Goal: Task Accomplishment & Management: Use online tool/utility

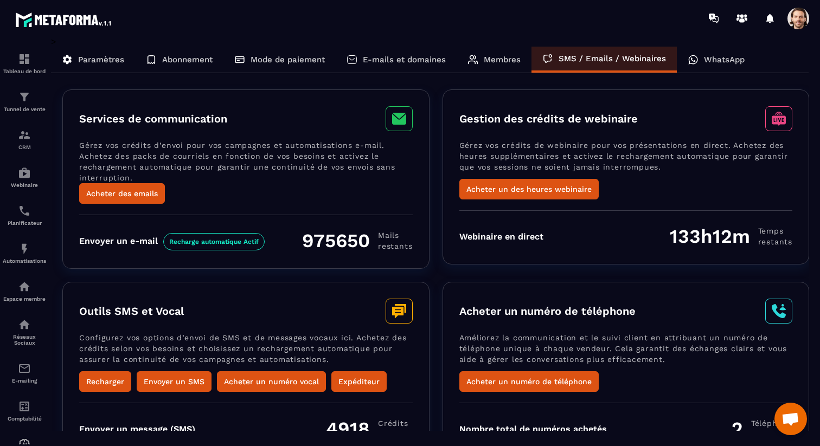
click at [712, 61] on p "WhatsApp" at bounding box center [724, 60] width 41 height 10
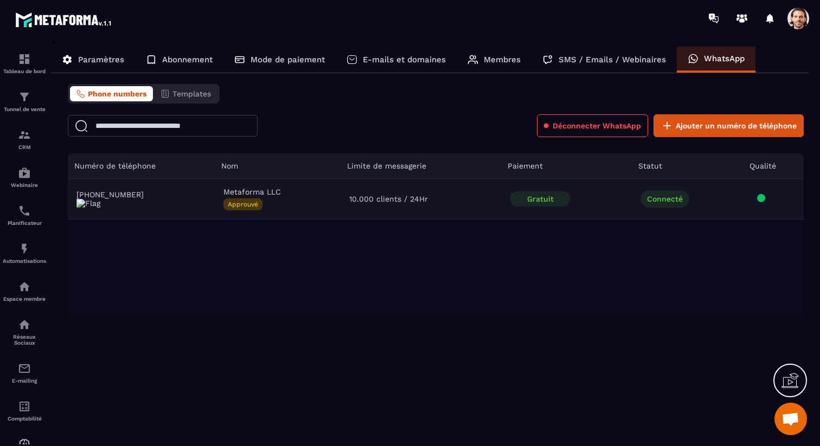
click at [762, 199] on span at bounding box center [761, 198] width 8 height 8
click at [19, 176] on img at bounding box center [24, 173] width 13 height 13
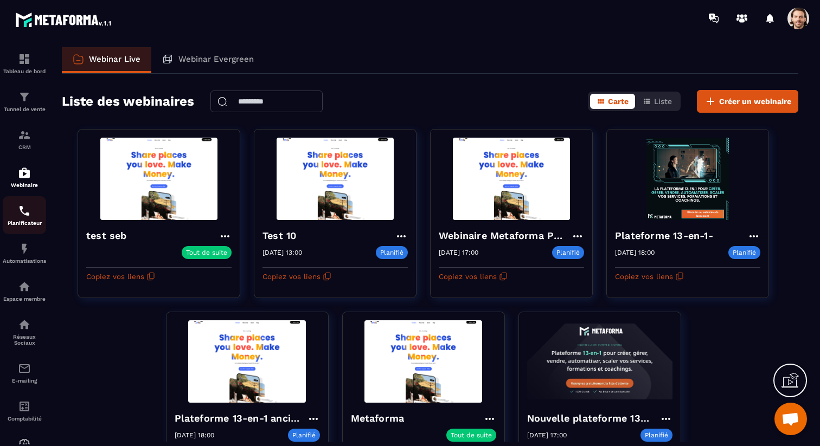
click at [27, 220] on div "Planificateur" at bounding box center [24, 216] width 43 height 22
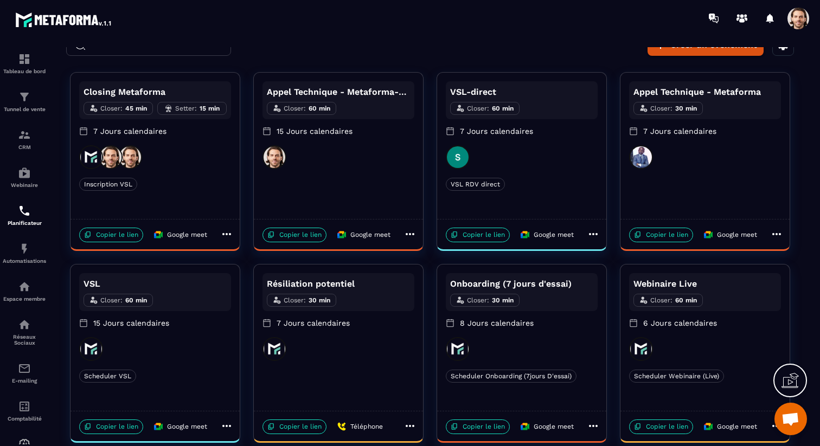
scroll to position [53, 0]
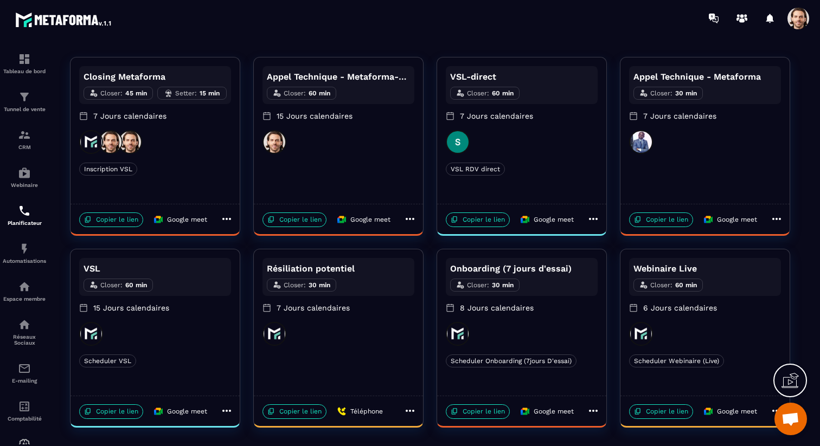
click at [547, 331] on div at bounding box center [522, 334] width 152 height 24
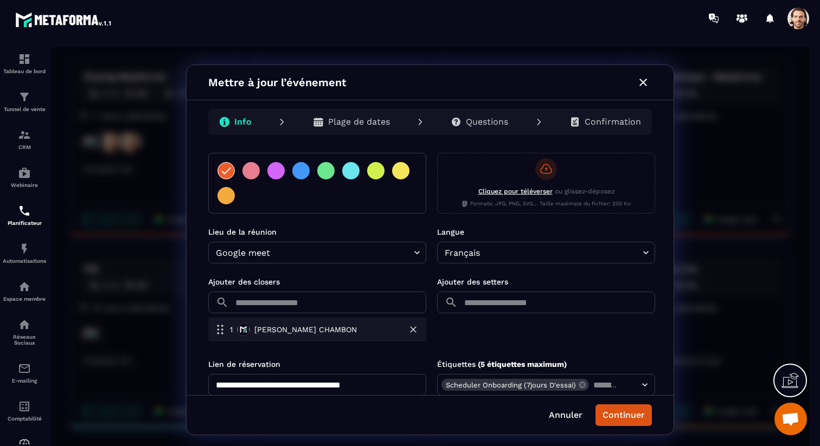
scroll to position [259, 0]
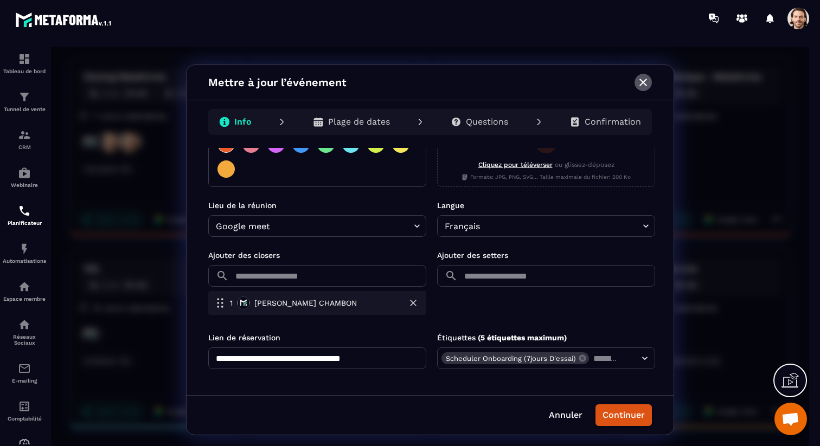
click at [644, 82] on icon "button" at bounding box center [643, 82] width 13 height 13
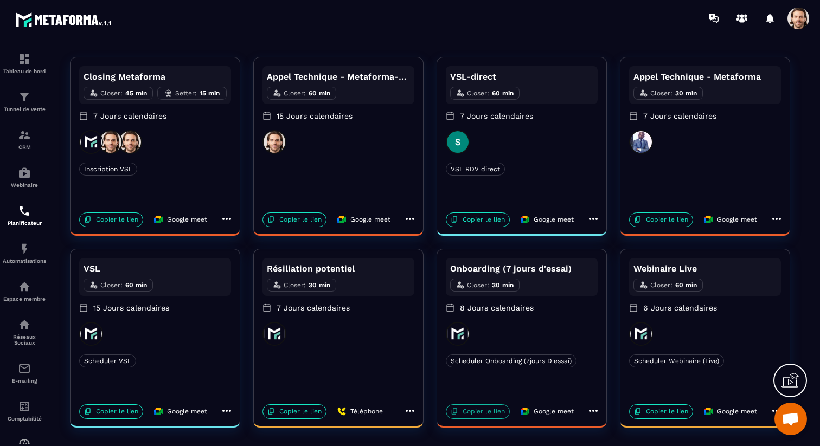
click at [487, 416] on p "Copier le lien" at bounding box center [478, 412] width 64 height 15
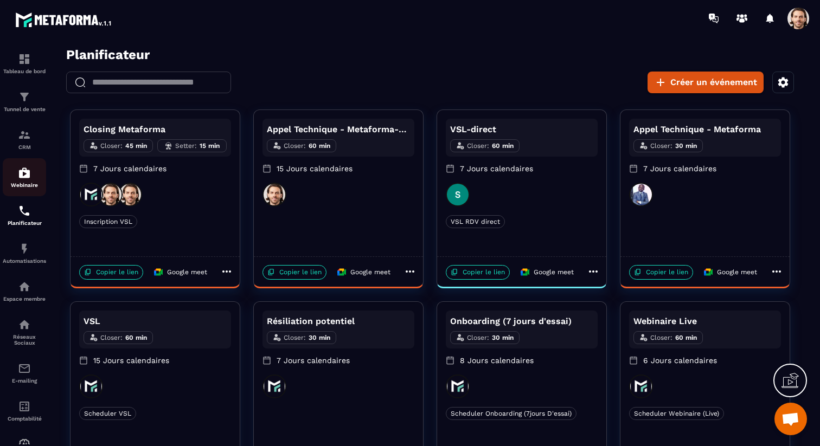
click at [23, 177] on img at bounding box center [24, 173] width 13 height 13
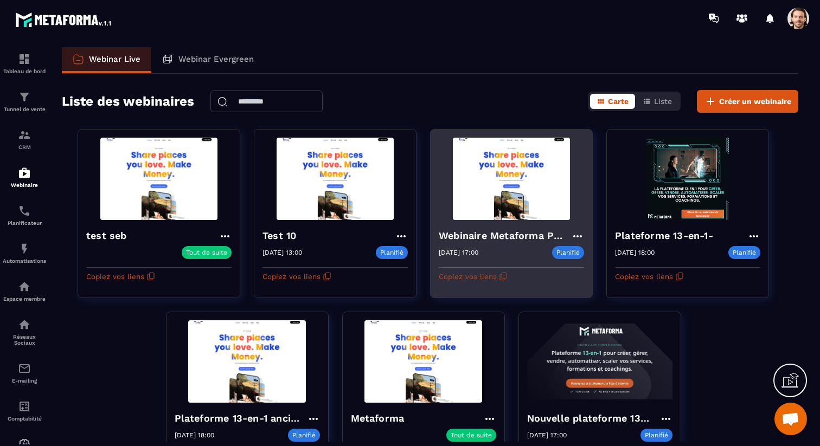
click at [469, 277] on button "Copiez vos liens" at bounding box center [473, 276] width 69 height 17
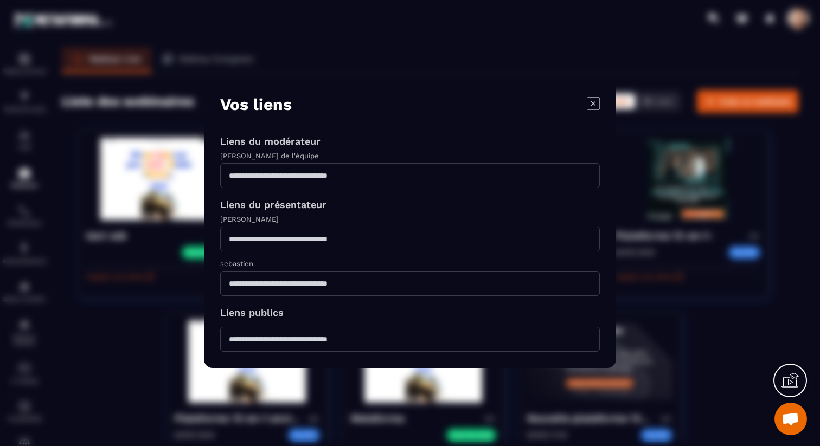
click at [591, 99] on icon "Modal window" at bounding box center [593, 103] width 13 height 13
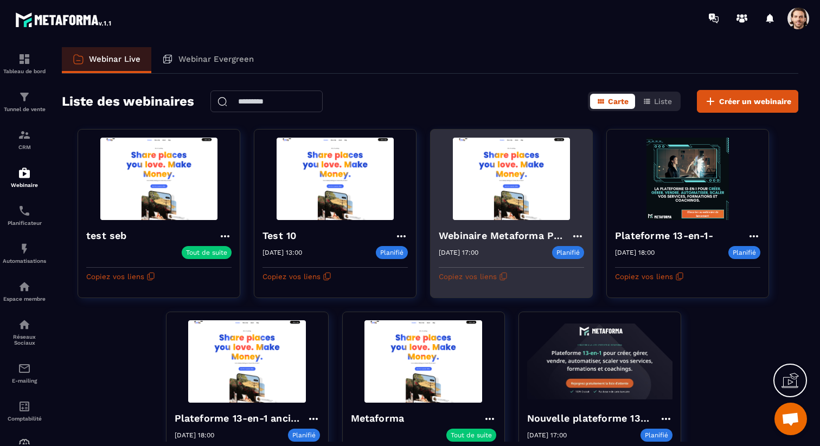
click at [486, 279] on button "Copiez vos liens" at bounding box center [473, 276] width 69 height 17
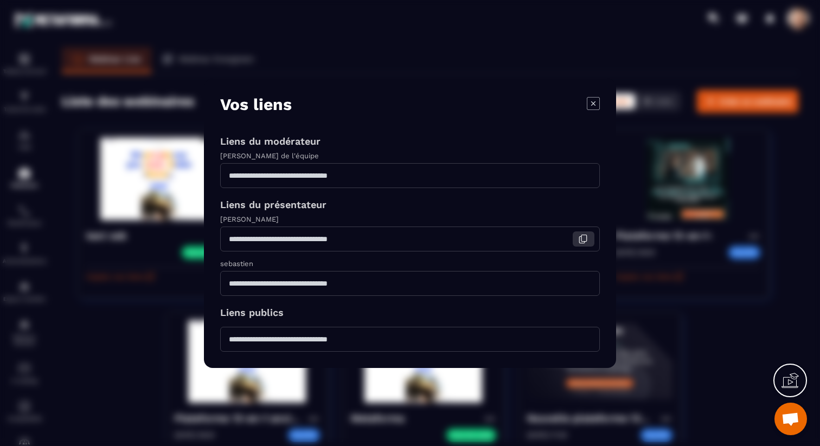
click at [583, 239] on icon "Modal window" at bounding box center [583, 239] width 10 height 10
click at [590, 240] on button "Modal window" at bounding box center [584, 239] width 22 height 15
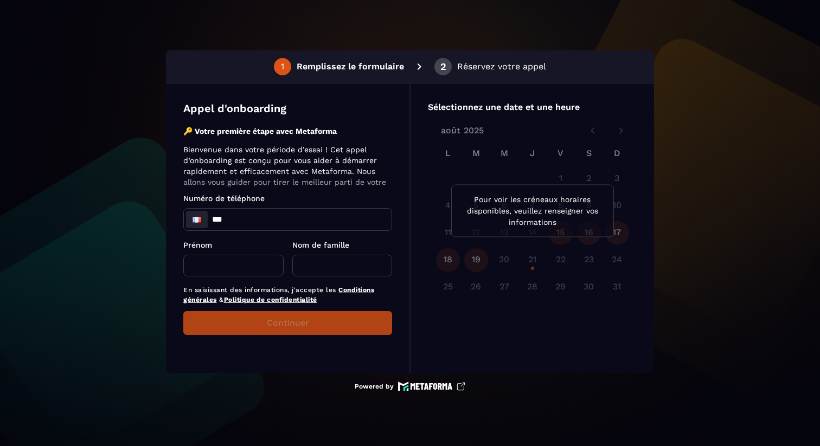
click at [296, 223] on input "***" at bounding box center [288, 220] width 208 height 22
type input "**********"
click at [214, 265] on input "text" at bounding box center [233, 266] width 100 height 22
type input "***"
click at [318, 259] on input "text" at bounding box center [342, 266] width 100 height 22
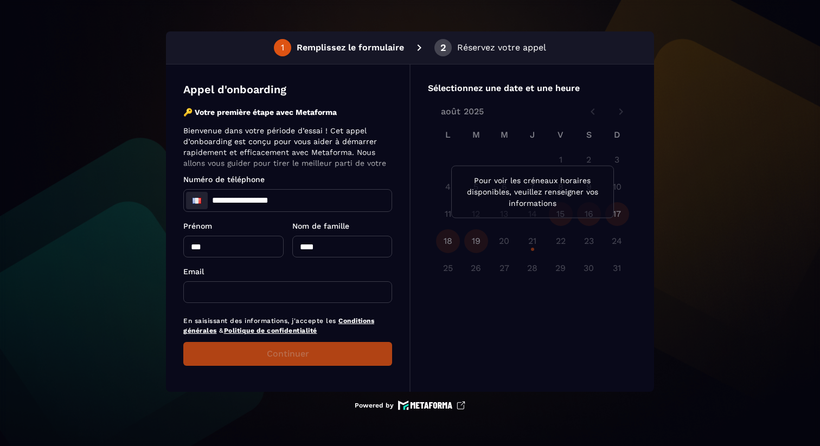
type input "****"
click at [284, 298] on input "text" at bounding box center [287, 293] width 209 height 22
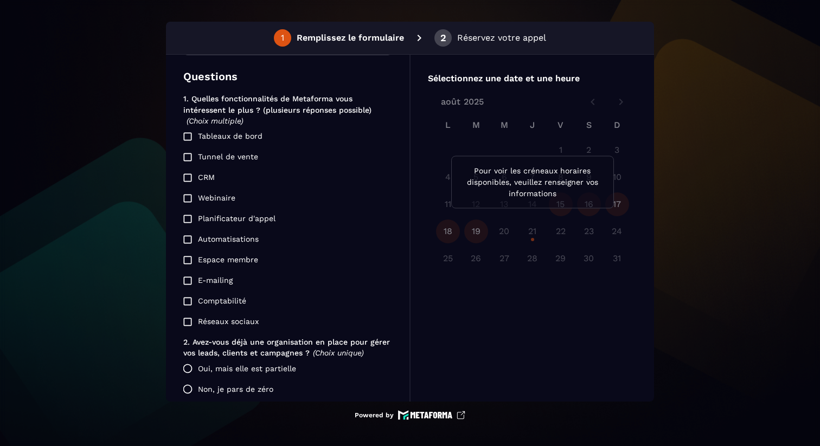
scroll to position [252, 0]
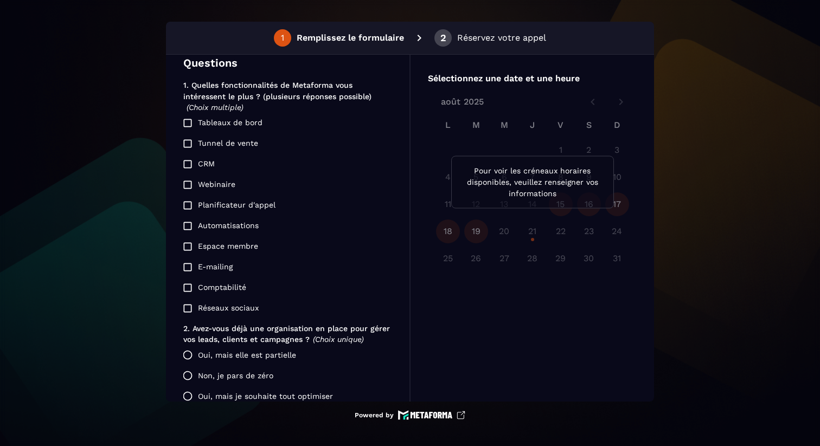
type input "**********"
drag, startPoint x: 216, startPoint y: 187, endPoint x: 239, endPoint y: 201, distance: 26.1
click at [216, 187] on label "Webinaire" at bounding box center [279, 185] width 204 height 21
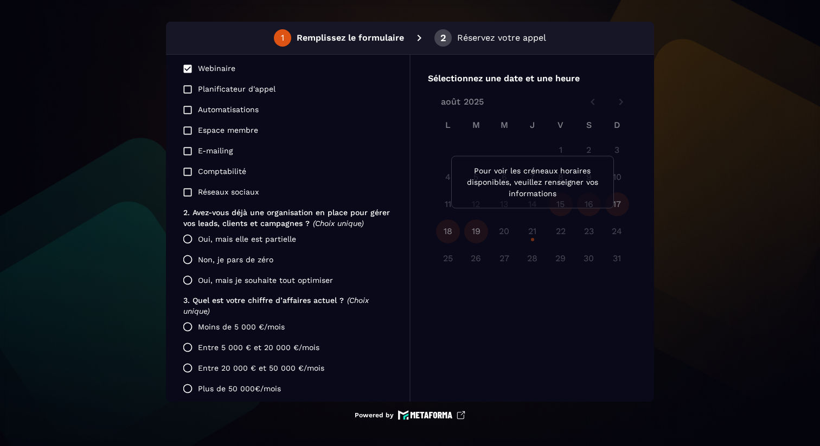
click at [250, 239] on label "Oui, mais elle est partielle" at bounding box center [284, 239] width 215 height 21
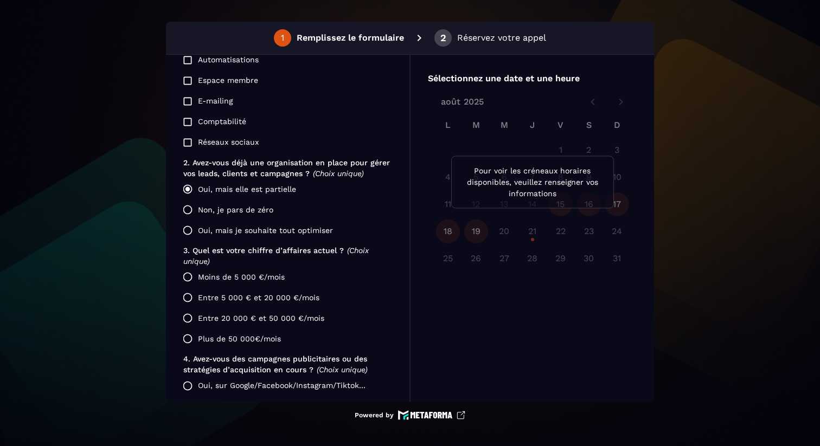
scroll to position [464, 0]
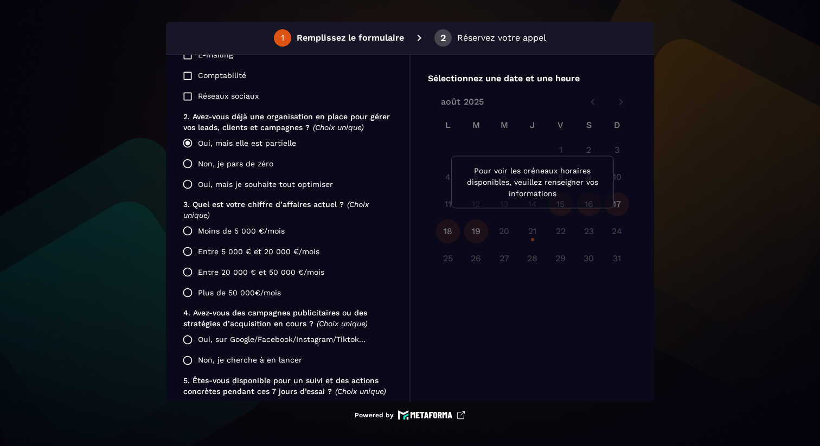
click at [250, 228] on label "Moins de 5 000 €/mois" at bounding box center [284, 231] width 215 height 21
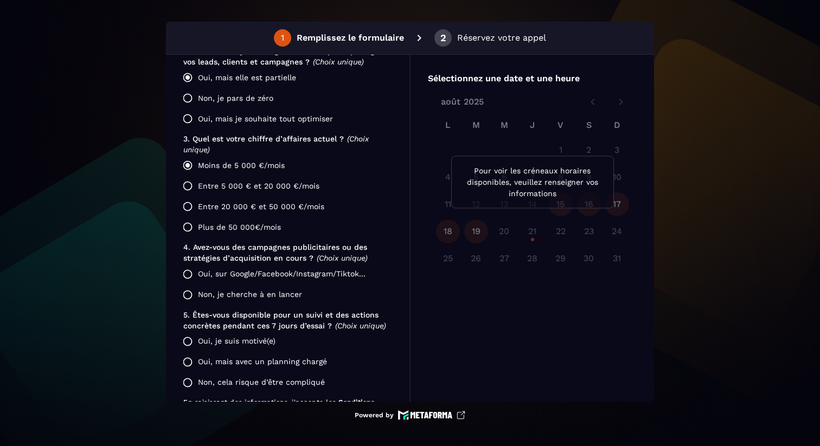
click at [254, 205] on label "Entre 20 000 € et 50 000 €/mois" at bounding box center [284, 206] width 215 height 21
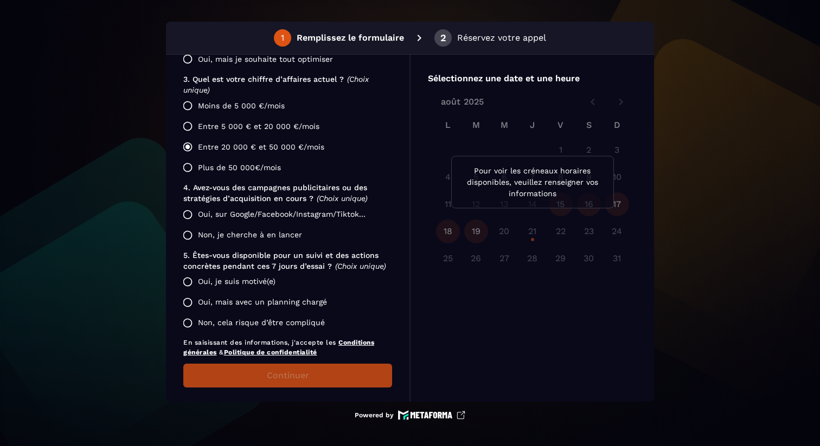
scroll to position [586, 0]
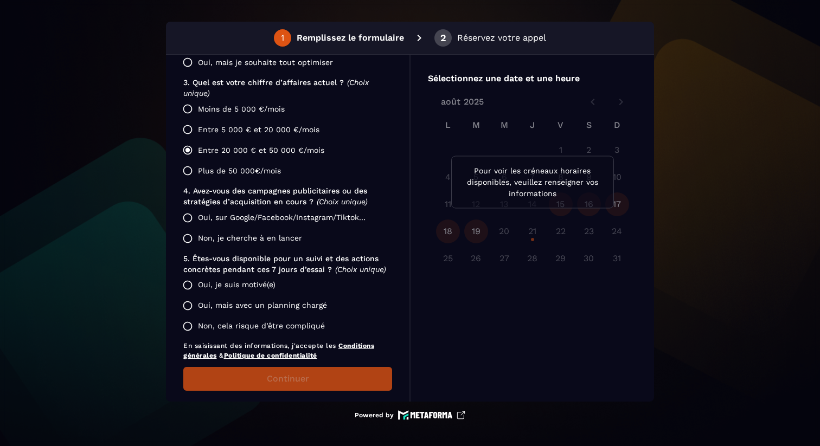
click at [251, 215] on label "Oui, sur Google/Facebook/Instagram/Tiktok..." at bounding box center [284, 218] width 215 height 21
click at [249, 287] on label "Oui, je suis motivé(e)" at bounding box center [284, 285] width 215 height 21
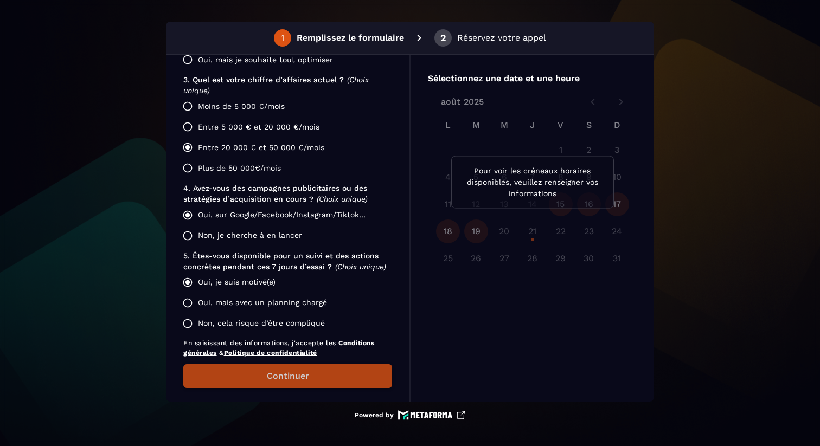
scroll to position [592, 0]
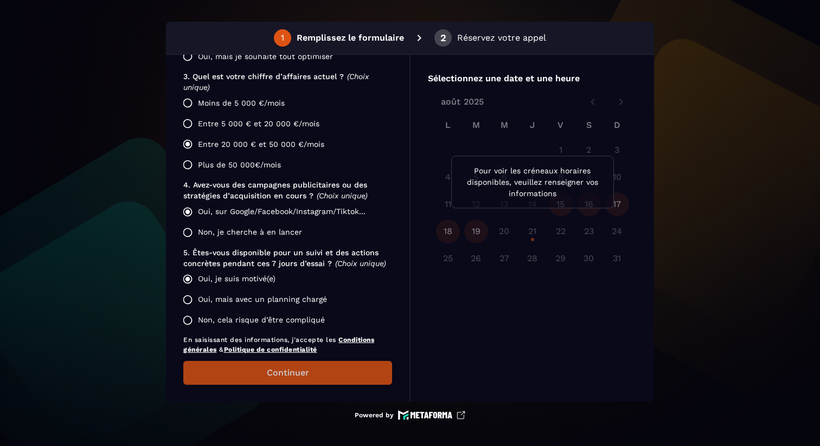
click at [284, 379] on button "Continuer" at bounding box center [287, 373] width 209 height 24
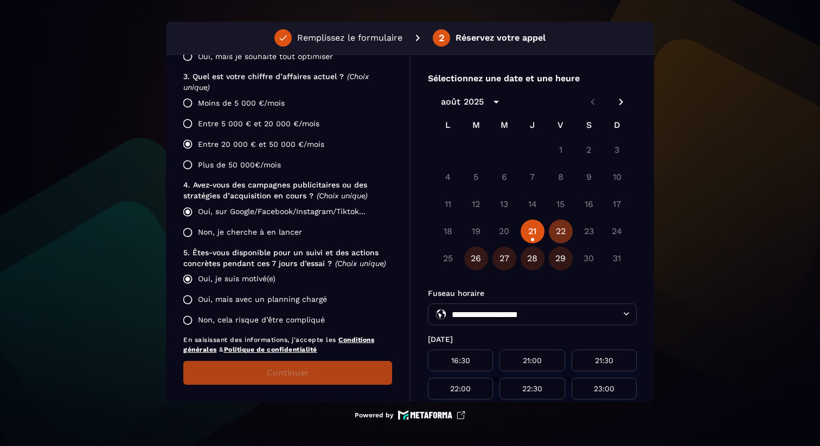
click at [550, 228] on button "22" at bounding box center [561, 232] width 24 height 24
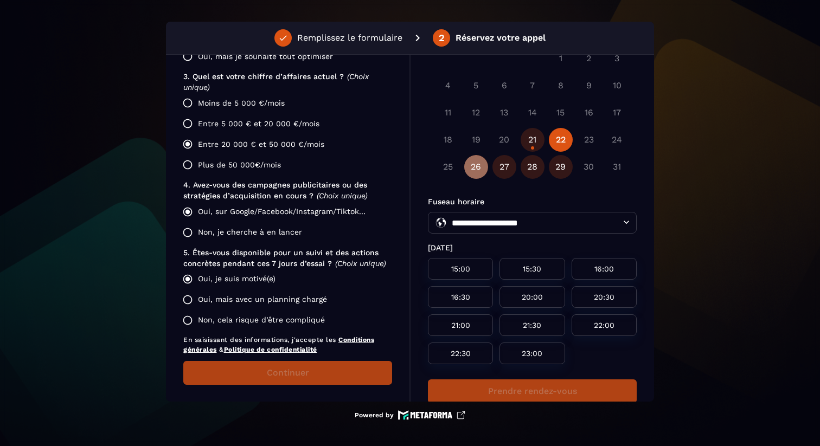
click at [474, 175] on button "26" at bounding box center [476, 167] width 24 height 24
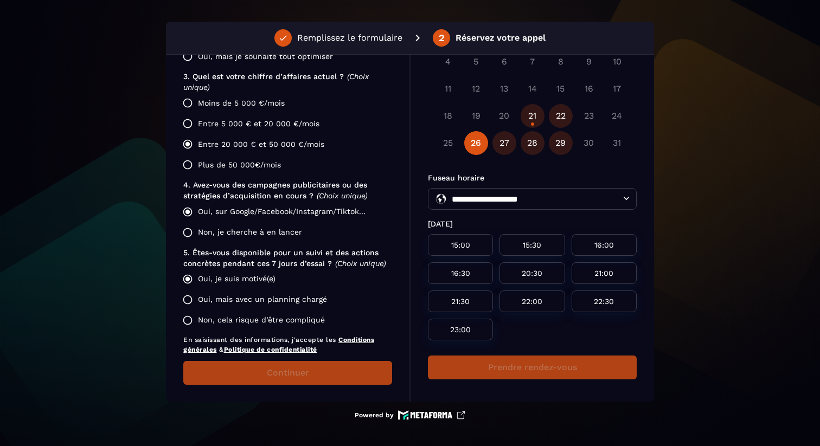
scroll to position [119, 0]
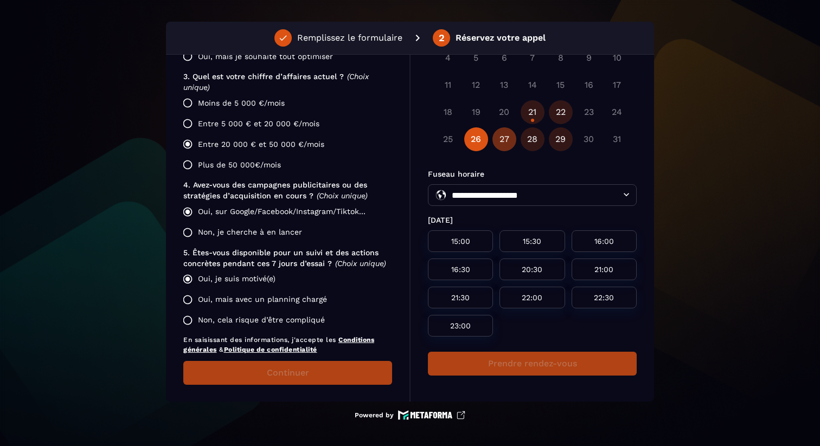
click at [503, 142] on button "27" at bounding box center [505, 139] width 24 height 24
click at [535, 137] on button "28" at bounding box center [533, 139] width 24 height 24
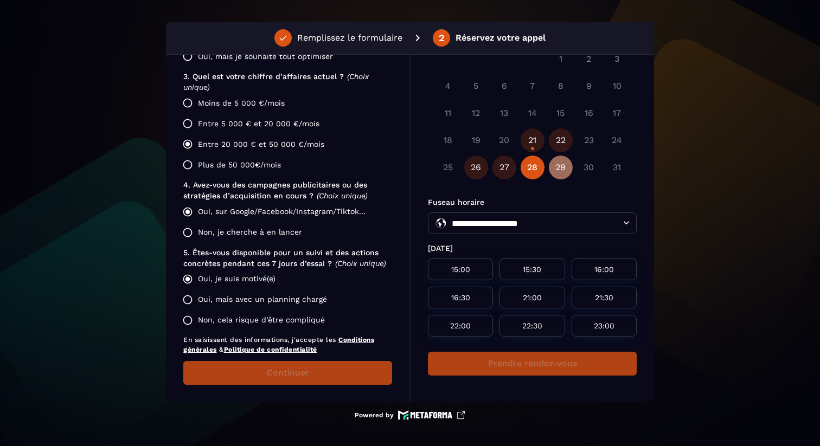
click at [560, 165] on button "29" at bounding box center [561, 168] width 24 height 24
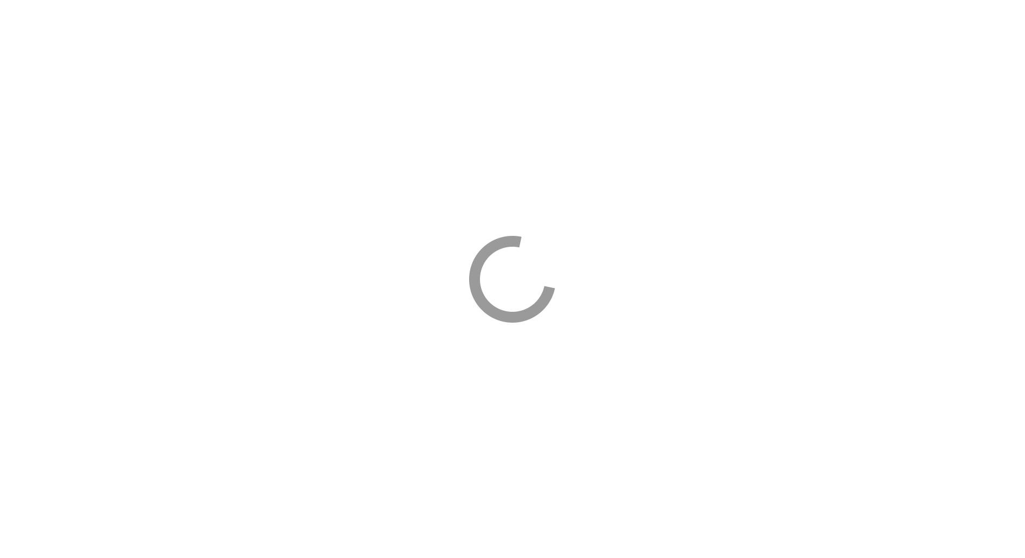
select select "*****"
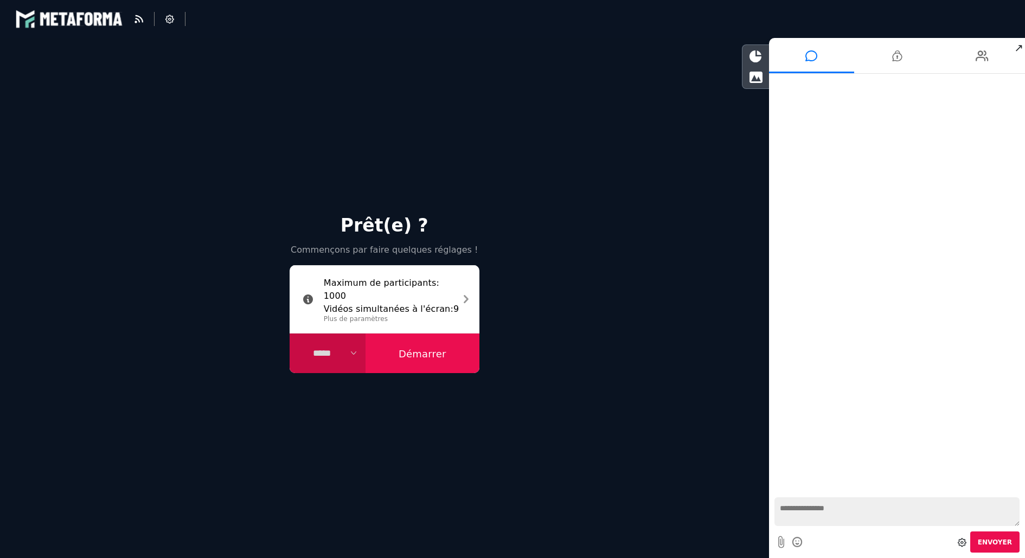
select select "****"
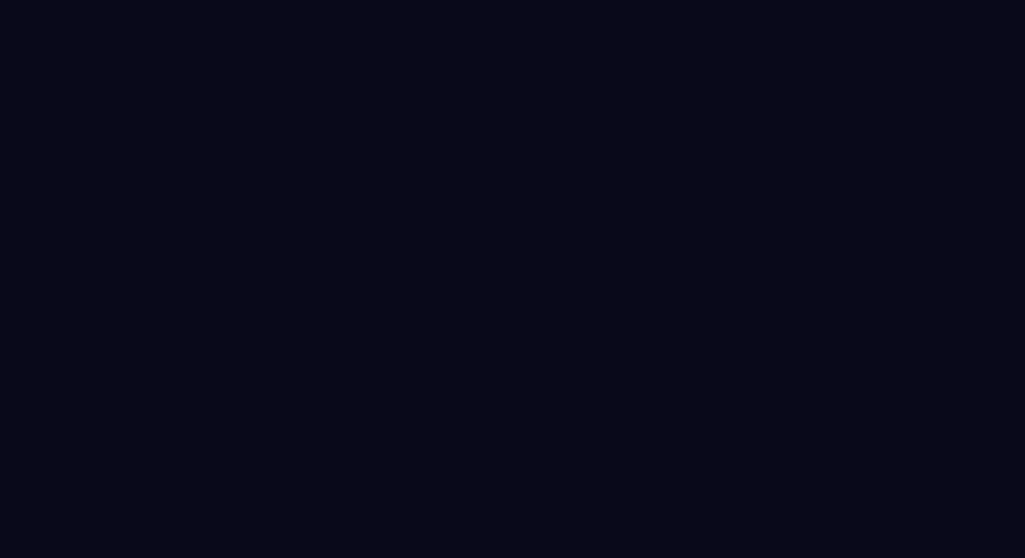
select select "*****"
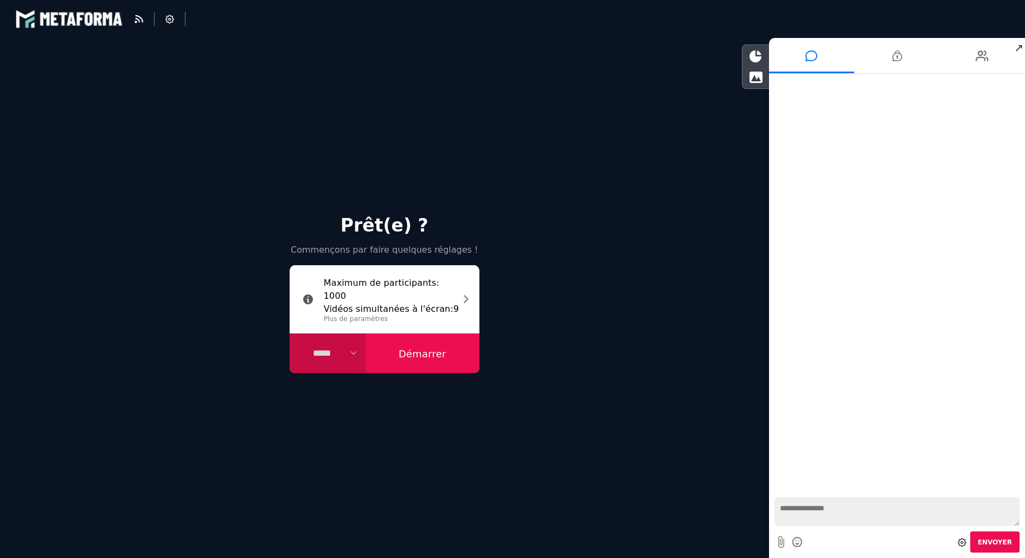
select select "****"
click at [460, 362] on button "Démarrer" at bounding box center [423, 354] width 114 height 40
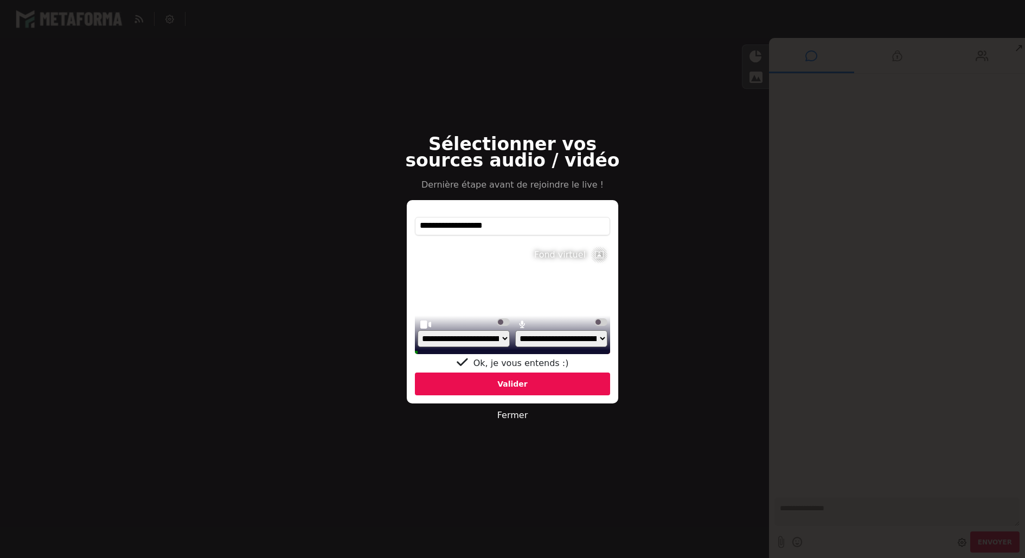
click at [470, 342] on select "**********" at bounding box center [464, 338] width 92 height 17
click at [418, 342] on select "**********" at bounding box center [464, 338] width 92 height 17
click at [482, 338] on select "**********" at bounding box center [464, 338] width 92 height 17
click at [418, 342] on select "**********" at bounding box center [464, 338] width 92 height 17
click at [476, 340] on select "**********" at bounding box center [464, 338] width 92 height 17
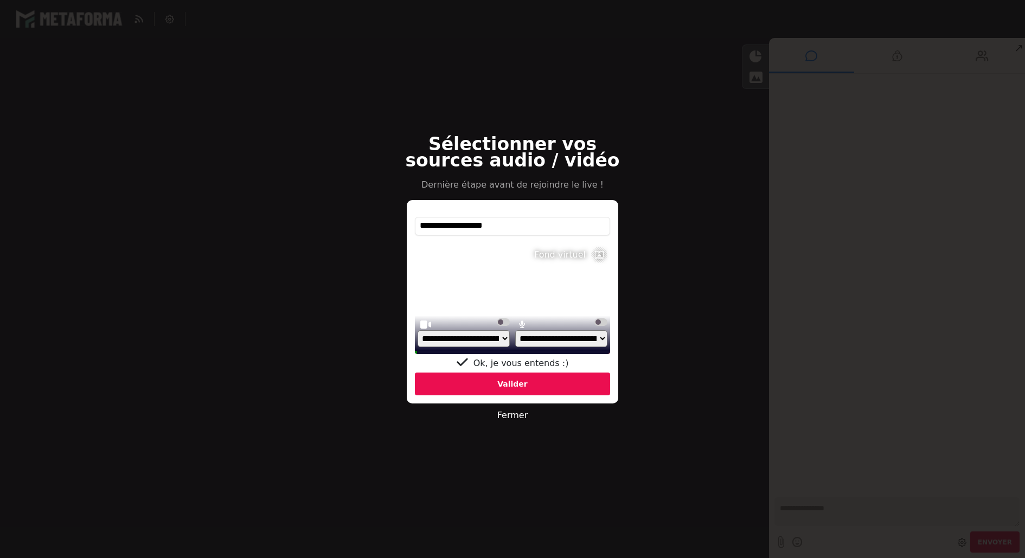
select select "**********"
click at [418, 342] on select "**********" at bounding box center [464, 338] width 92 height 17
click at [528, 385] on div "Valider" at bounding box center [512, 384] width 195 height 23
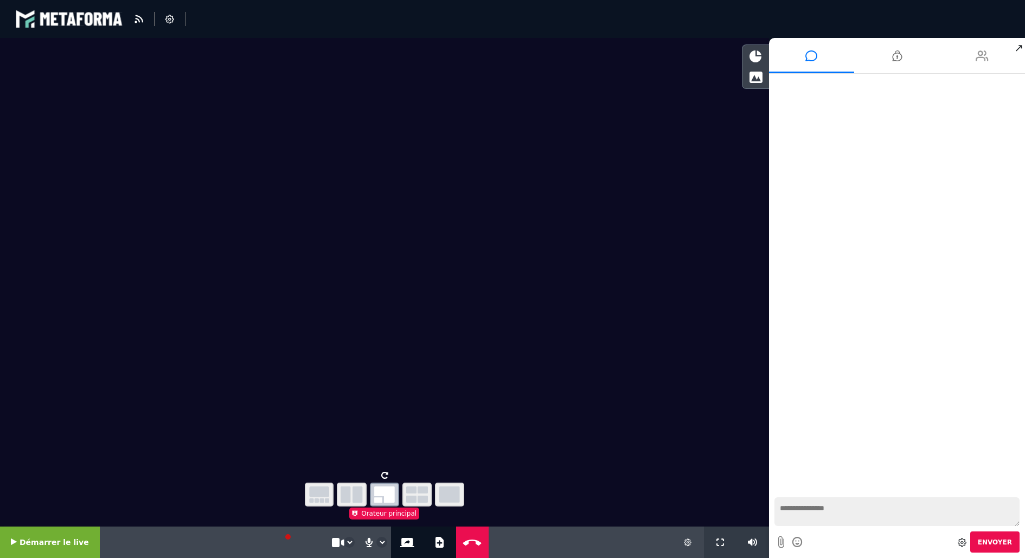
click at [960, 63] on li at bounding box center [983, 55] width 86 height 35
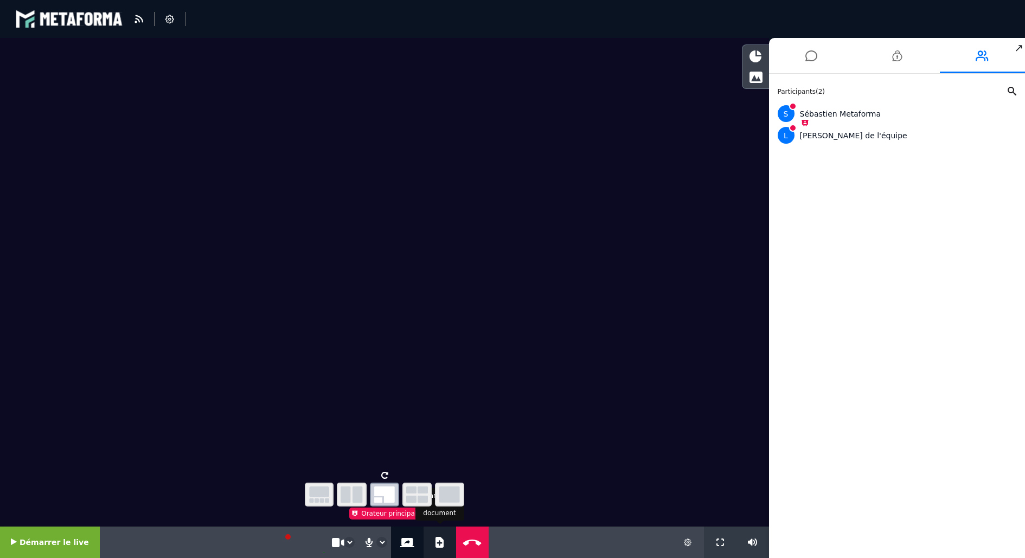
click at [433, 539] on button "Ajouter un document" at bounding box center [439, 542] width 12 height 31
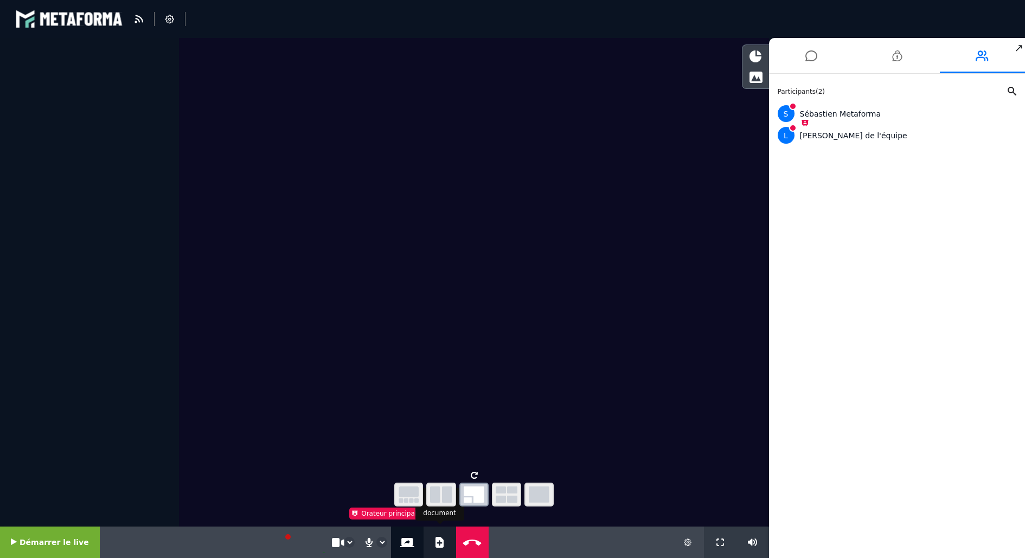
select select "****"
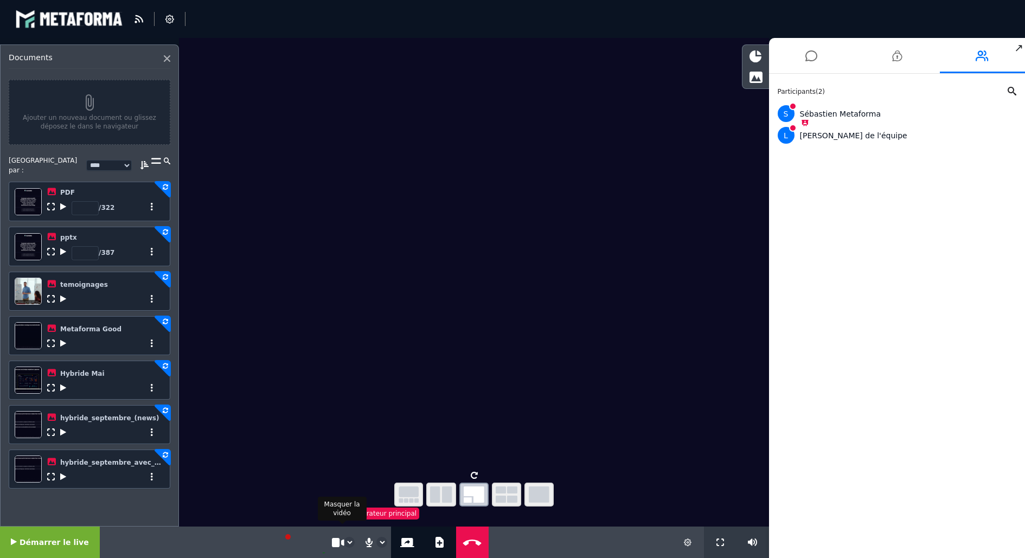
click at [332, 541] on icon at bounding box center [337, 543] width 10 height 10
click at [330, 541] on icon at bounding box center [336, 543] width 12 height 10
click at [811, 56] on icon at bounding box center [812, 55] width 12 height 27
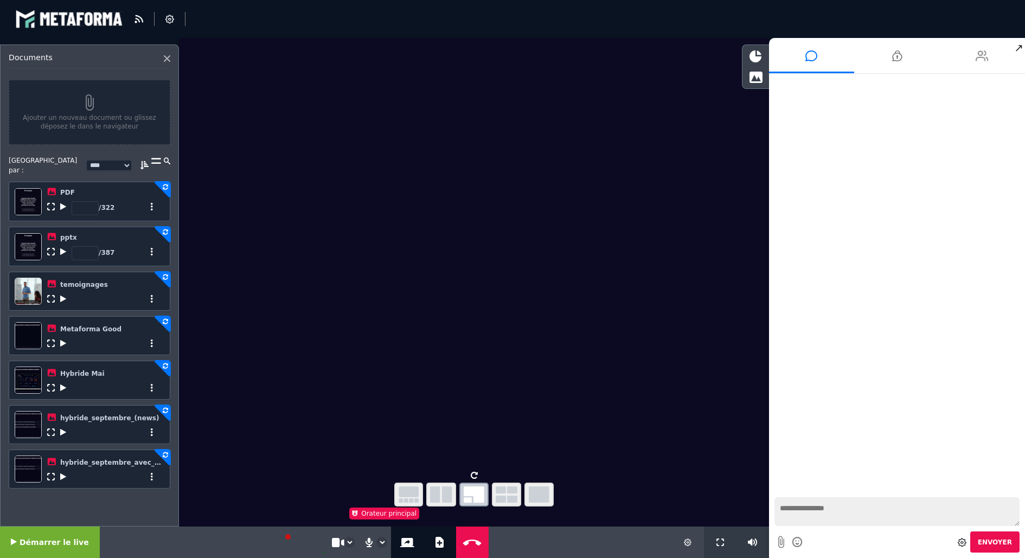
click at [973, 57] on li at bounding box center [983, 55] width 86 height 35
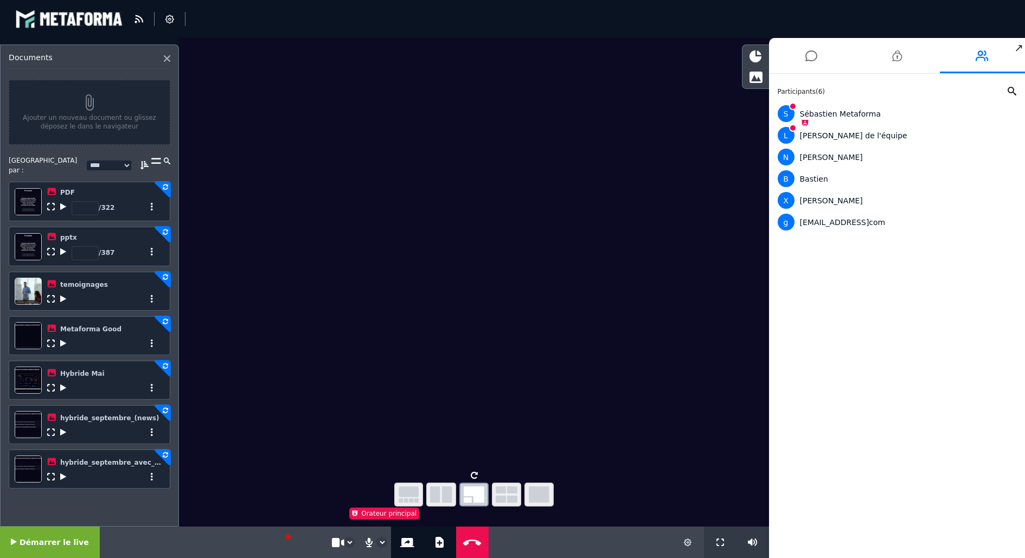
click at [70, 533] on button "Démarrer le live" at bounding box center [50, 542] width 100 height 31
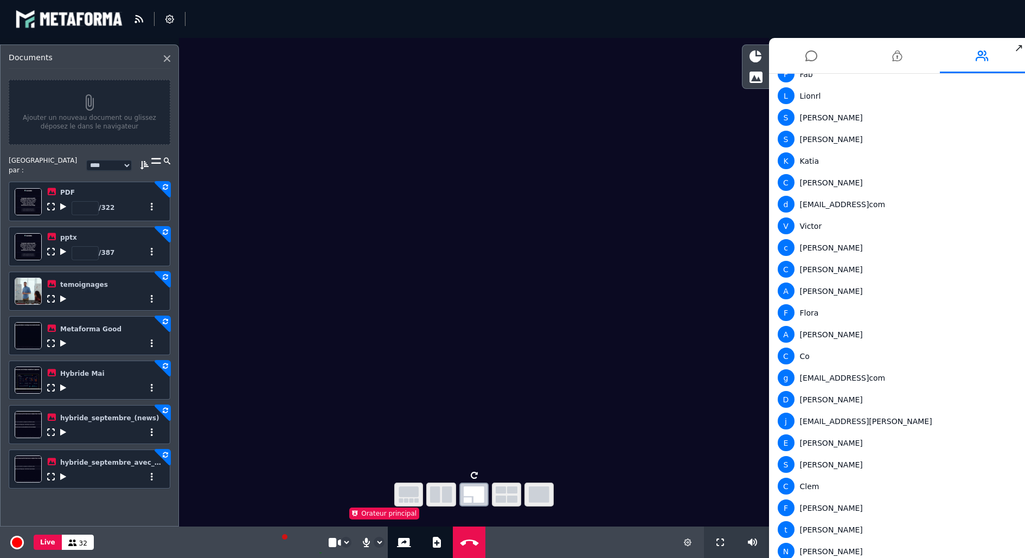
scroll to position [301, 0]
click at [821, 58] on li at bounding box center [812, 55] width 86 height 35
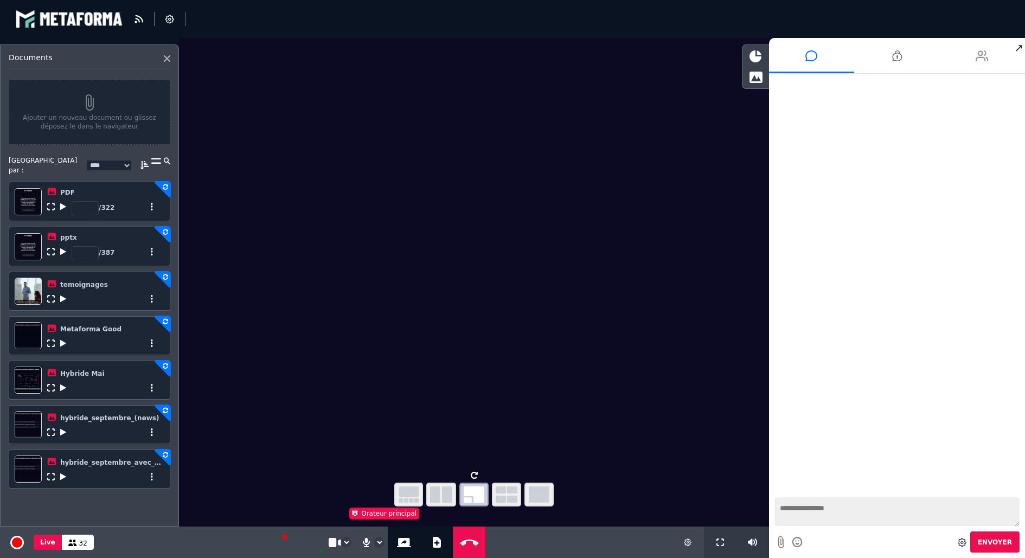
click at [972, 58] on li at bounding box center [983, 55] width 86 height 35
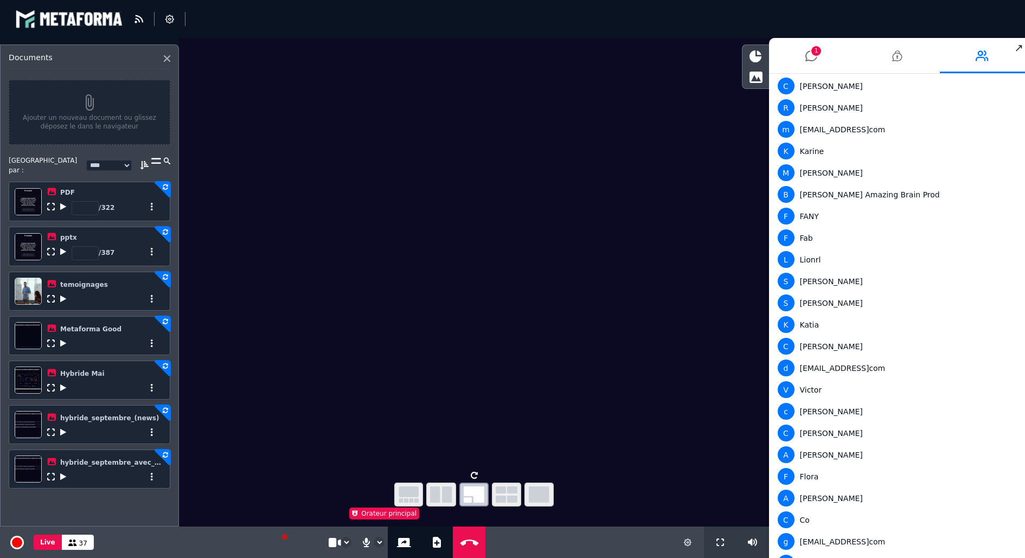
scroll to position [0, 0]
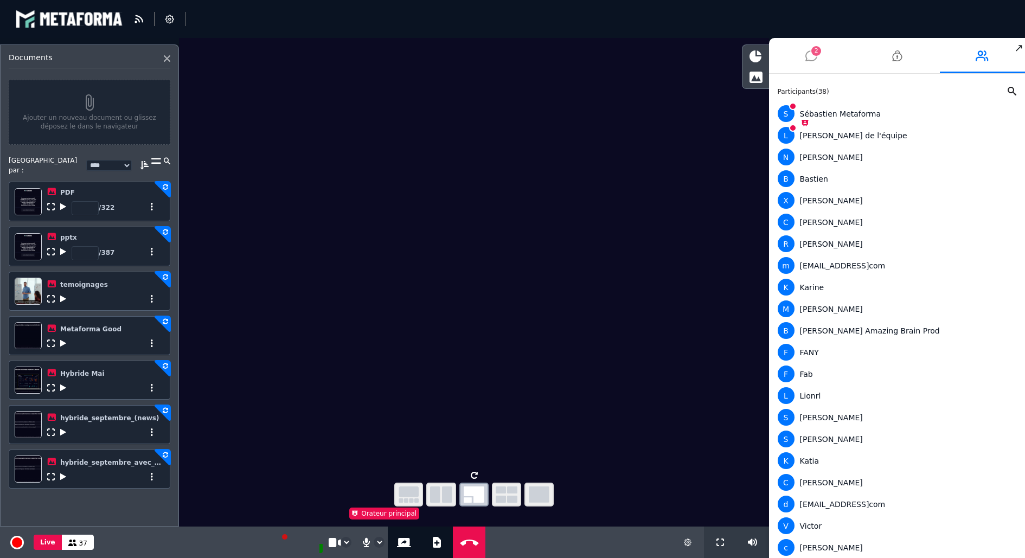
click at [802, 54] on li "2" at bounding box center [812, 55] width 86 height 35
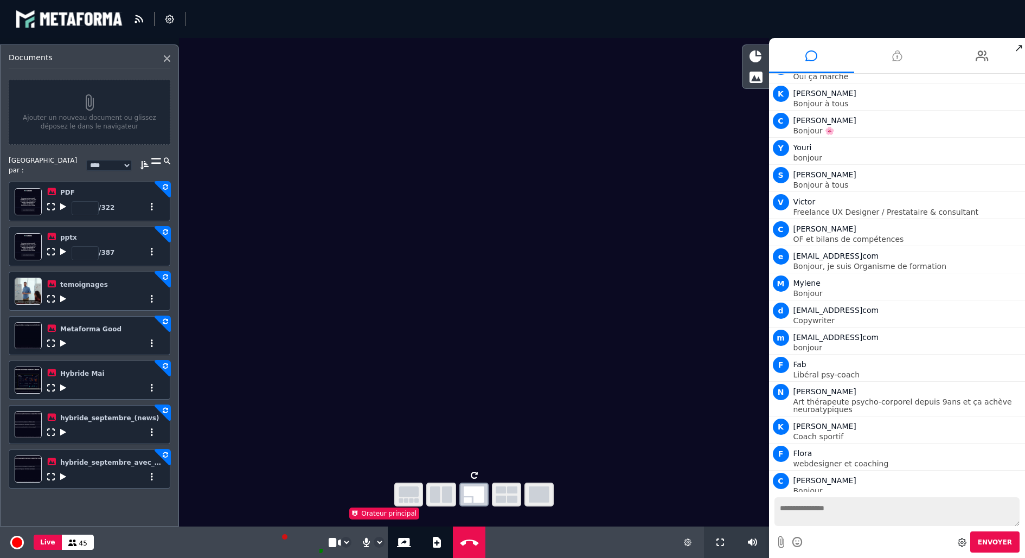
scroll to position [315, 0]
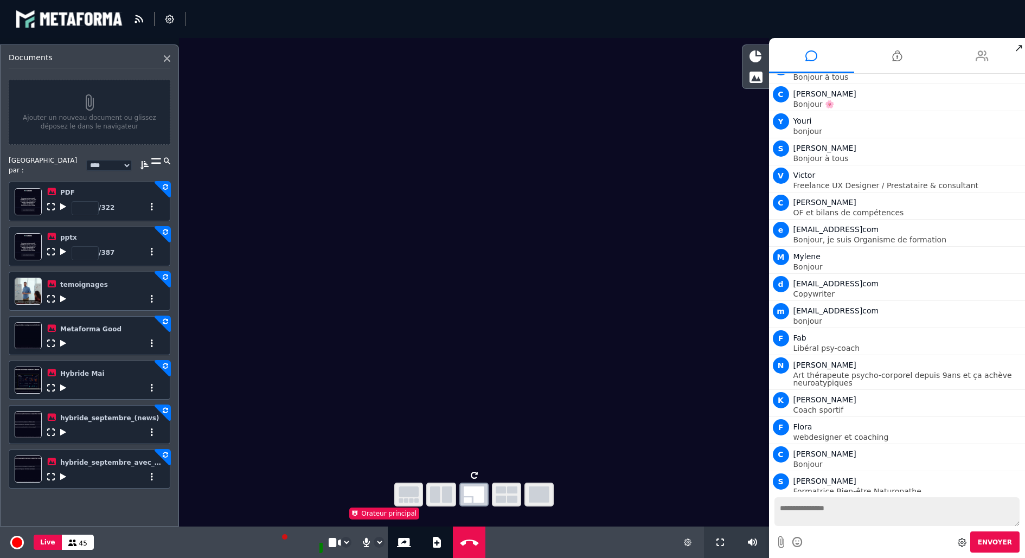
click at [988, 58] on icon at bounding box center [982, 55] width 13 height 27
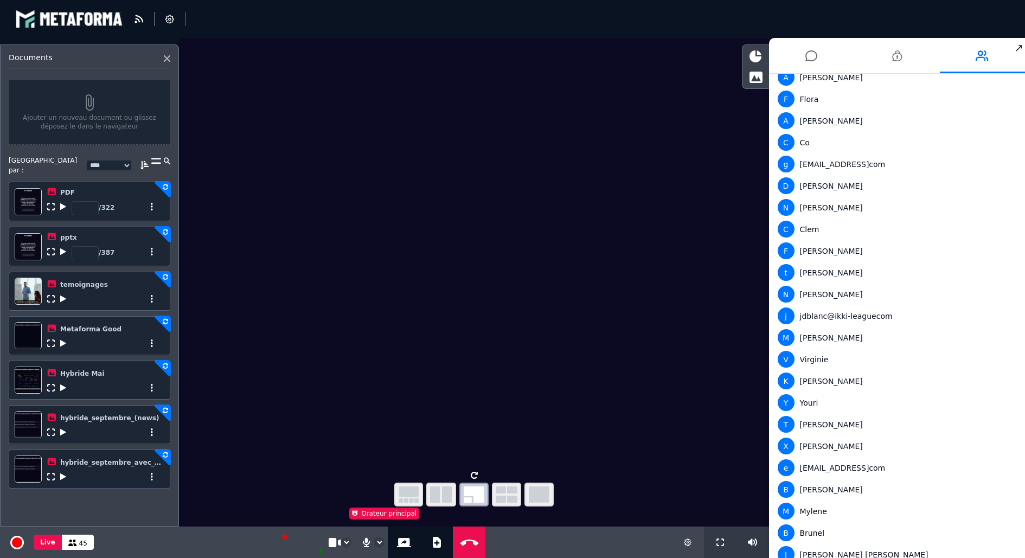
scroll to position [555, 0]
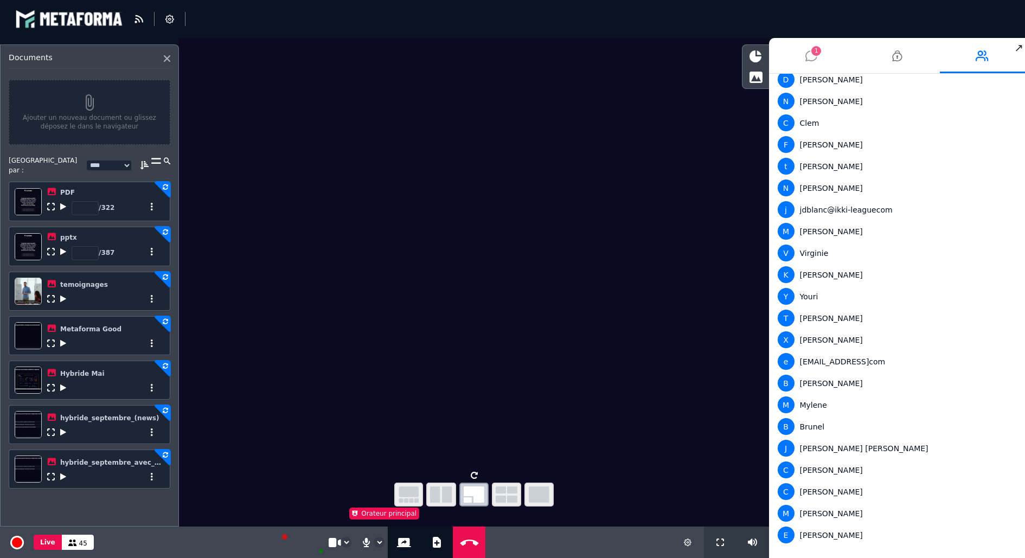
click at [816, 63] on icon at bounding box center [812, 55] width 12 height 27
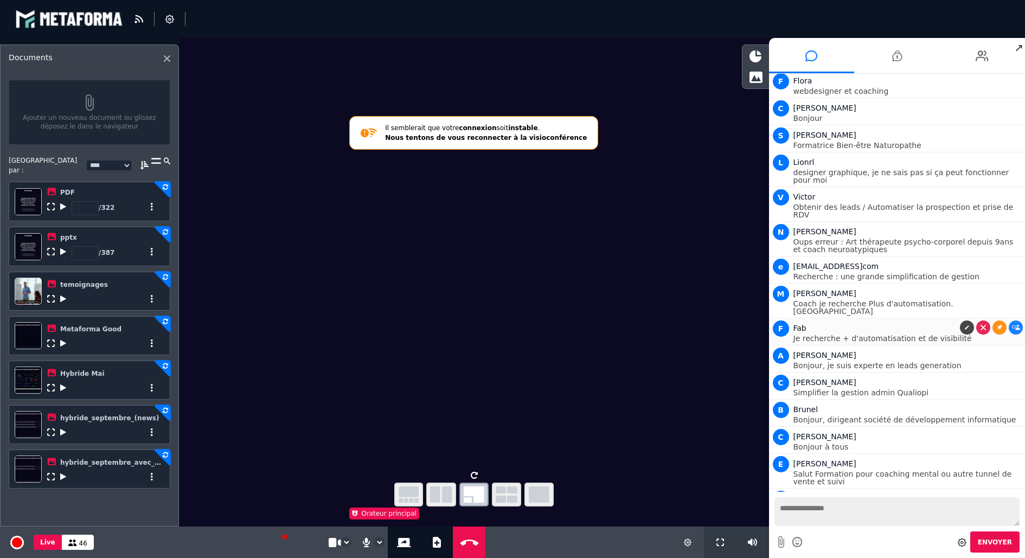
scroll to position [696, 0]
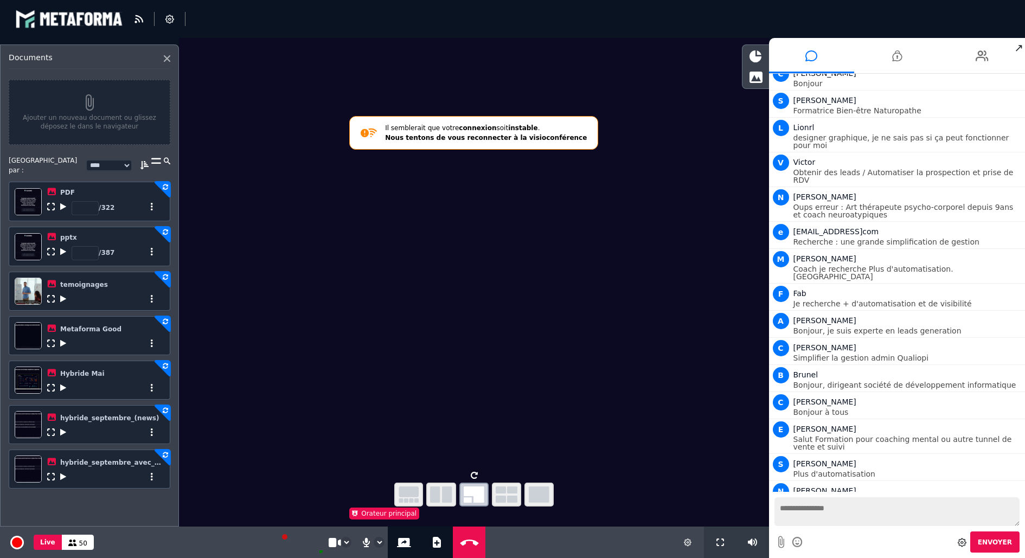
click at [503, 138] on strong "Nous tentons de vous reconnecter à la visioconférence" at bounding box center [486, 138] width 202 height 8
drag, startPoint x: 736, startPoint y: 453, endPoint x: 767, endPoint y: 454, distance: 30.9
click at [736, 453] on video at bounding box center [474, 252] width 590 height 429
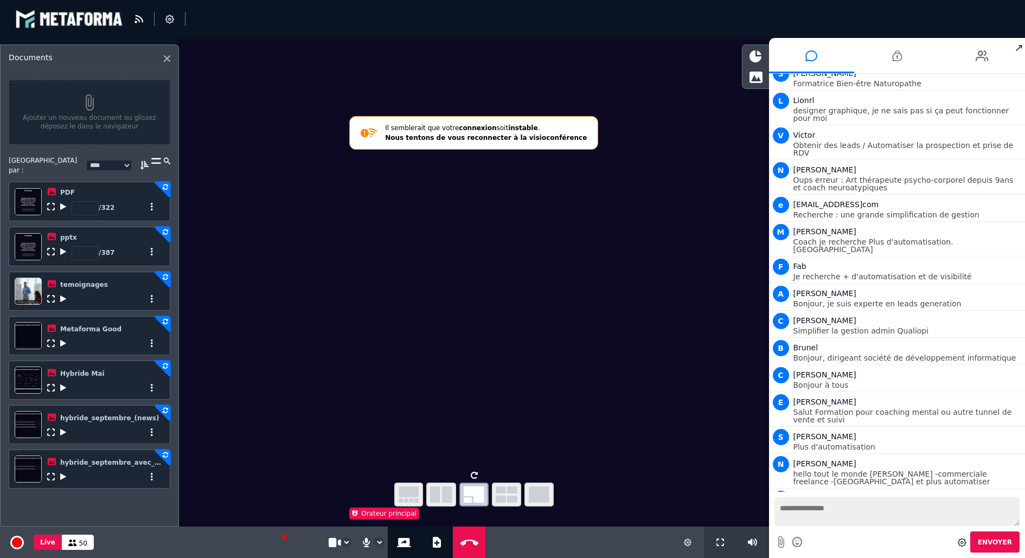
click at [851, 509] on textarea at bounding box center [898, 511] width 246 height 29
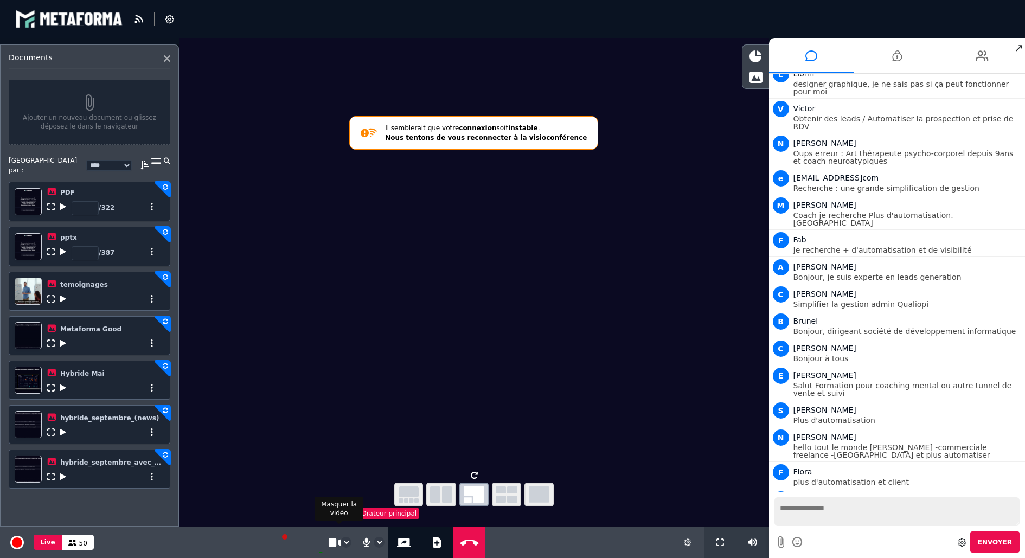
click at [333, 544] on icon at bounding box center [334, 543] width 10 height 10
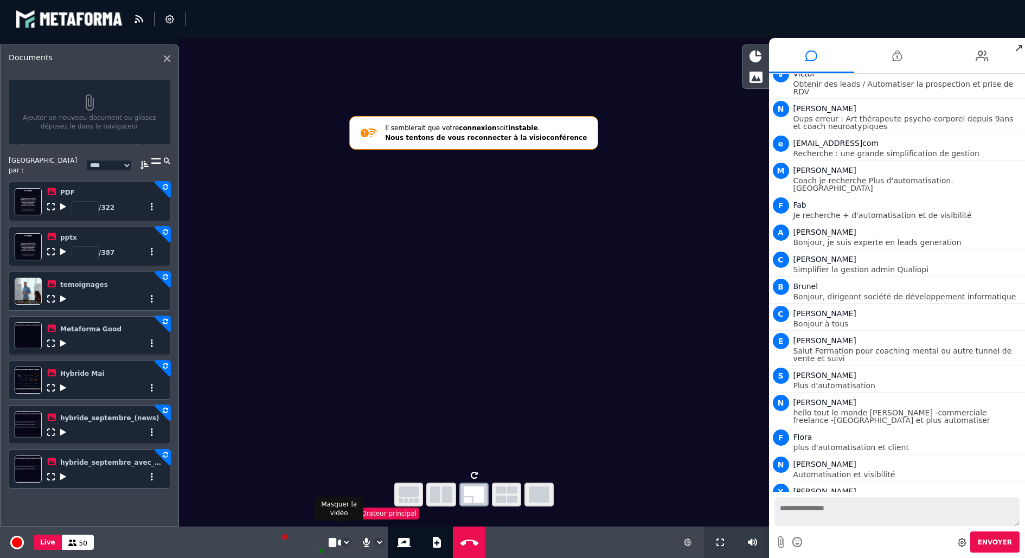
scroll to position [811, 0]
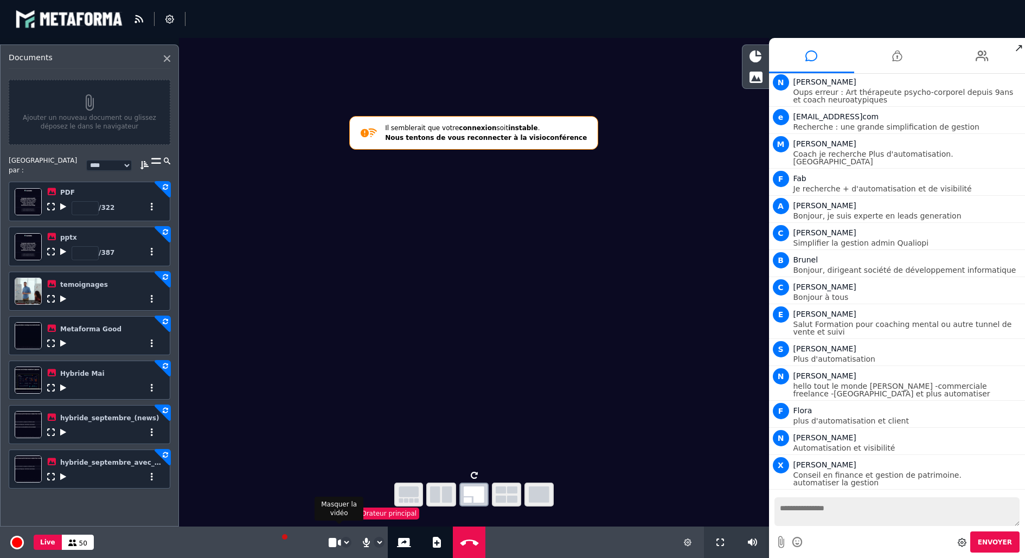
click at [334, 543] on icon at bounding box center [334, 543] width 10 height 10
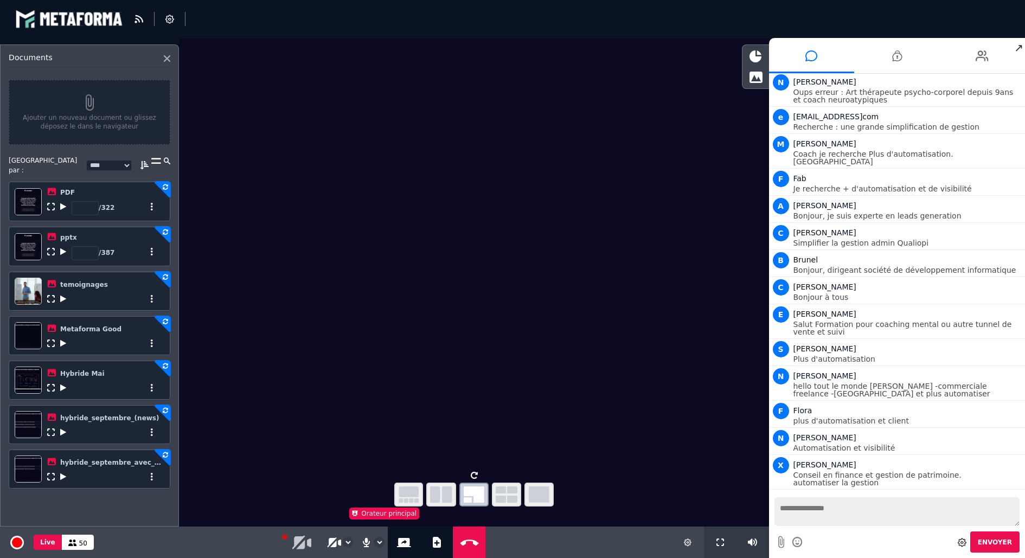
scroll to position [838, 0]
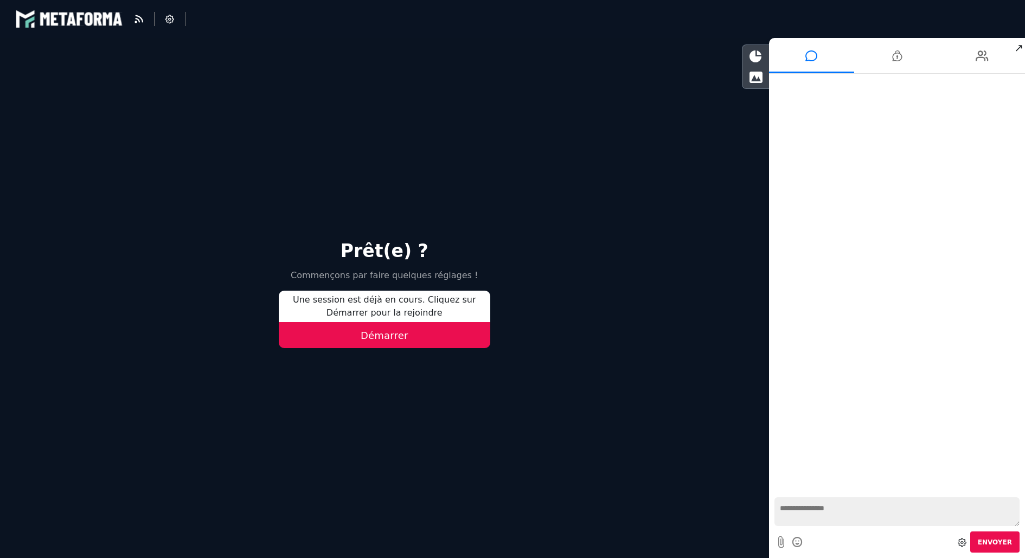
click at [454, 343] on button "Démarrer" at bounding box center [385, 335] width 212 height 26
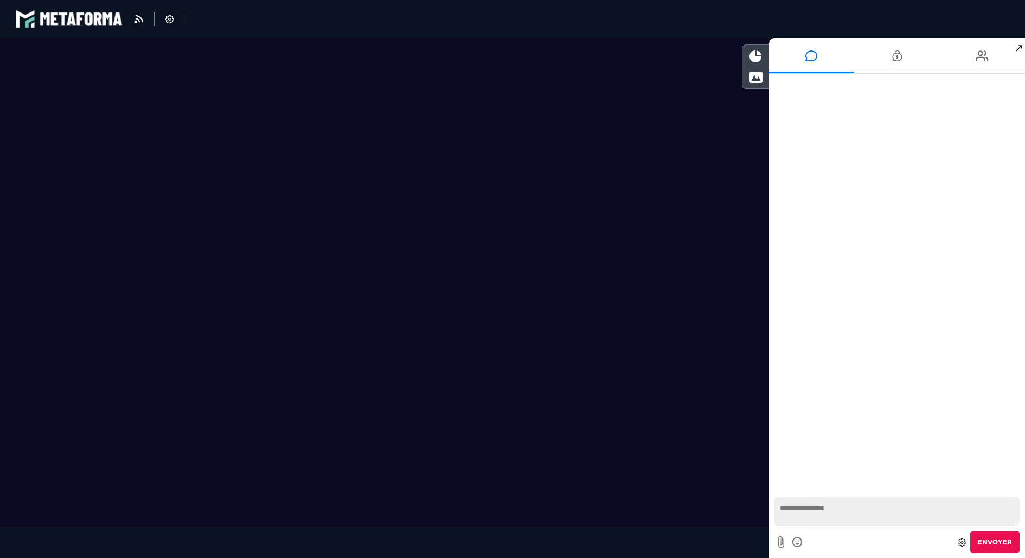
scroll to position [704, 0]
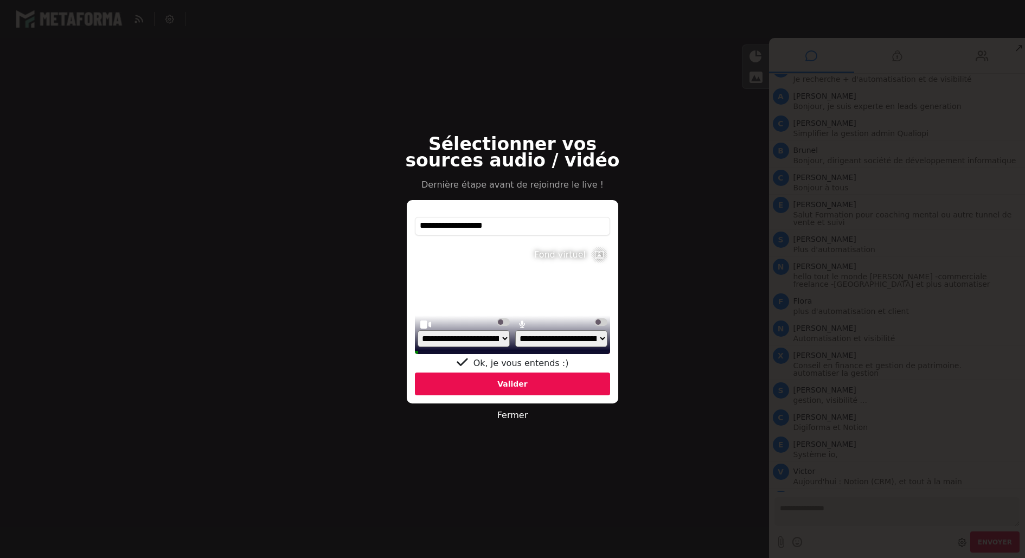
click at [489, 336] on select "**********" at bounding box center [464, 338] width 92 height 17
select select "**********"
click at [418, 342] on select "**********" at bounding box center [464, 338] width 92 height 17
click at [512, 381] on div "Valider" at bounding box center [512, 384] width 195 height 23
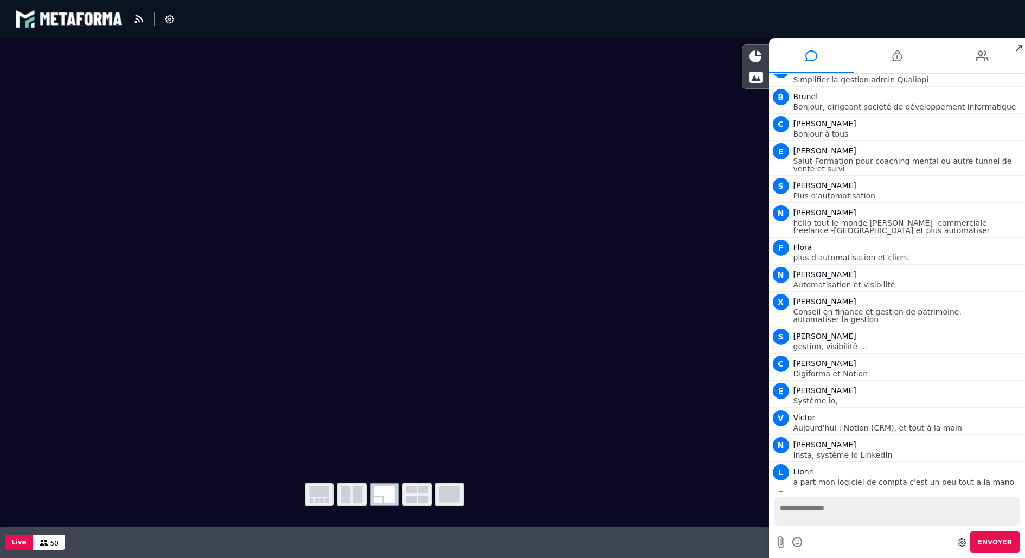
scroll to position [784, 0]
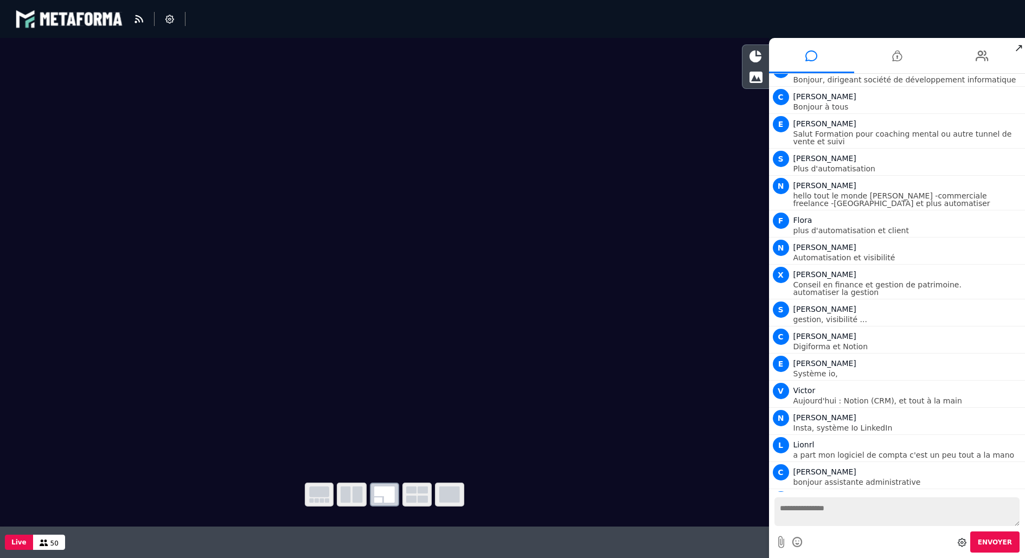
click at [813, 506] on textarea at bounding box center [898, 511] width 246 height 29
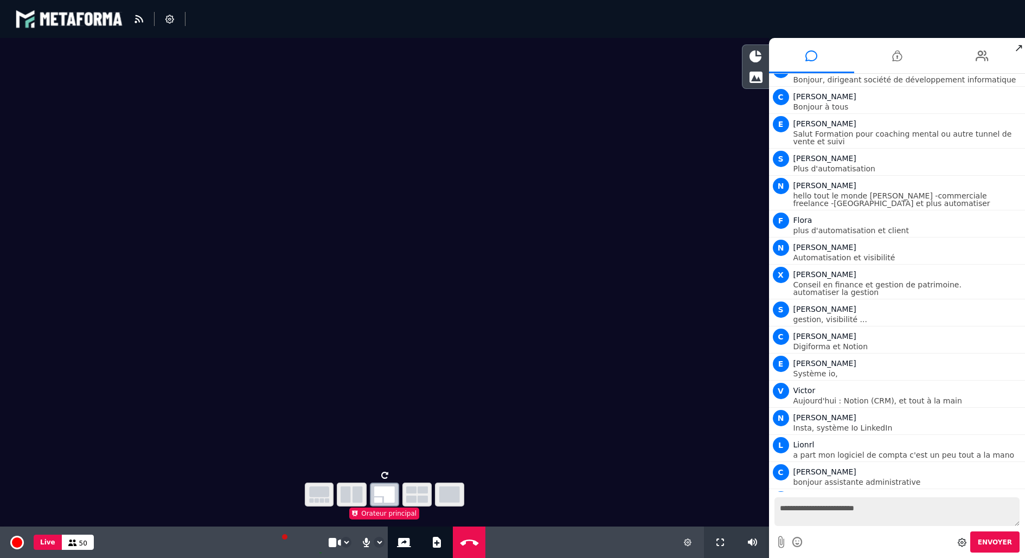
type textarea "**********"
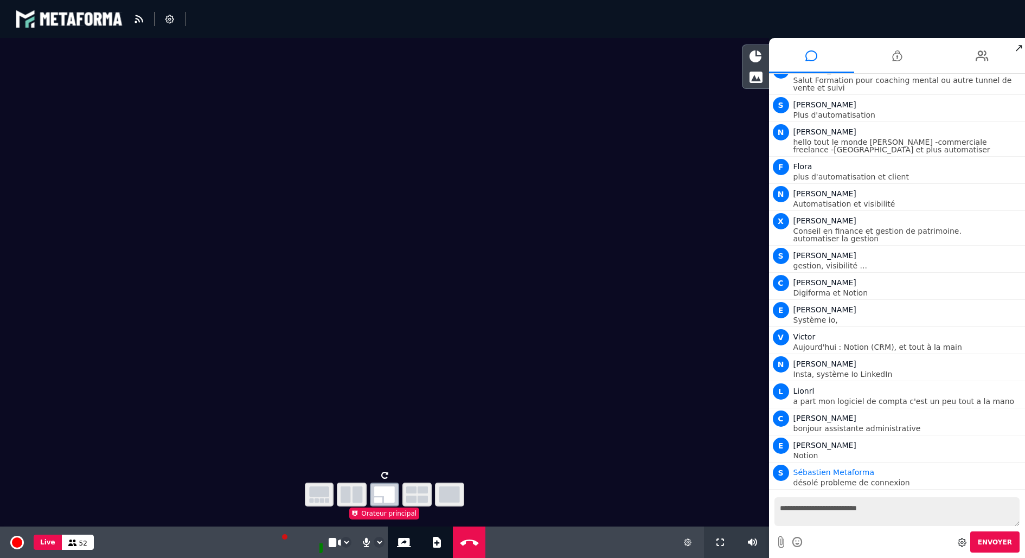
scroll to position [881, 0]
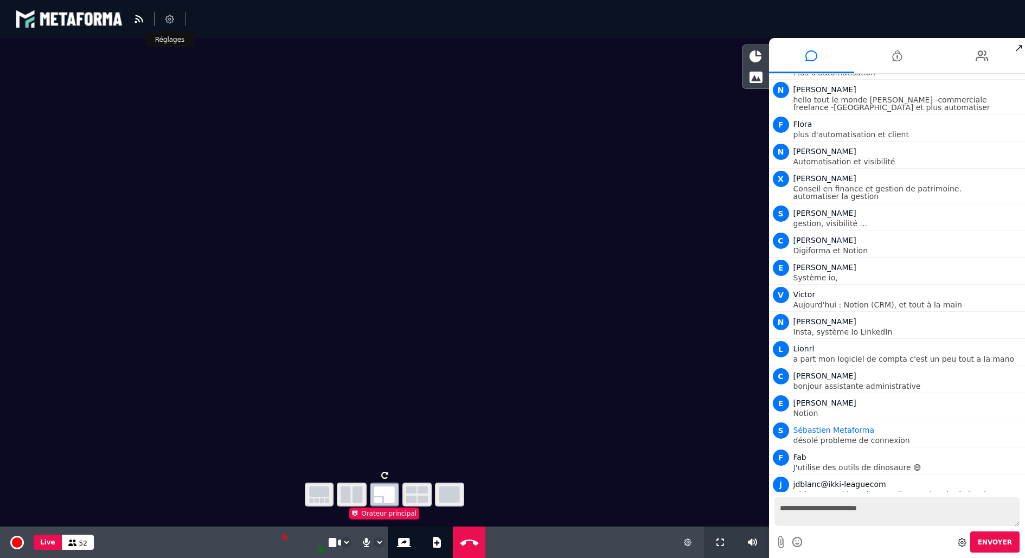
click at [171, 21] on icon at bounding box center [169, 19] width 9 height 9
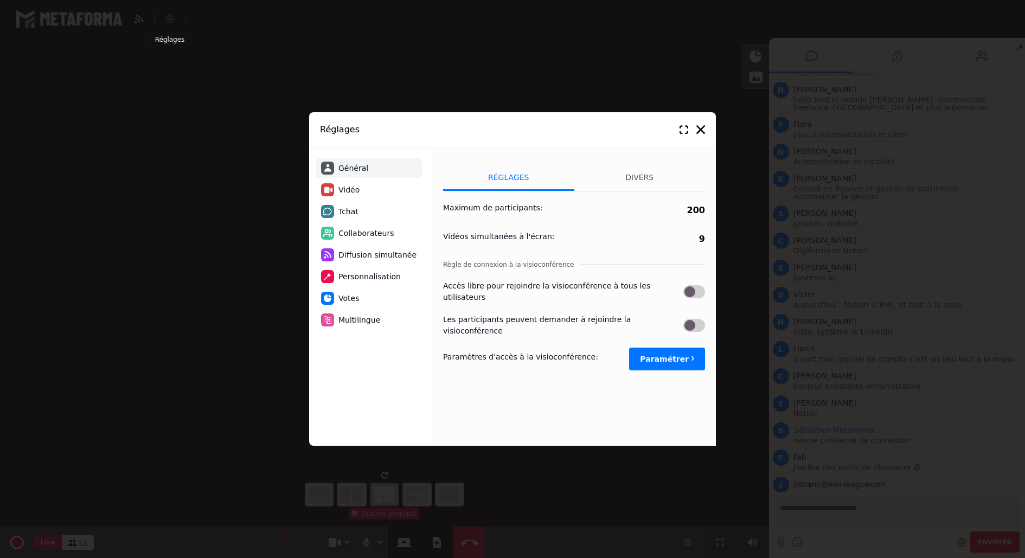
scroll to position [907, 0]
click at [370, 209] on li "Tchat" at bounding box center [369, 212] width 106 height 20
select select "**********"
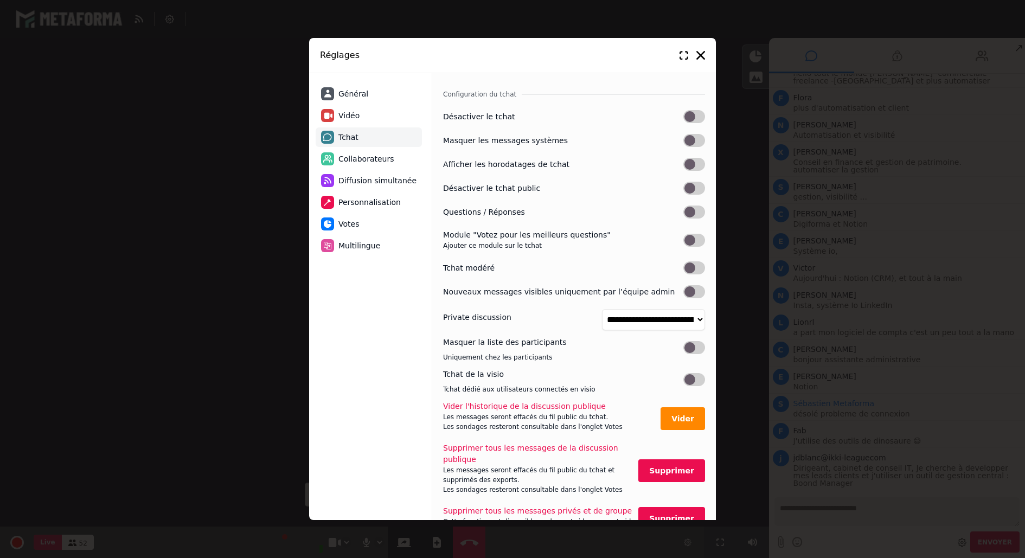
click at [695, 267] on label at bounding box center [695, 267] width 22 height 13
click at [702, 57] on icon at bounding box center [701, 55] width 9 height 9
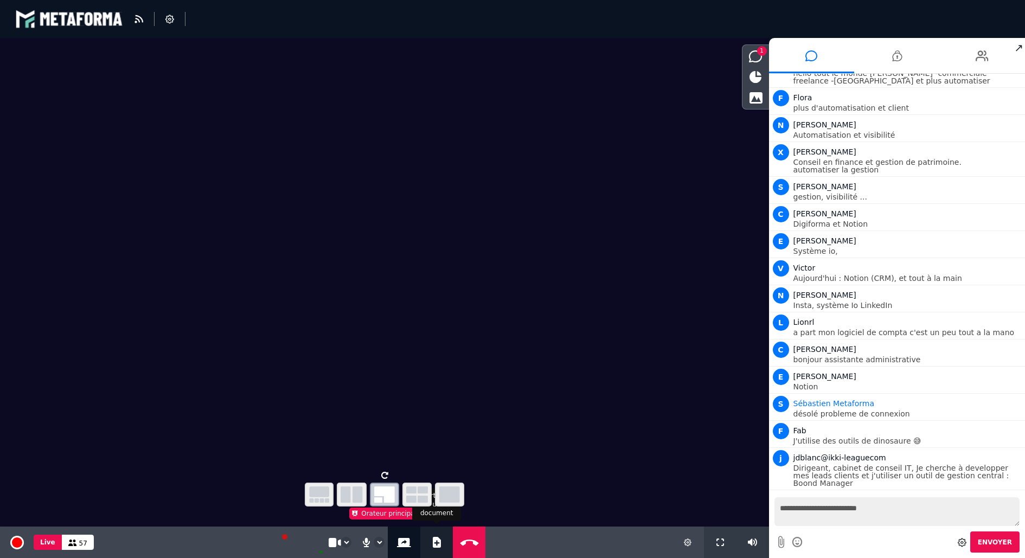
click at [431, 544] on button "Ajouter un document" at bounding box center [437, 542] width 12 height 31
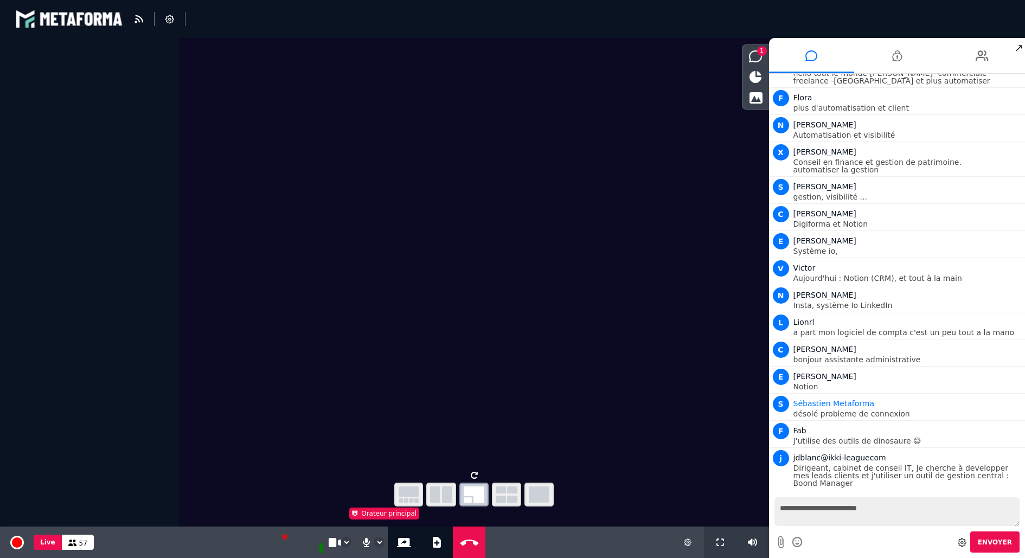
select select "****"
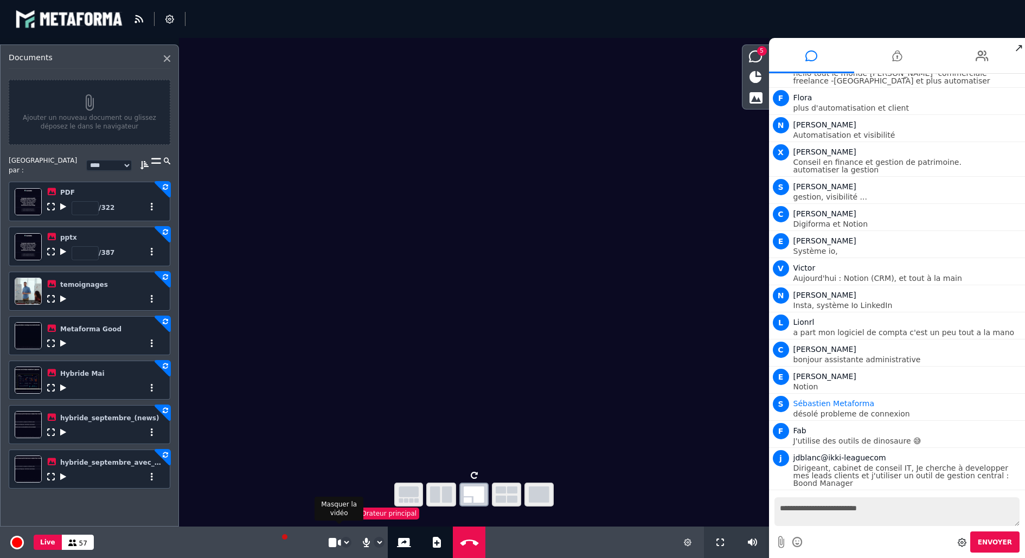
click at [334, 539] on icon at bounding box center [334, 543] width 10 height 10
click at [63, 473] on icon at bounding box center [63, 477] width 6 height 8
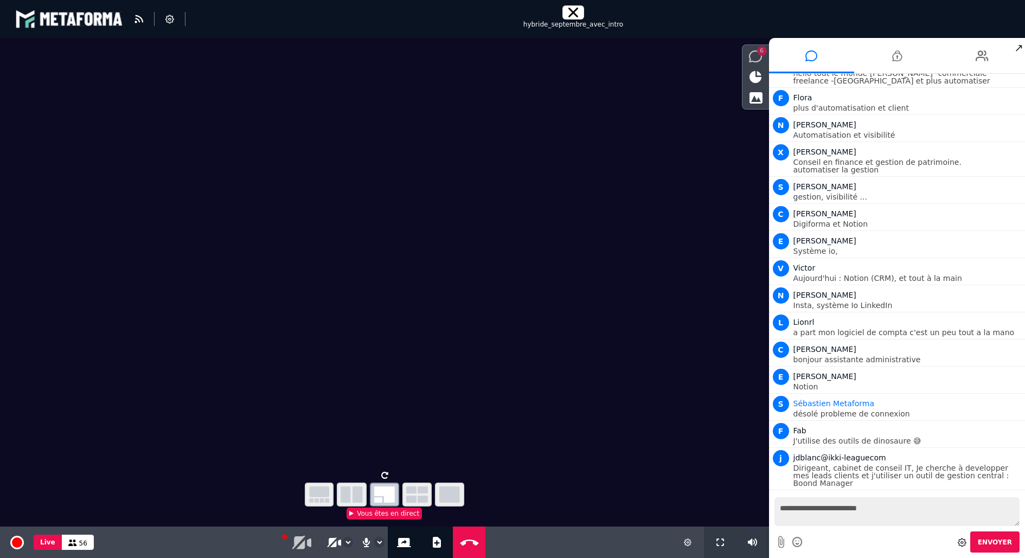
click at [752, 55] on icon at bounding box center [756, 56] width 14 height 12
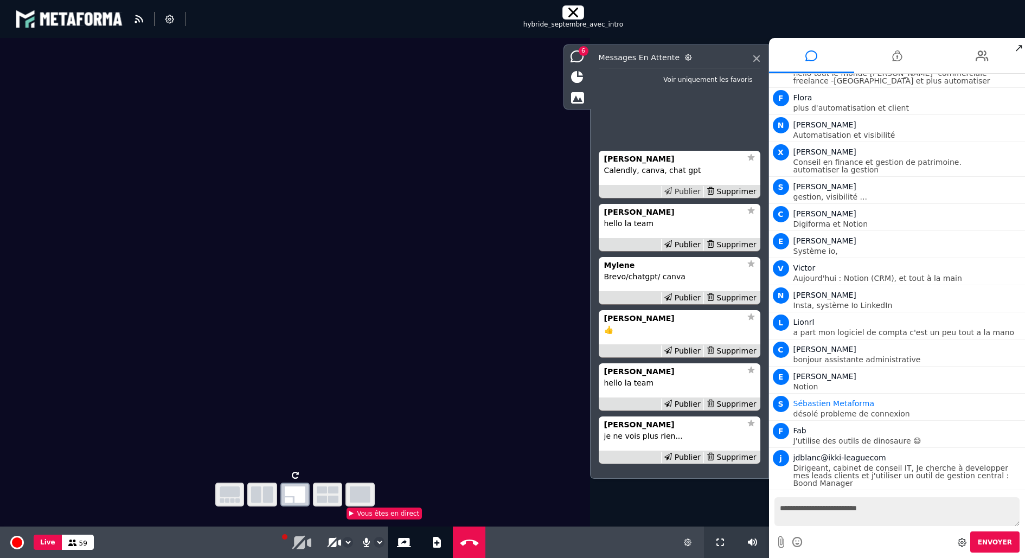
click at [689, 189] on div "Publier" at bounding box center [682, 191] width 42 height 11
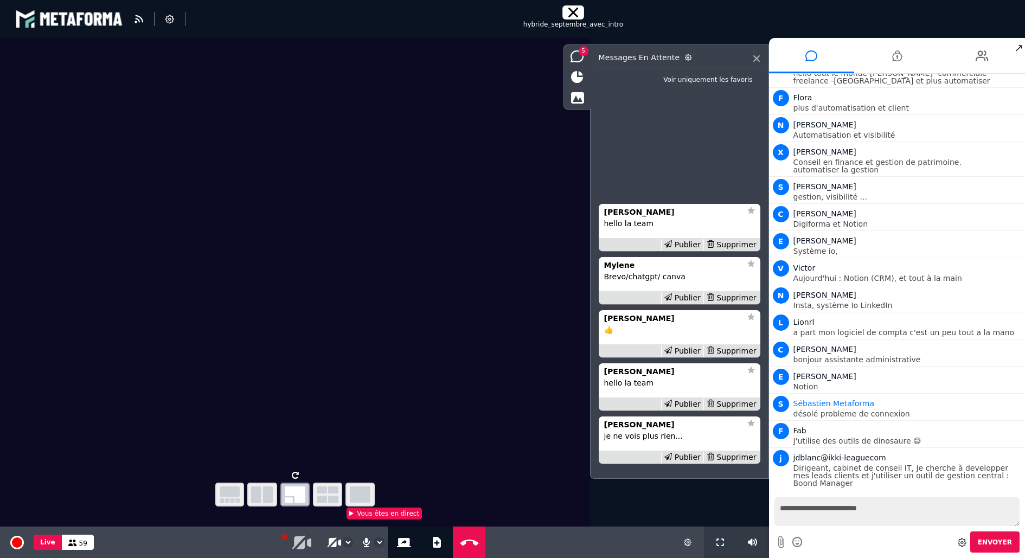
scroll to position [934, 0]
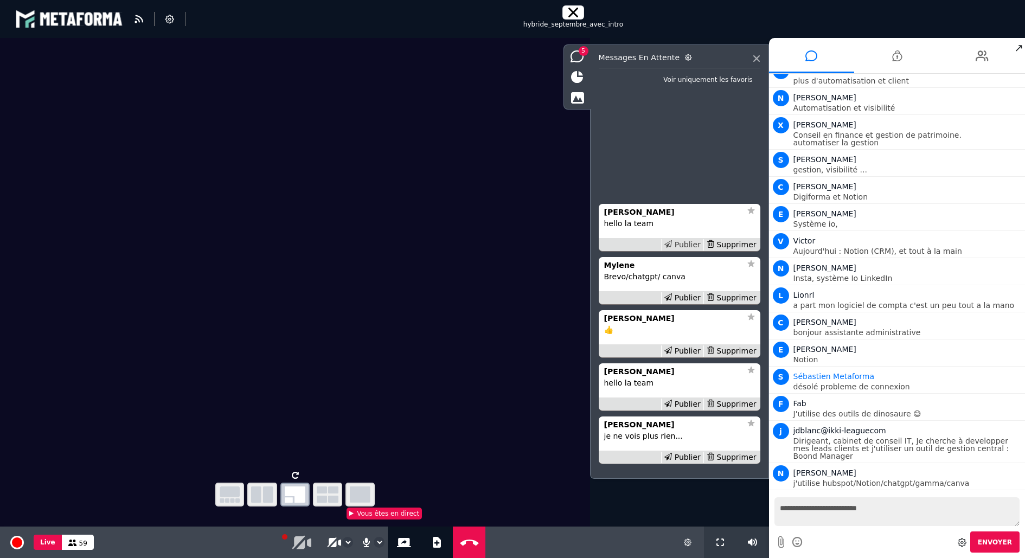
click at [687, 243] on div "Publier" at bounding box center [682, 244] width 42 height 11
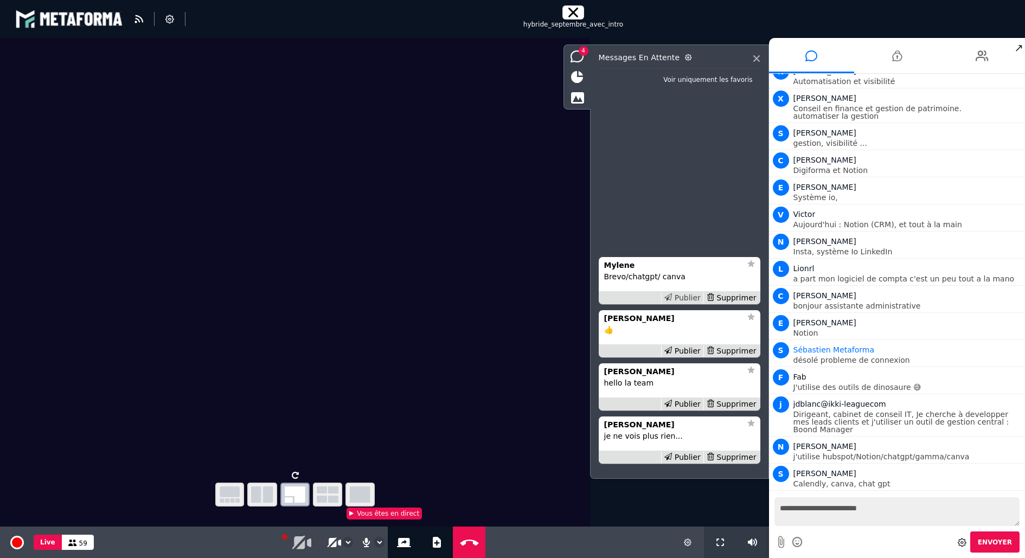
click at [689, 297] on div "Publier" at bounding box center [682, 297] width 42 height 11
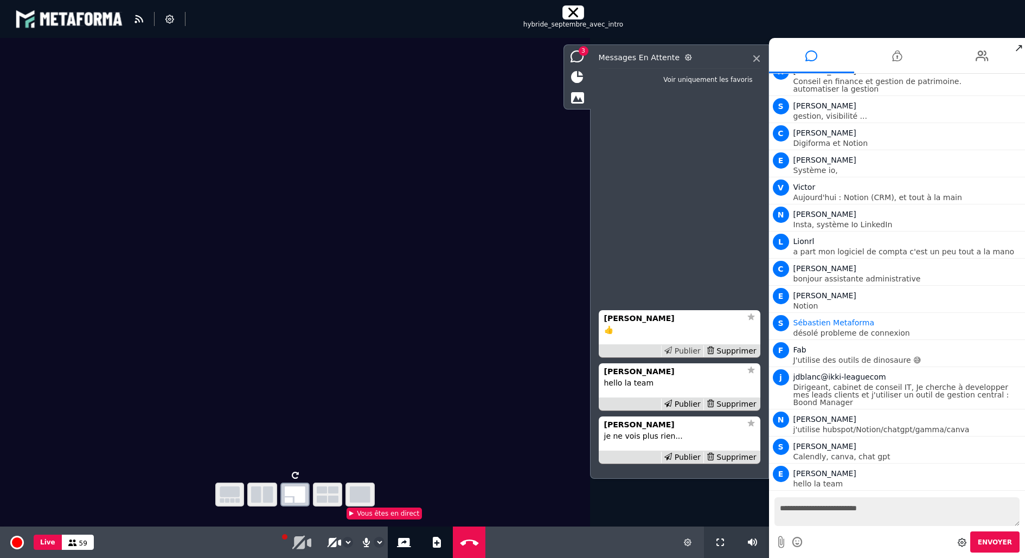
click at [688, 354] on div "Publier" at bounding box center [682, 351] width 42 height 11
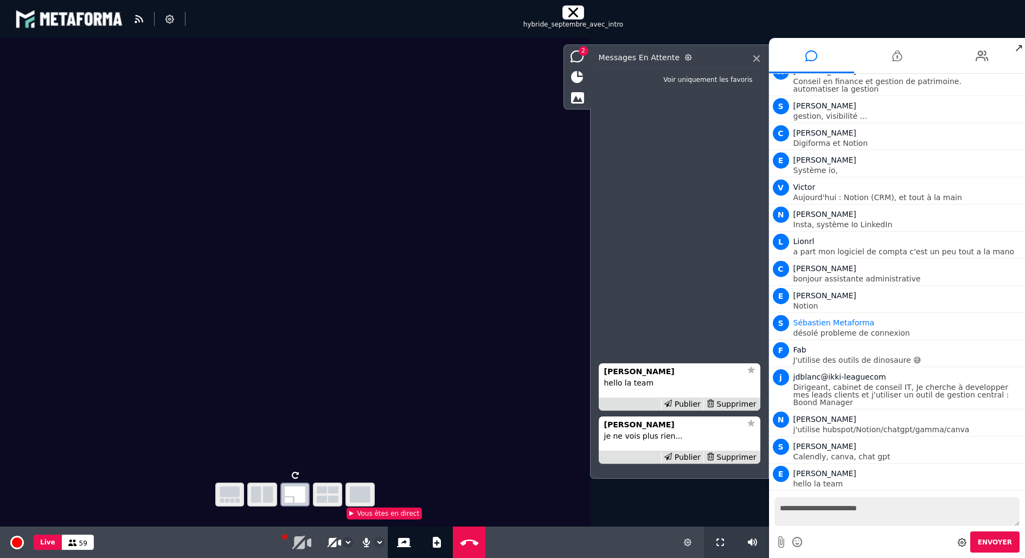
scroll to position [1015, 0]
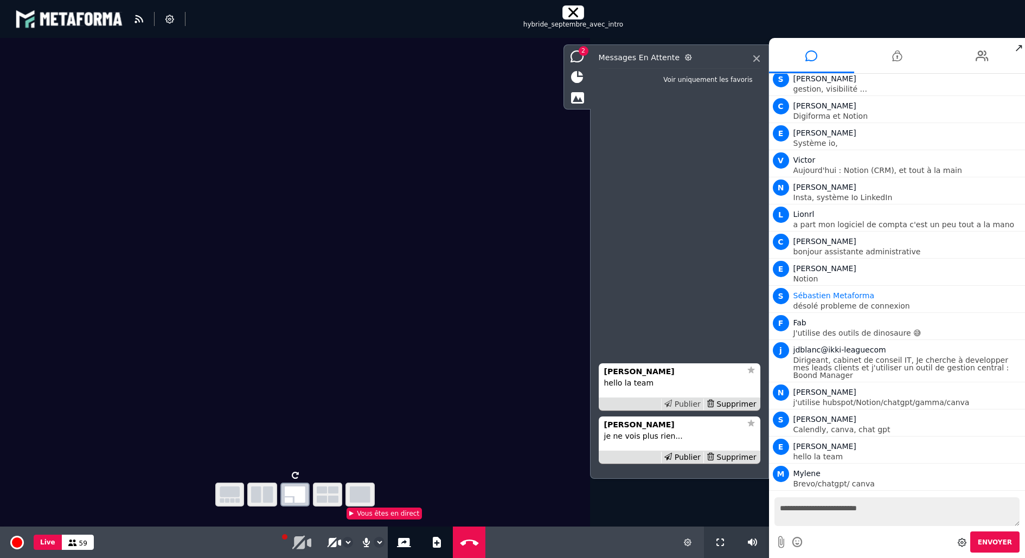
click at [682, 401] on div "Publier" at bounding box center [682, 404] width 42 height 11
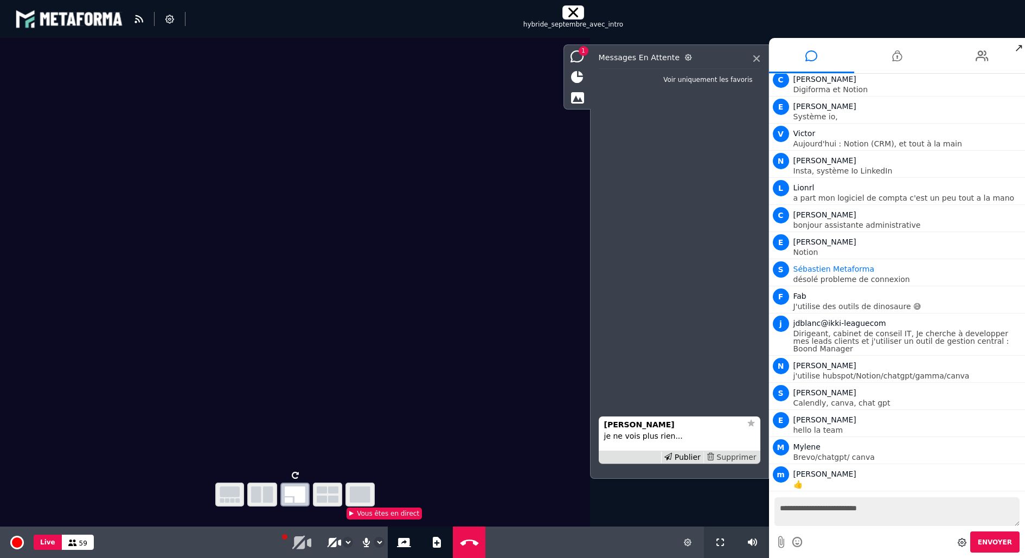
click at [745, 458] on div "Supprimer" at bounding box center [732, 457] width 56 height 11
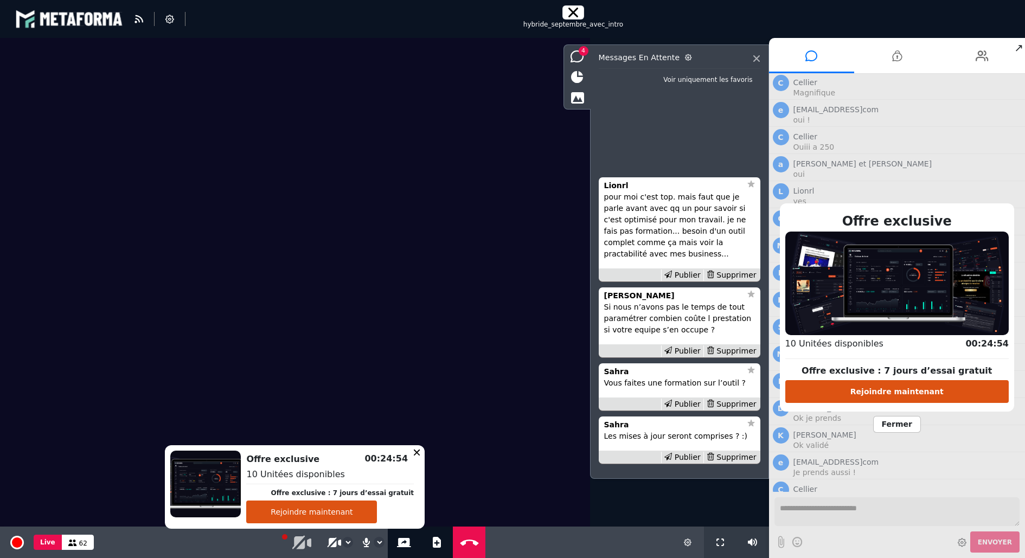
scroll to position [3173, 0]
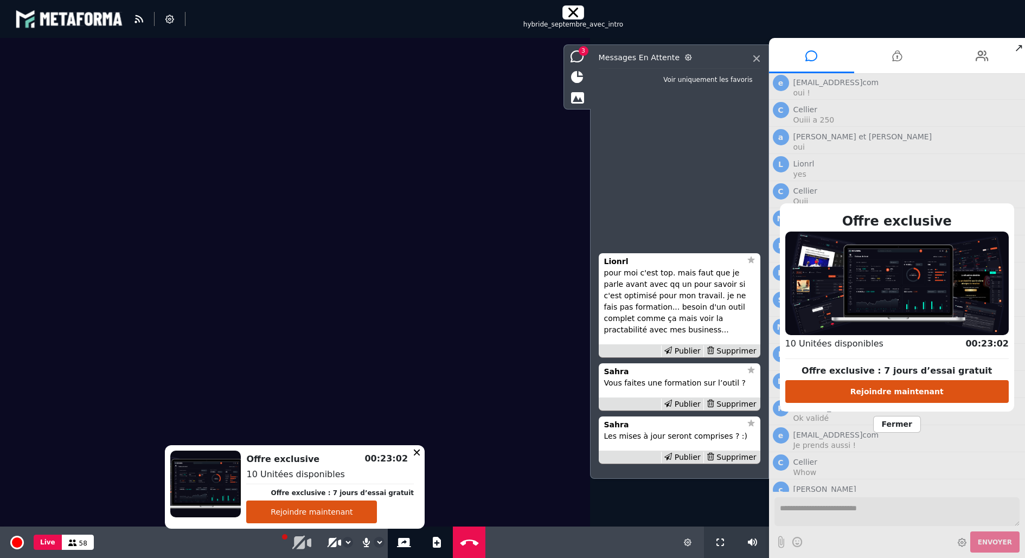
click at [888, 424] on span "Fermer" at bounding box center [897, 424] width 48 height 17
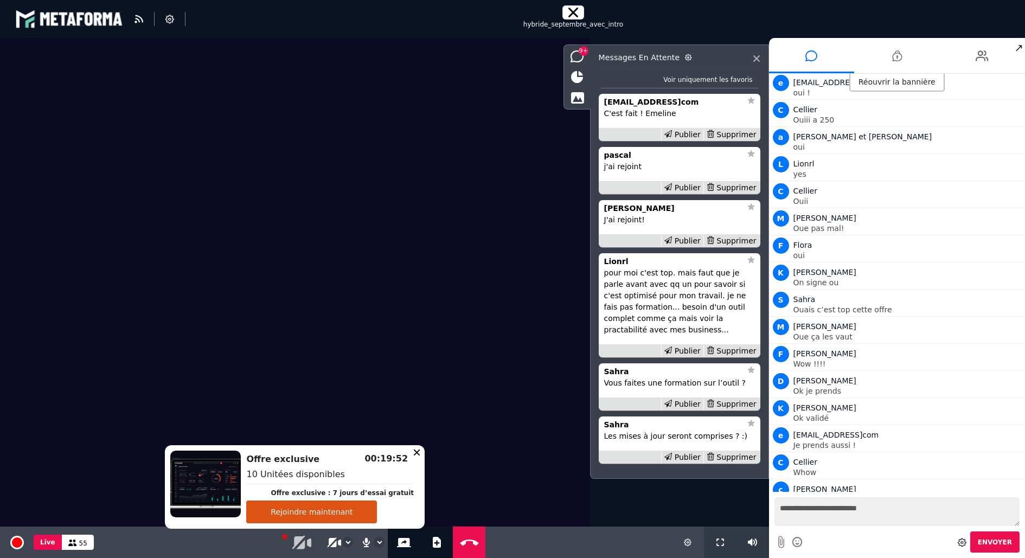
click at [366, 540] on icon at bounding box center [366, 542] width 10 height 11
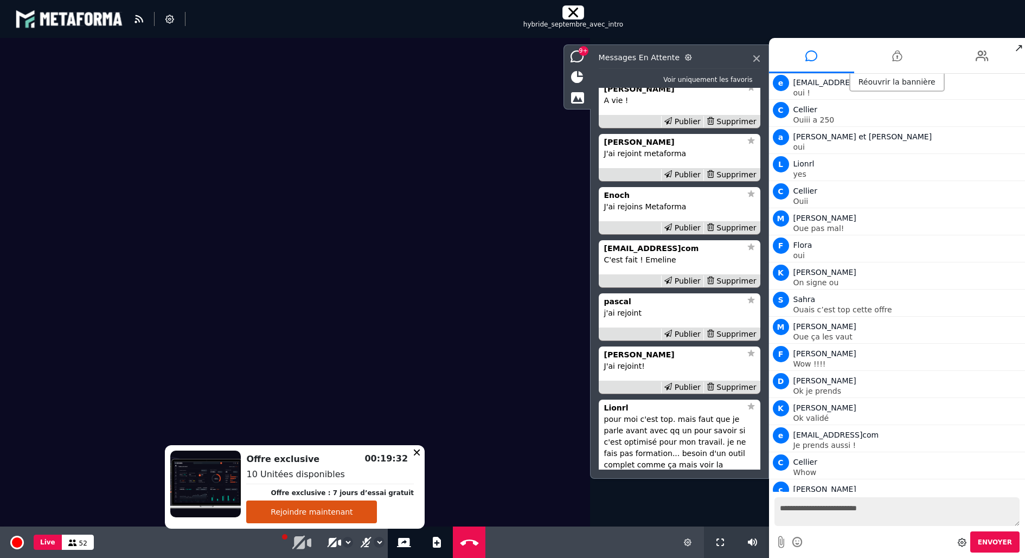
scroll to position [-152, 0]
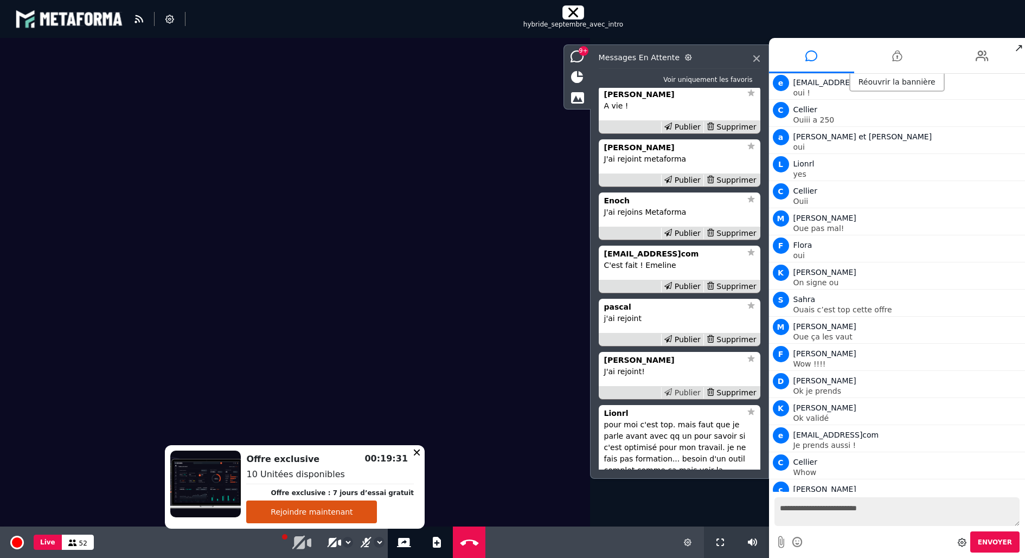
click at [683, 391] on div "Publier" at bounding box center [682, 392] width 42 height 11
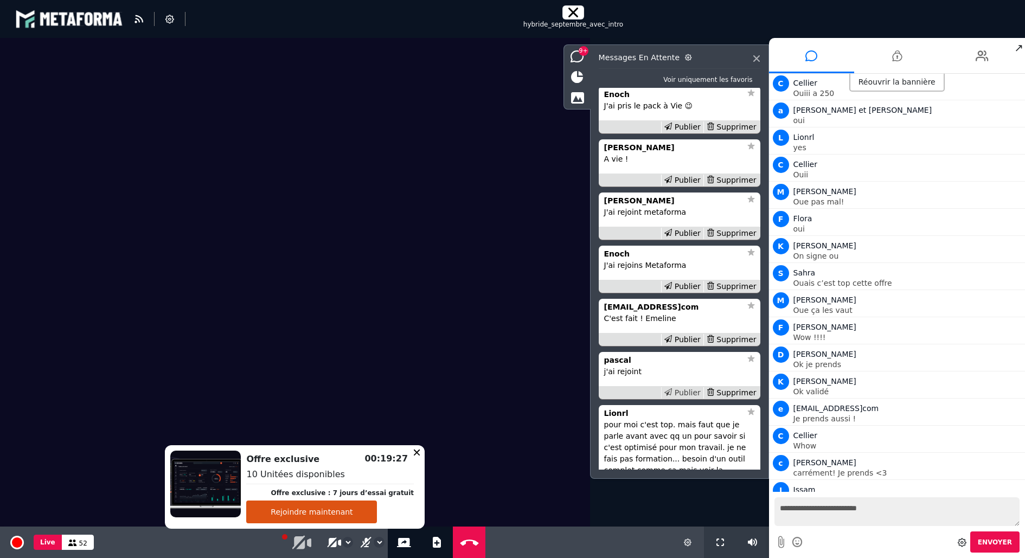
click at [683, 393] on div "Publier" at bounding box center [682, 392] width 42 height 11
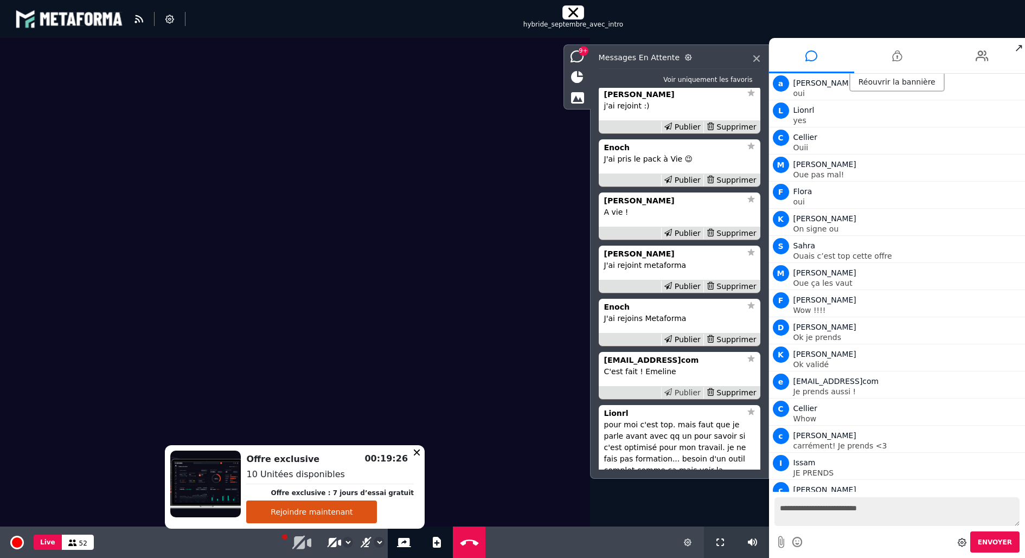
click at [682, 393] on div "Publier" at bounding box center [682, 392] width 42 height 11
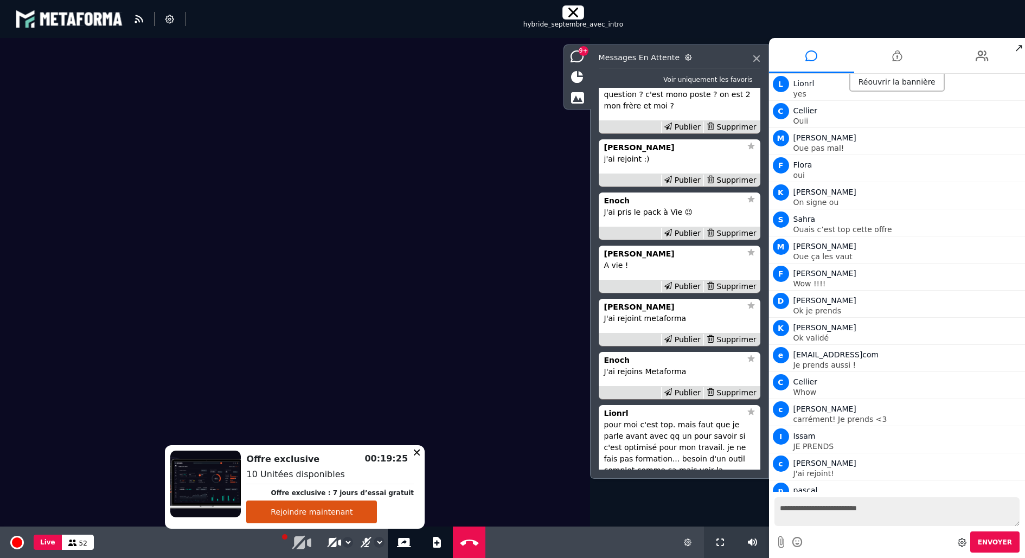
click at [682, 393] on div "Publier" at bounding box center [682, 392] width 42 height 11
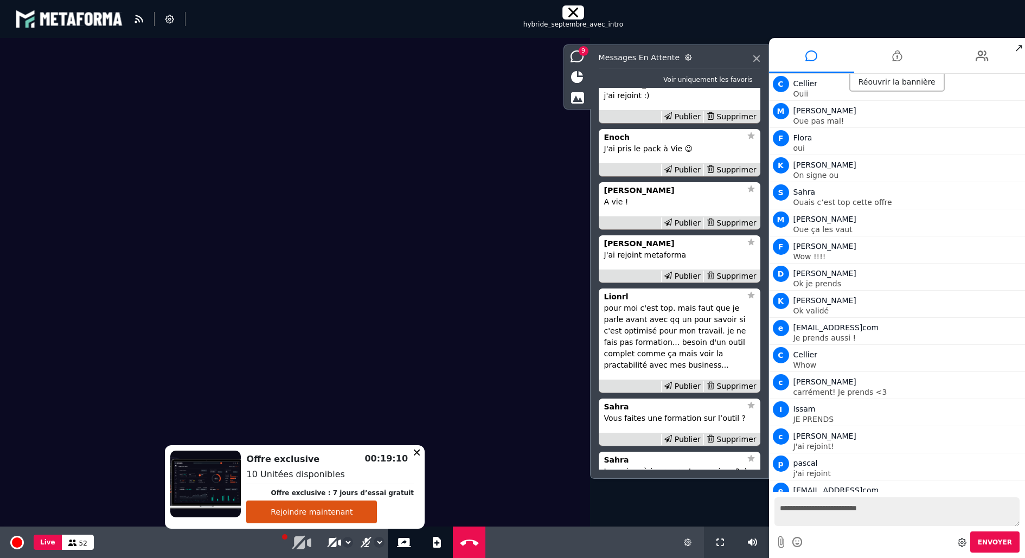
scroll to position [0, 0]
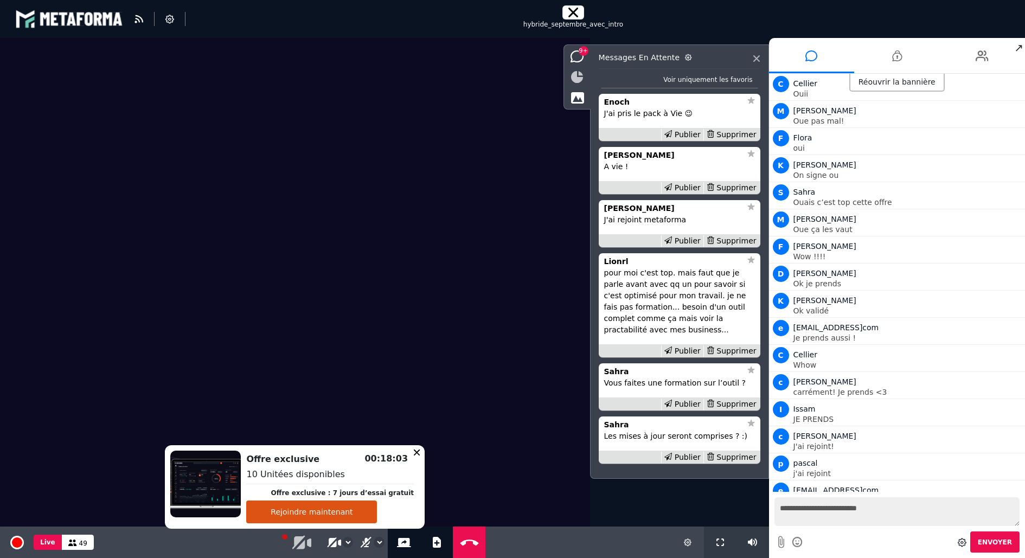
click at [578, 79] on icon at bounding box center [577, 77] width 12 height 12
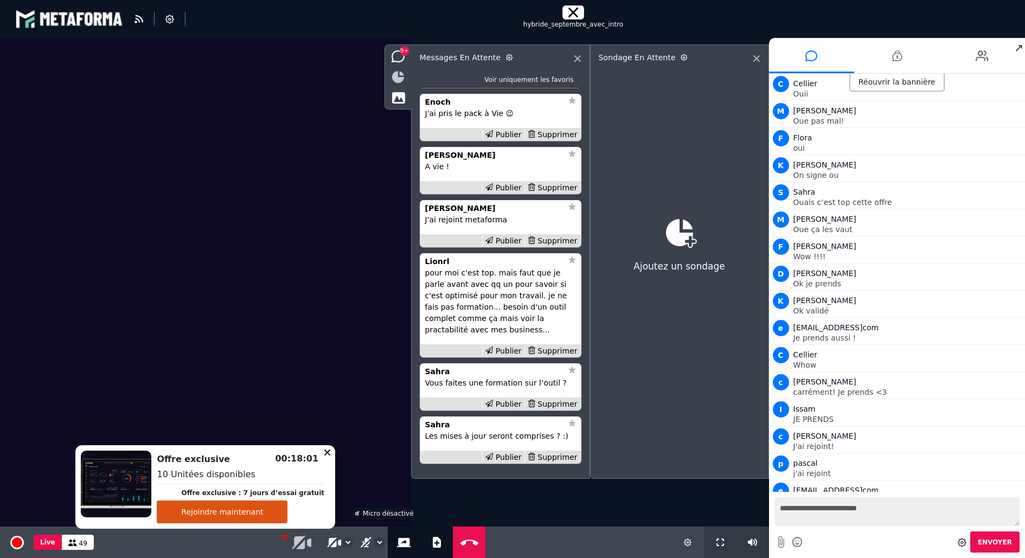
click at [401, 74] on icon at bounding box center [398, 77] width 12 height 12
click at [400, 96] on icon at bounding box center [399, 98] width 14 height 12
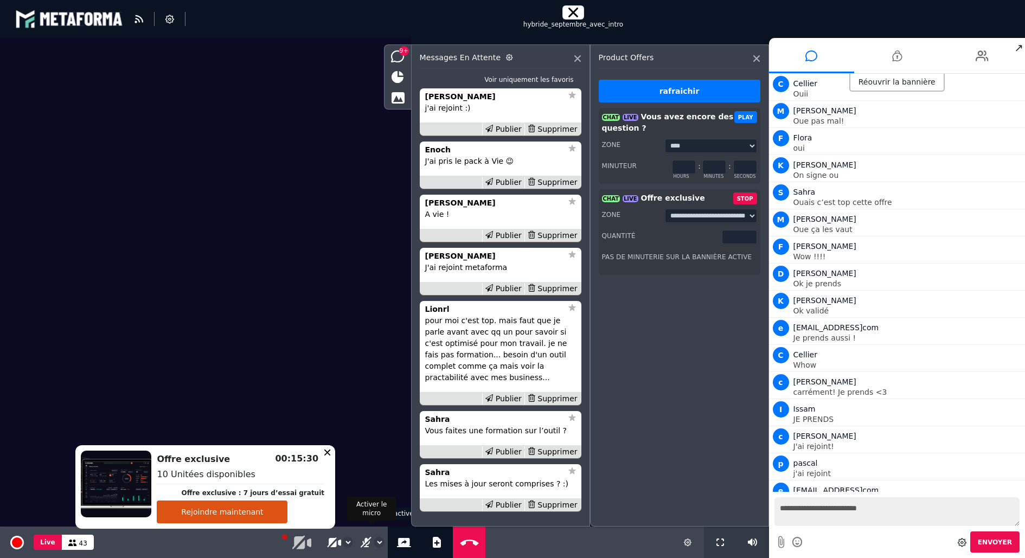
click at [362, 544] on icon at bounding box center [366, 542] width 10 height 11
click at [348, 542] on select "**********" at bounding box center [348, 543] width 10 height 10
click at [343, 538] on select "**********" at bounding box center [348, 543] width 10 height 10
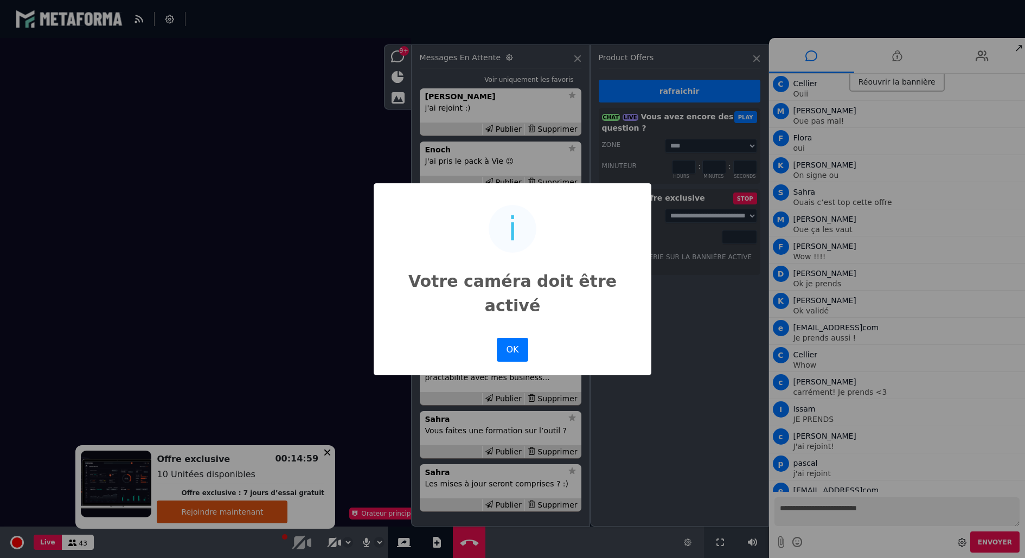
drag, startPoint x: 521, startPoint y: 342, endPoint x: 515, endPoint y: 355, distance: 14.6
click at [521, 342] on button "OK" at bounding box center [512, 350] width 31 height 24
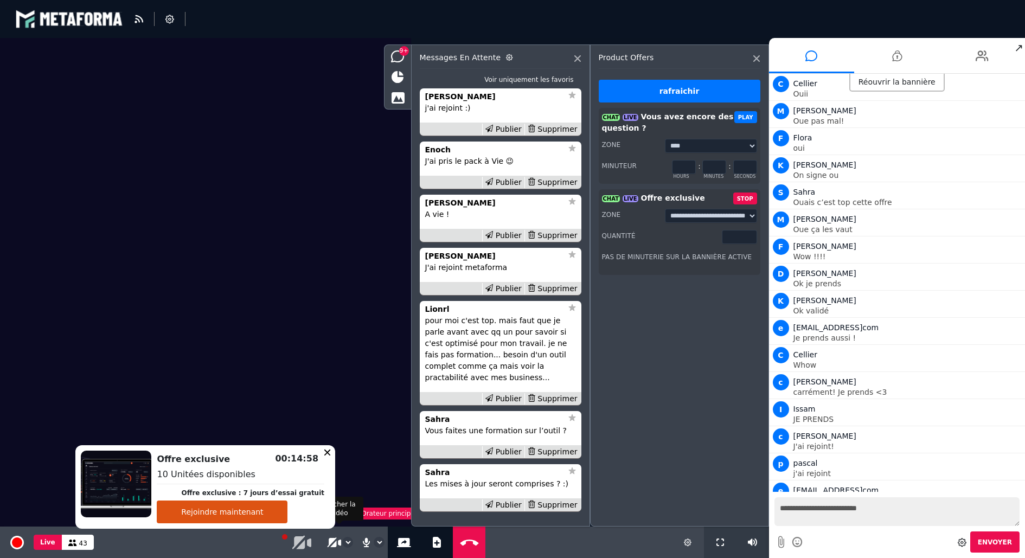
drag, startPoint x: 329, startPoint y: 540, endPoint x: 336, endPoint y: 539, distance: 7.1
click at [331, 540] on icon at bounding box center [334, 543] width 12 height 10
click at [347, 543] on select "**********" at bounding box center [346, 543] width 10 height 10
click at [341, 538] on select "**********" at bounding box center [346, 543] width 10 height 10
click at [344, 540] on select "**********" at bounding box center [346, 543] width 10 height 10
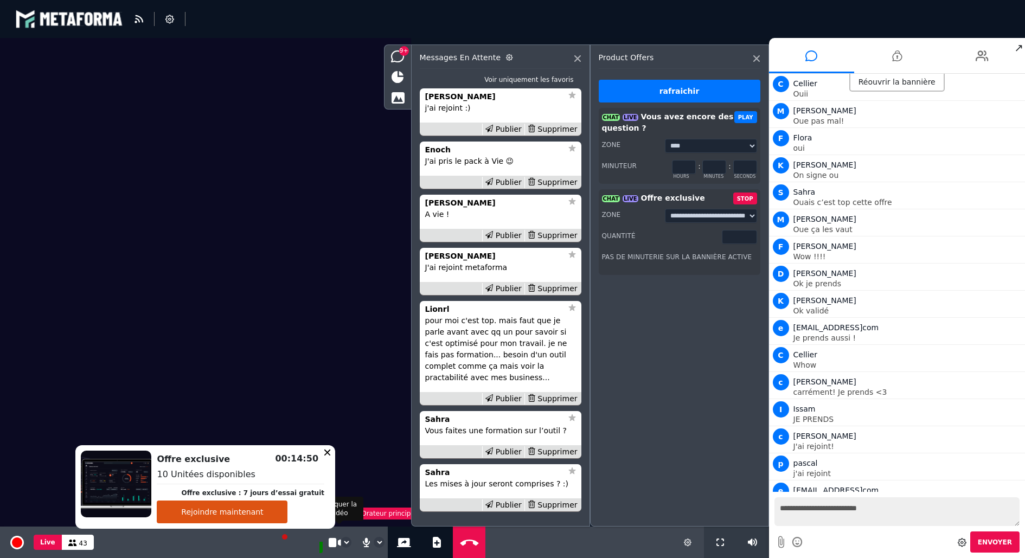
select select "**********"
click at [341, 538] on select "**********" at bounding box center [346, 543] width 10 height 10
click at [553, 506] on div "Supprimer" at bounding box center [553, 505] width 56 height 11
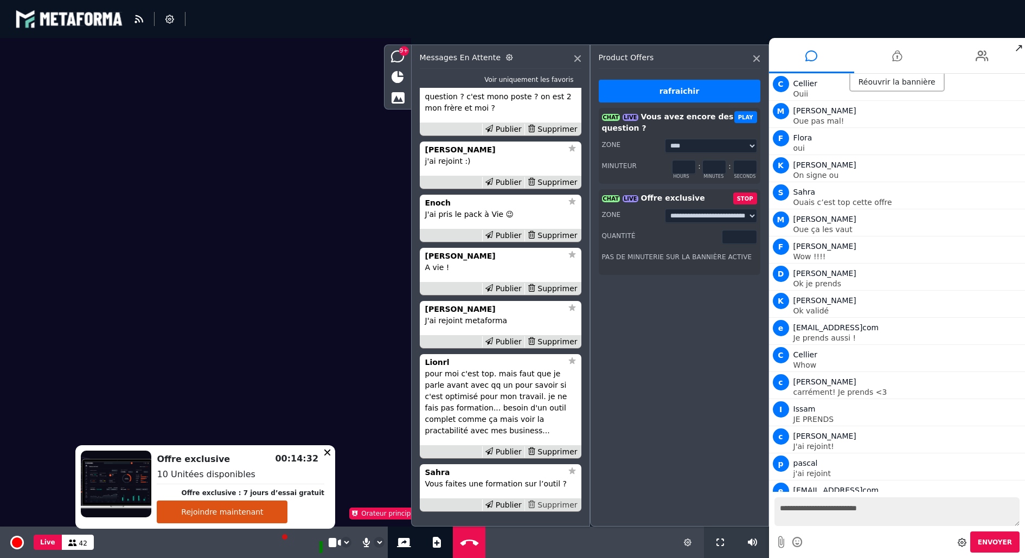
click at [554, 504] on div "Supprimer" at bounding box center [553, 505] width 56 height 11
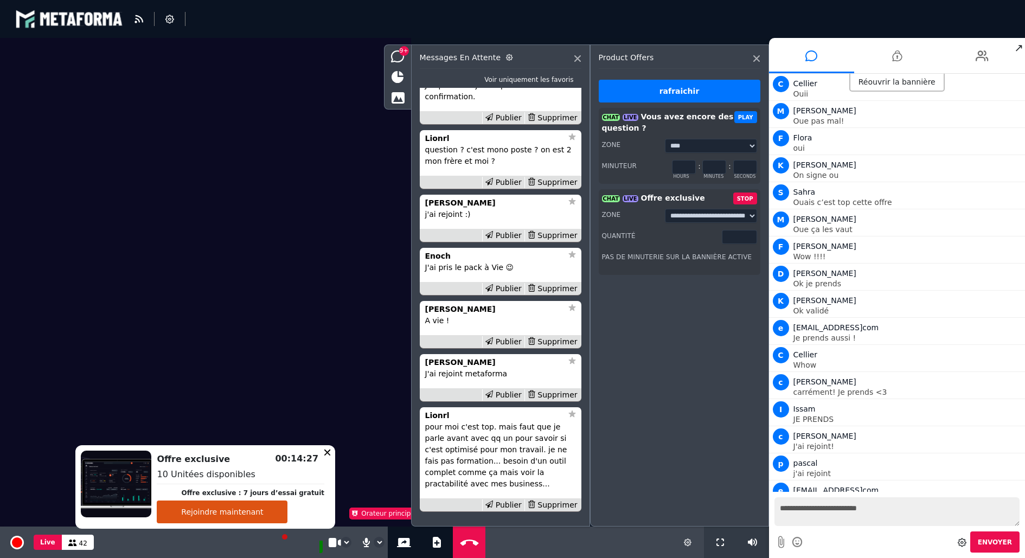
click at [750, 239] on input "*" at bounding box center [739, 237] width 35 height 14
click at [749, 239] on input "*" at bounding box center [739, 237] width 35 height 14
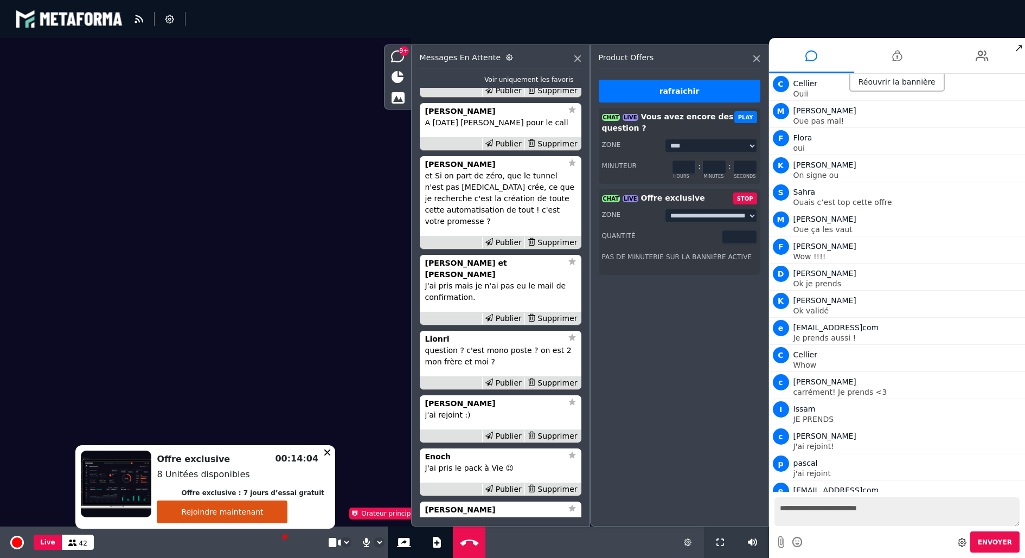
scroll to position [-201, 0]
click at [749, 239] on input "*" at bounding box center [739, 237] width 35 height 14
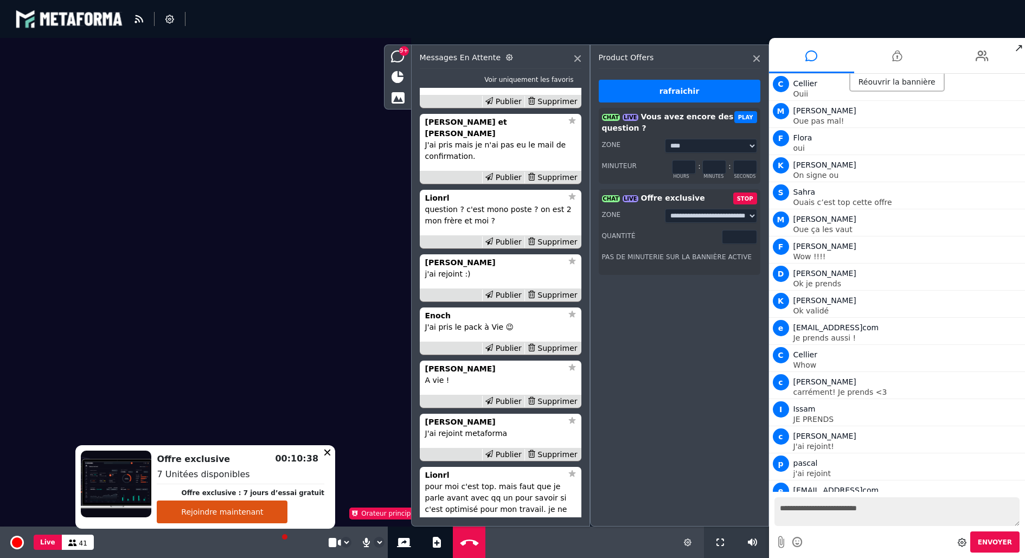
scroll to position [-52, 0]
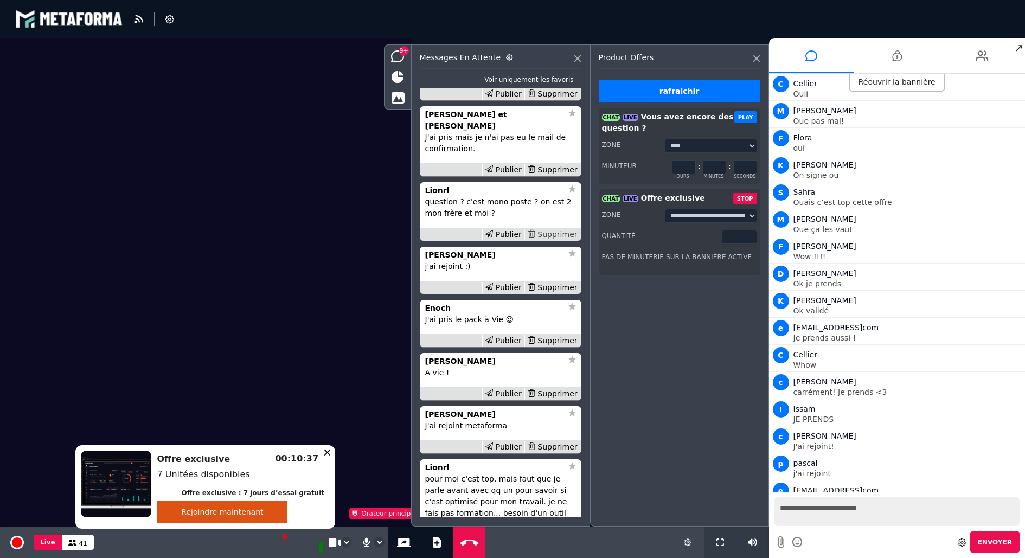
click at [559, 235] on div "Supprimer" at bounding box center [553, 234] width 56 height 11
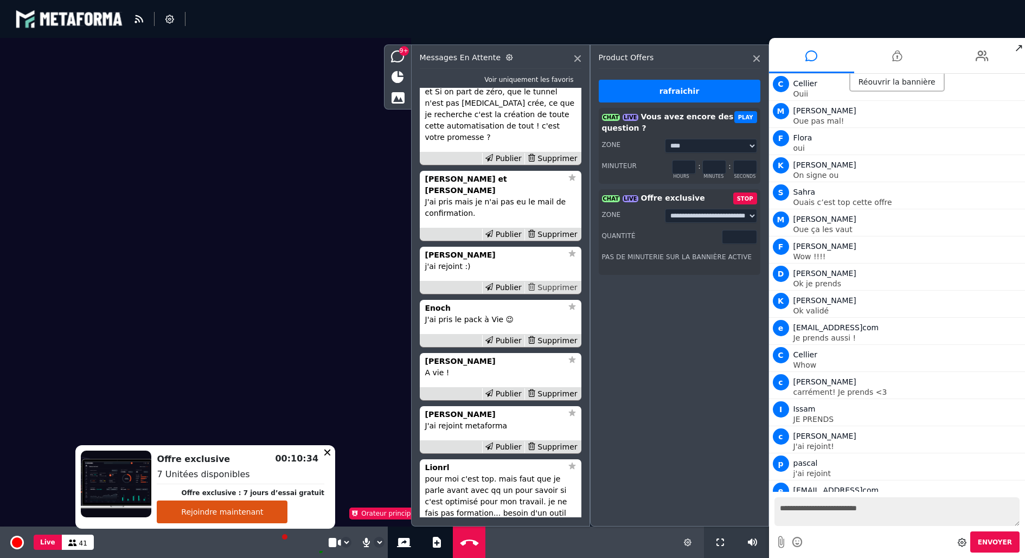
click at [560, 288] on div "Supprimer" at bounding box center [553, 287] width 56 height 11
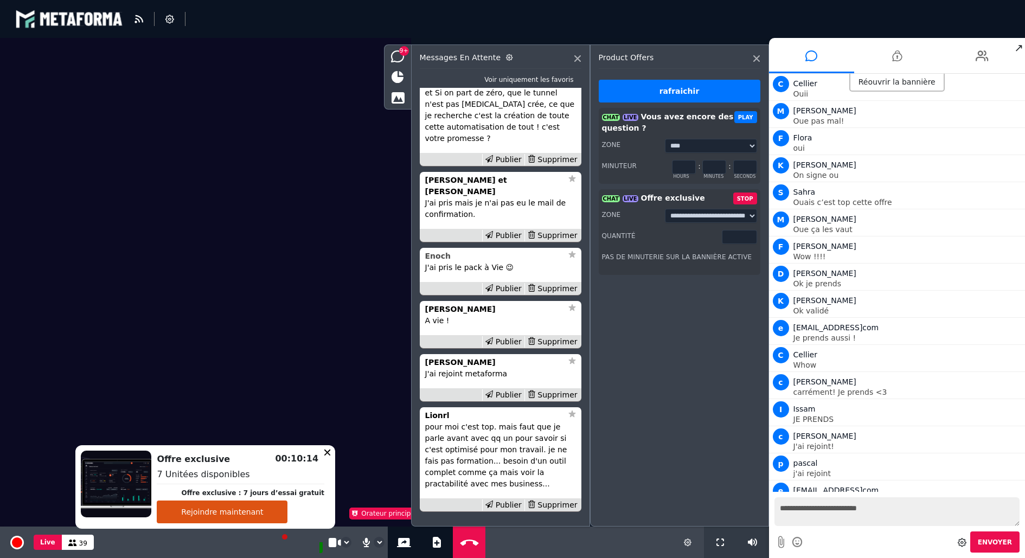
scroll to position [-2, 0]
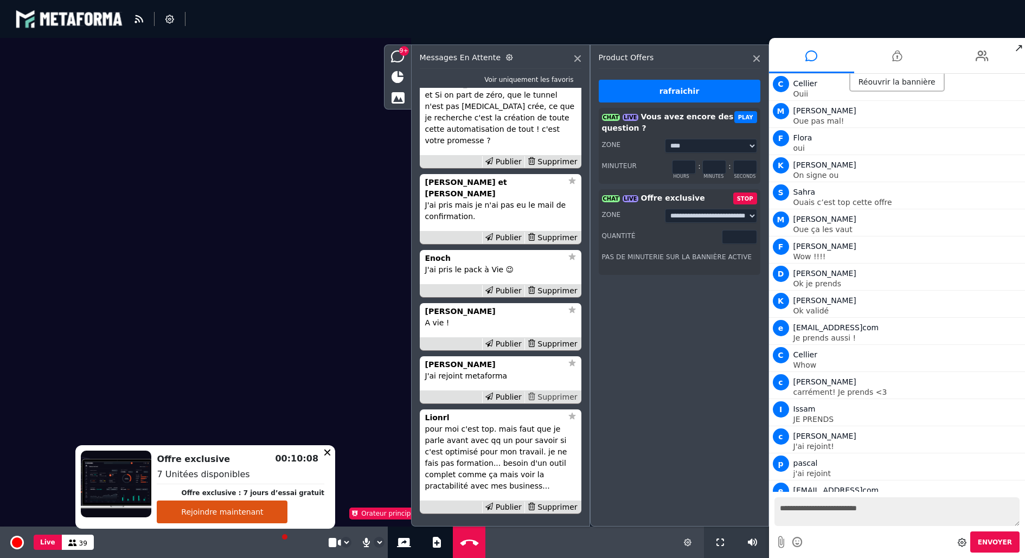
click at [546, 395] on div "Supprimer" at bounding box center [553, 397] width 56 height 11
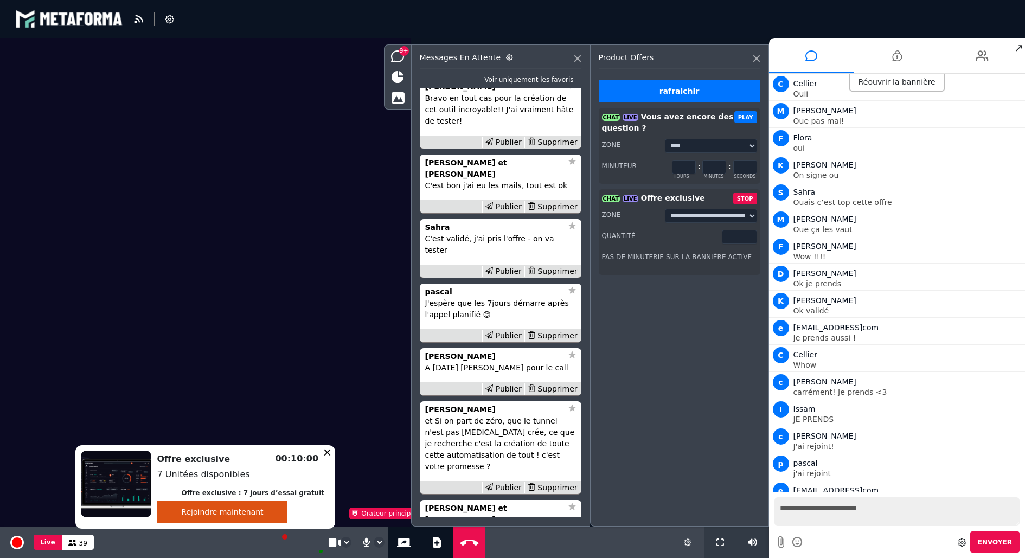
scroll to position [-275, 0]
click at [511, 278] on div "Publier" at bounding box center [503, 271] width 42 height 11
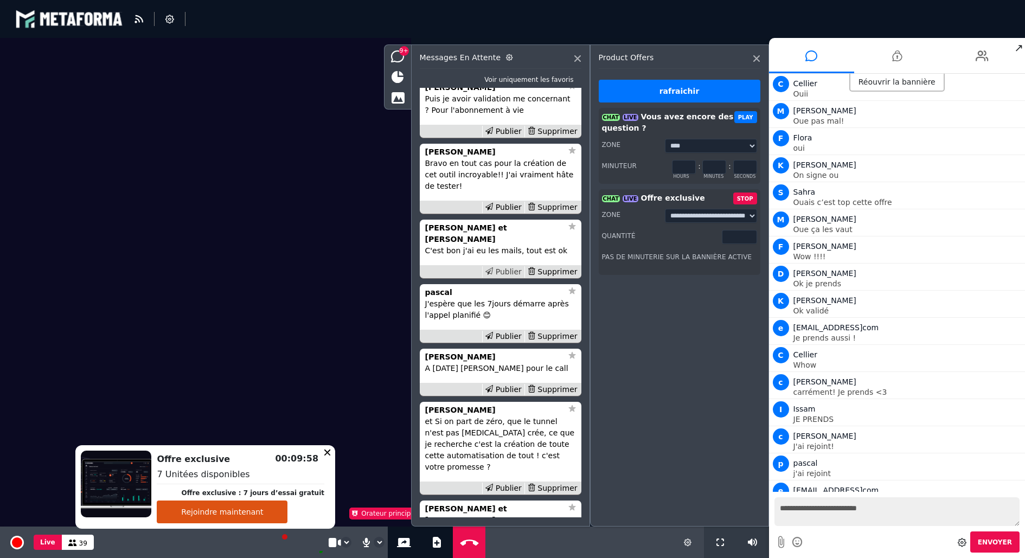
scroll to position [3307, 0]
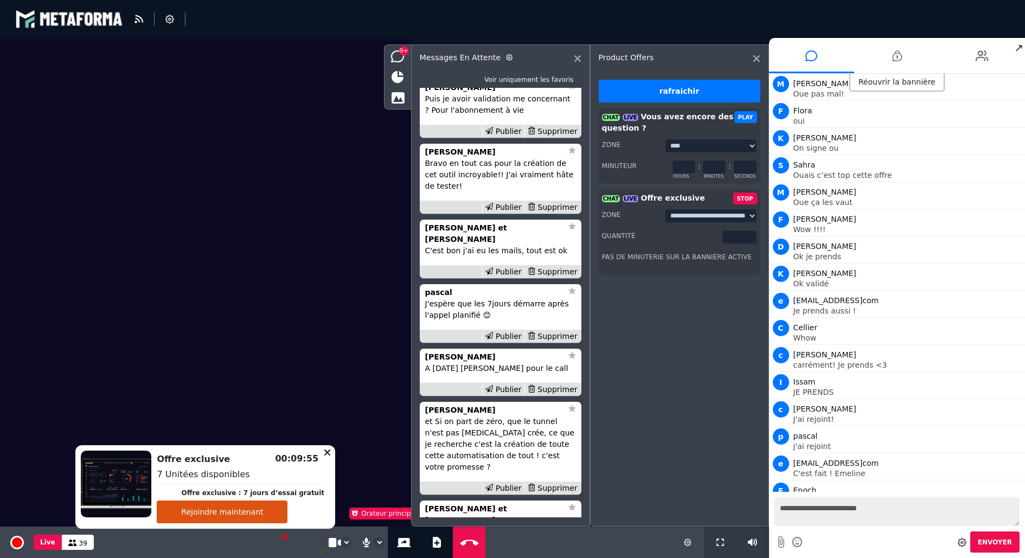
click at [1015, 514] on icon at bounding box center [1016, 516] width 8 height 5
click at [753, 238] on input "*" at bounding box center [739, 237] width 35 height 14
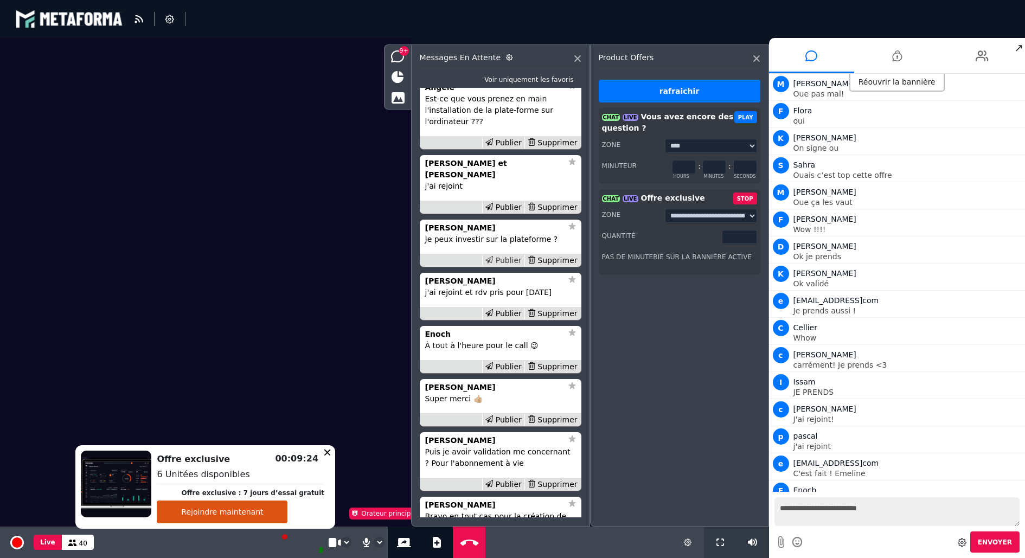
scroll to position [-653, 0]
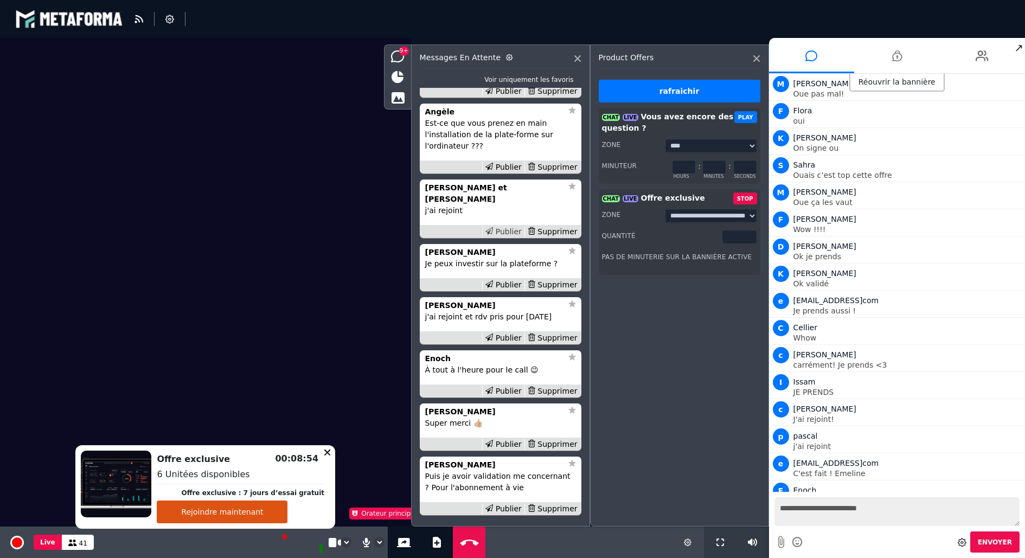
click at [510, 238] on div "Publier" at bounding box center [503, 231] width 42 height 11
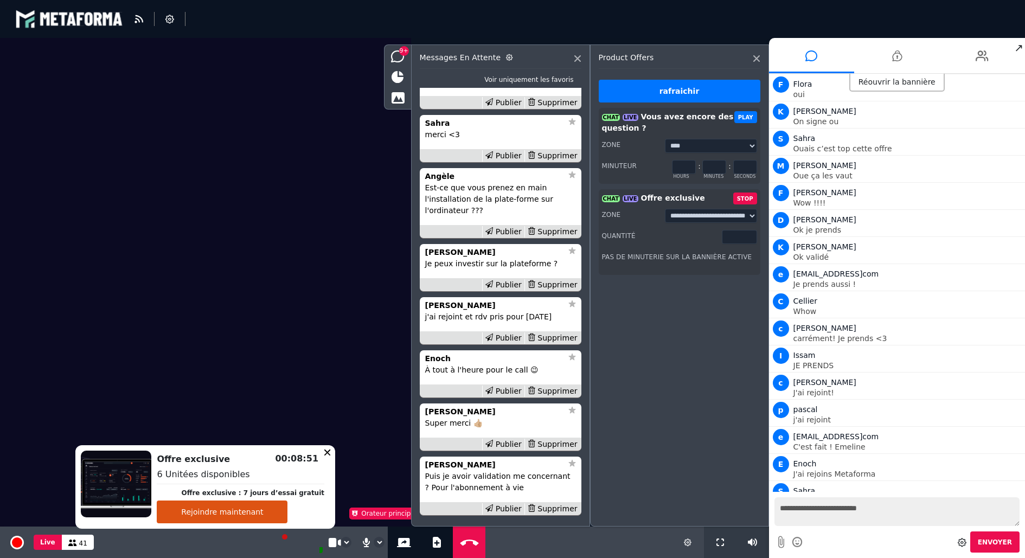
click at [1012, 511] on link at bounding box center [1016, 518] width 14 height 14
click at [751, 239] on input "*" at bounding box center [739, 237] width 35 height 14
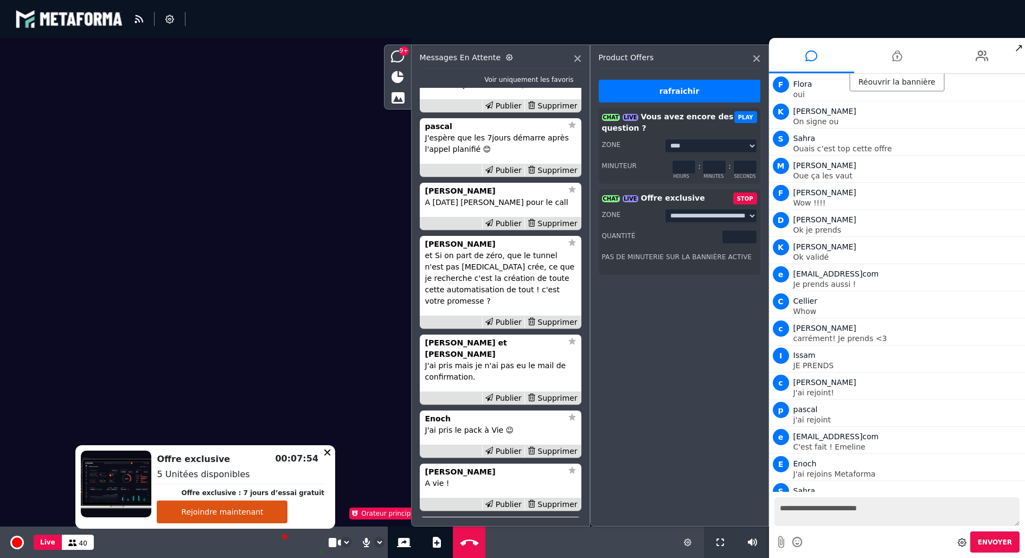
scroll to position [-110, 0]
click at [559, 230] on div "Supprimer" at bounding box center [553, 224] width 56 height 11
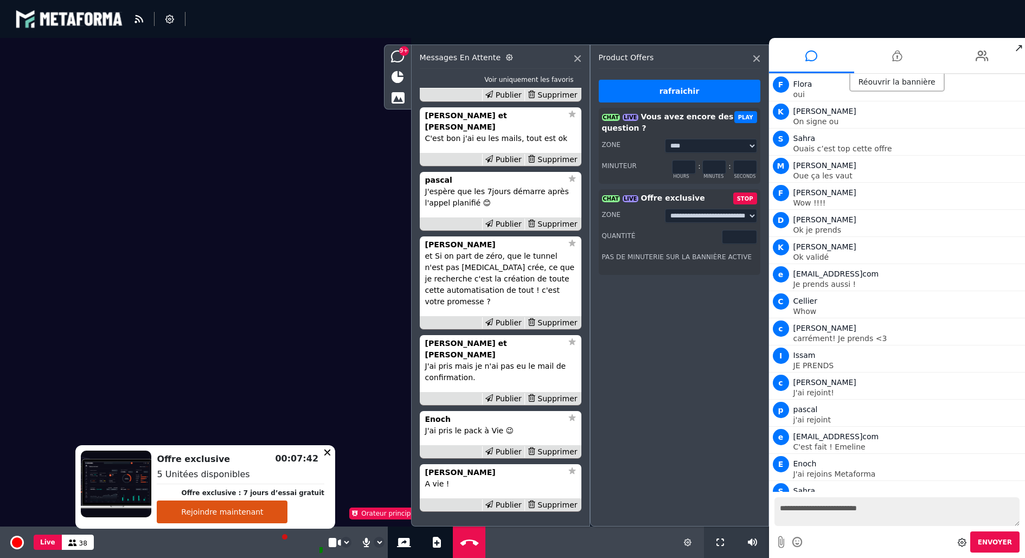
click at [559, 230] on div "Supprimer" at bounding box center [553, 224] width 56 height 11
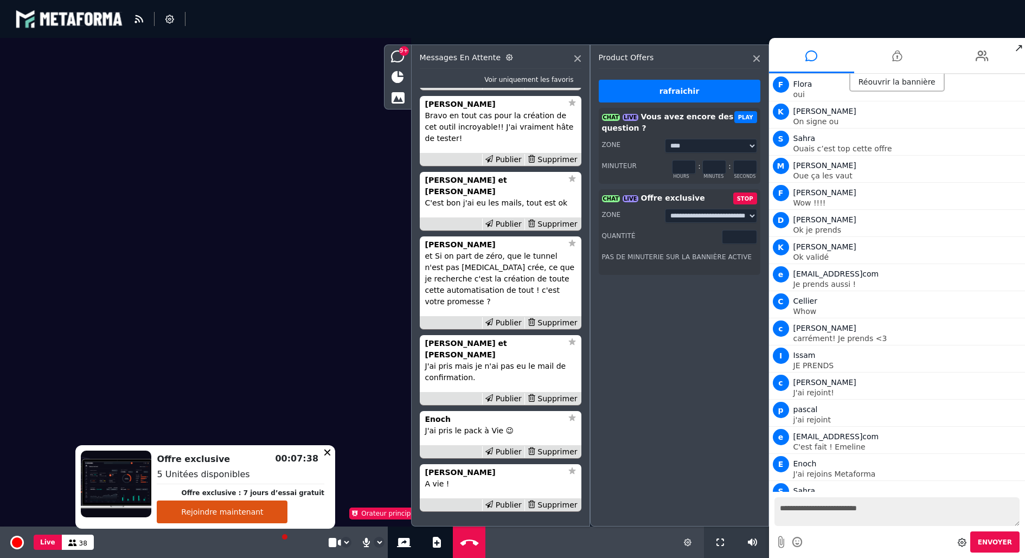
click at [559, 230] on div "Supprimer" at bounding box center [553, 224] width 56 height 11
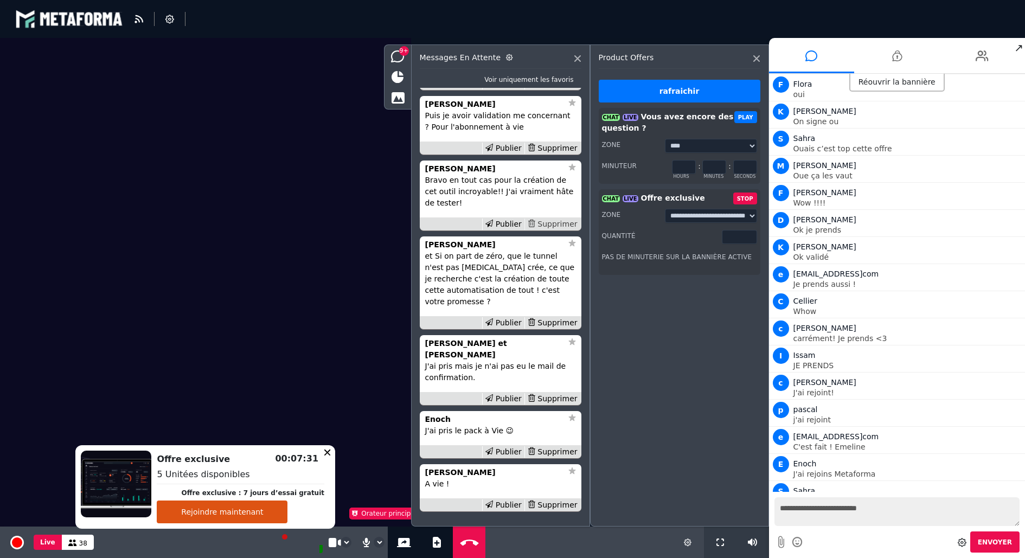
click at [556, 230] on div "Supprimer" at bounding box center [553, 224] width 56 height 11
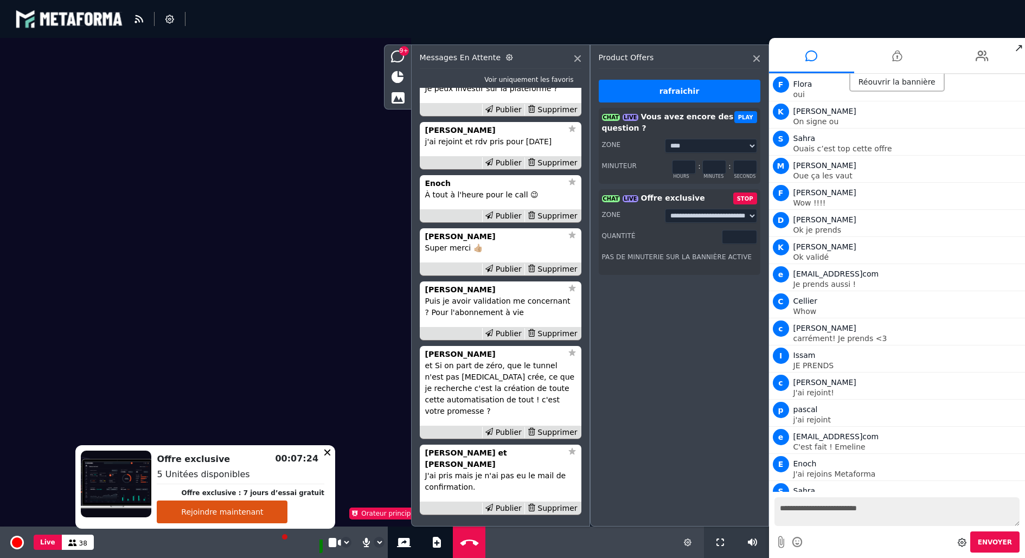
scroll to position [-229, 0]
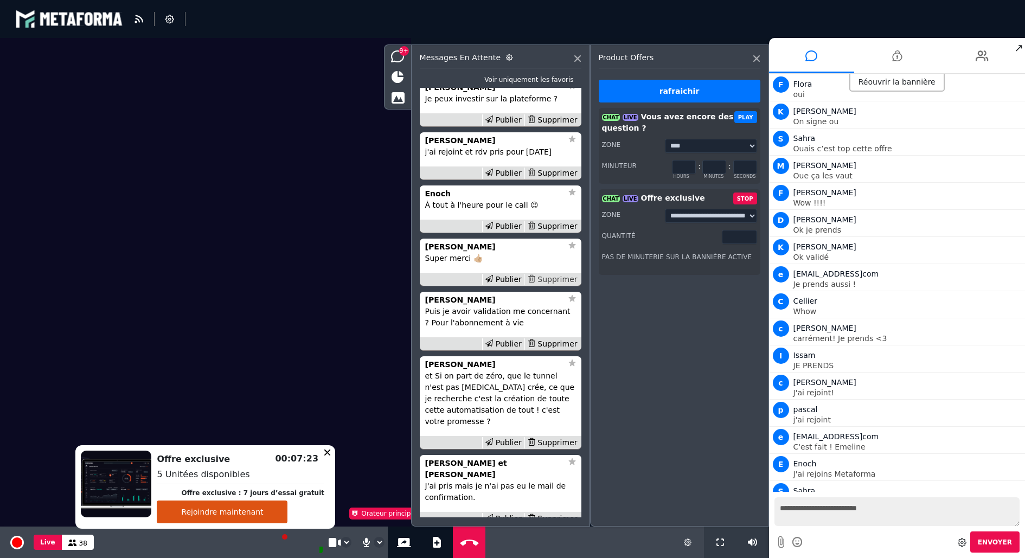
click at [560, 285] on div "Supprimer" at bounding box center [553, 279] width 56 height 11
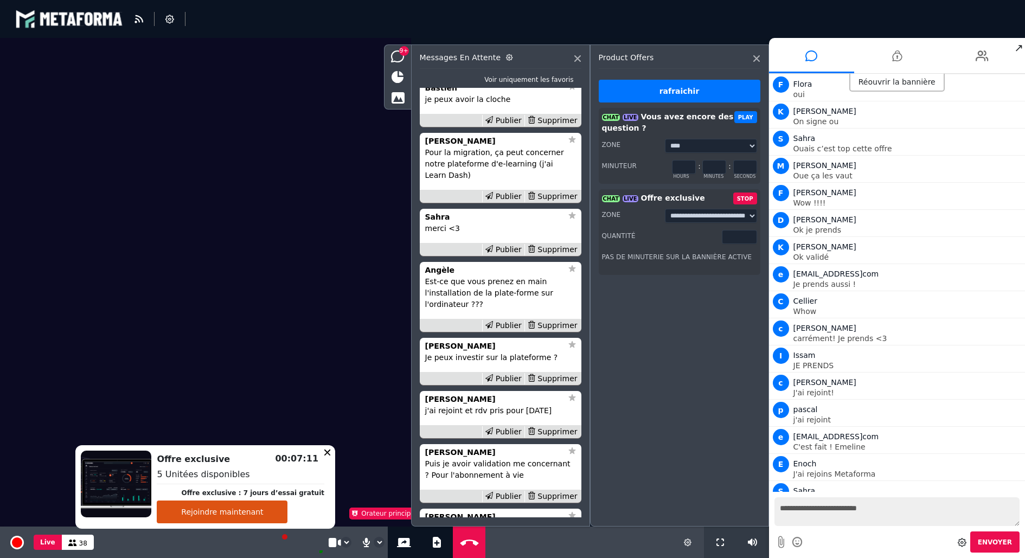
scroll to position [-384, 0]
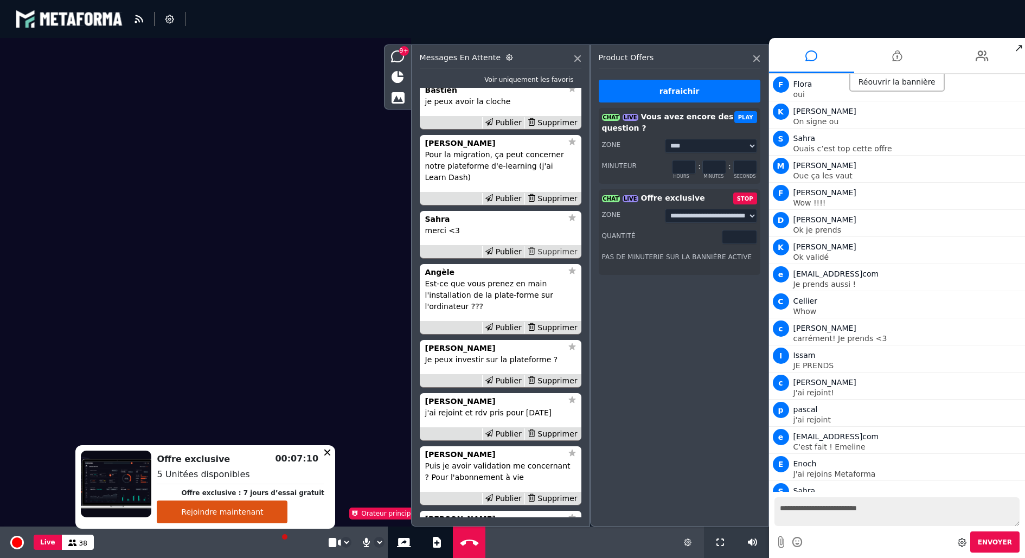
click at [541, 258] on div "Supprimer" at bounding box center [553, 251] width 56 height 11
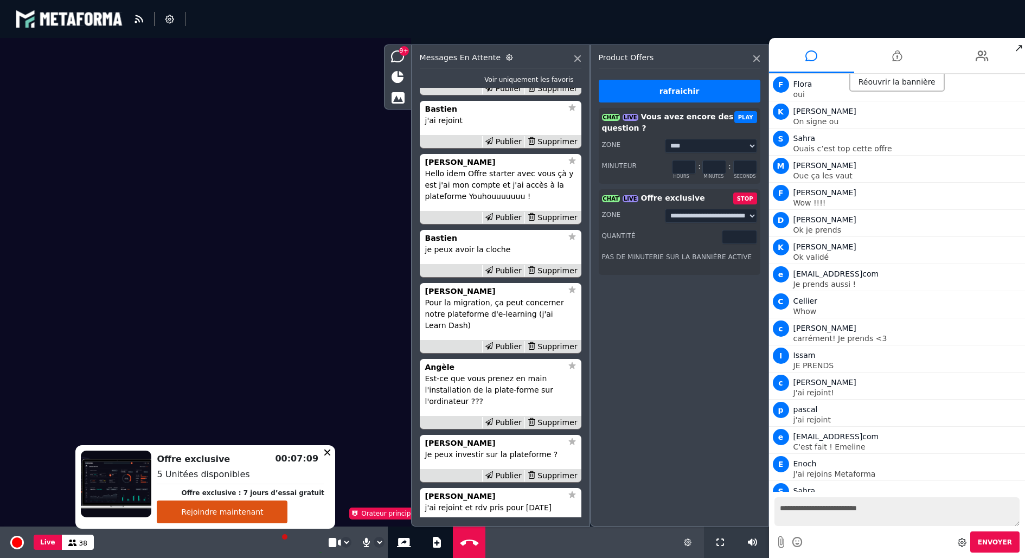
scroll to position [-528, 0]
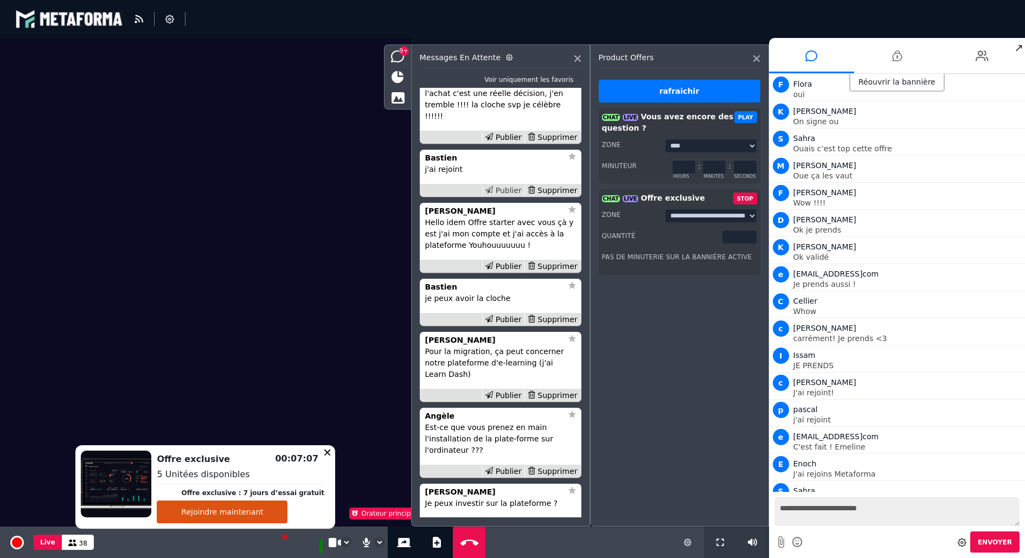
click at [512, 196] on div "Publier" at bounding box center [503, 190] width 42 height 11
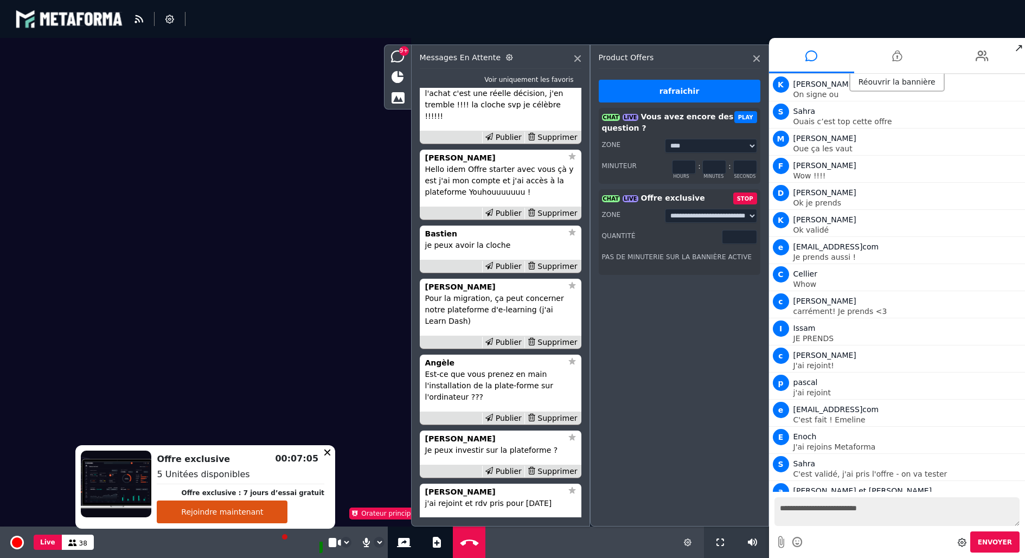
click at [1016, 515] on icon at bounding box center [1016, 517] width 8 height 5
click at [751, 238] on input "*" at bounding box center [739, 237] width 35 height 14
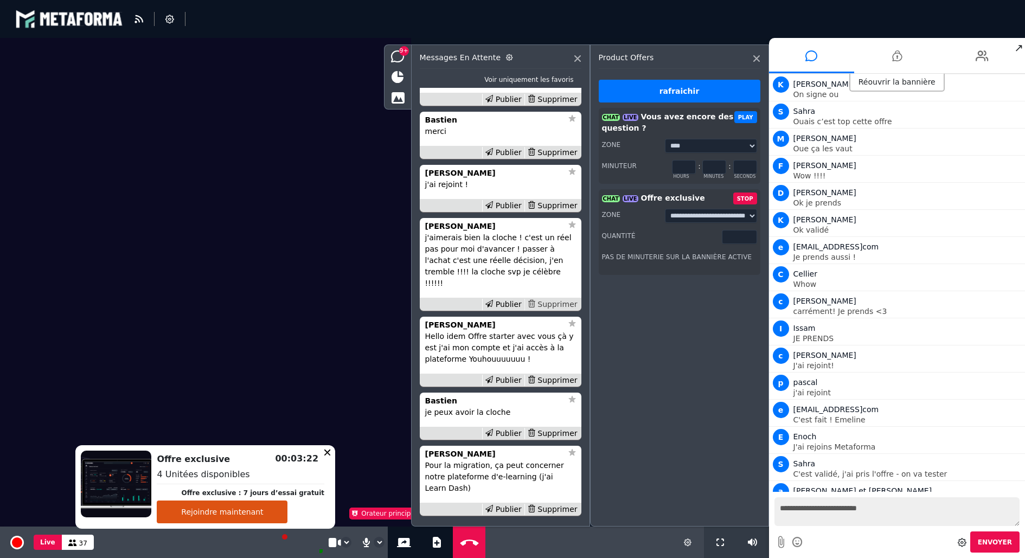
scroll to position [-642, 0]
click at [492, 209] on icon at bounding box center [490, 206] width 8 height 8
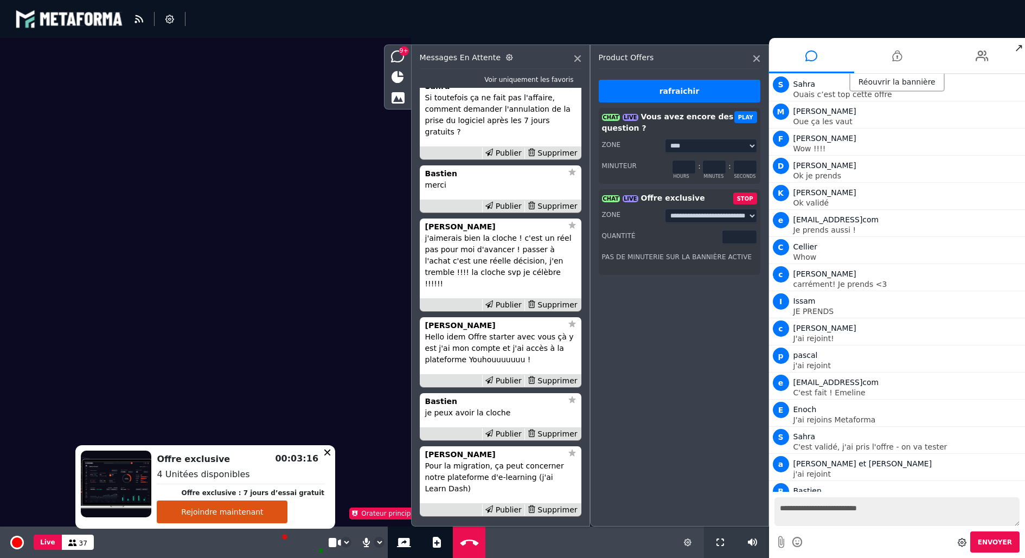
type input "*"
click at [750, 240] on input "*" at bounding box center [739, 237] width 35 height 14
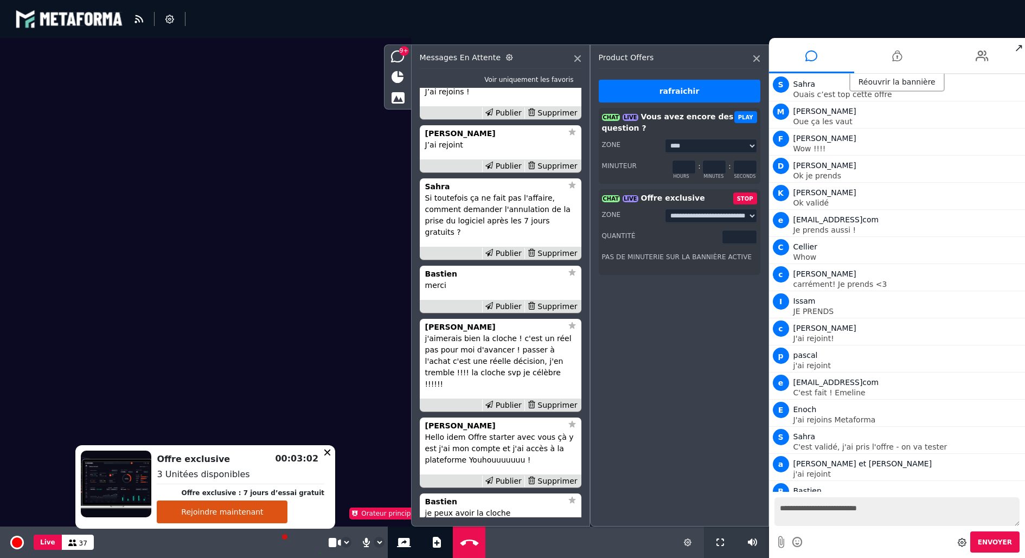
scroll to position [-743, 0]
click at [553, 260] on div "Supprimer" at bounding box center [553, 253] width 56 height 11
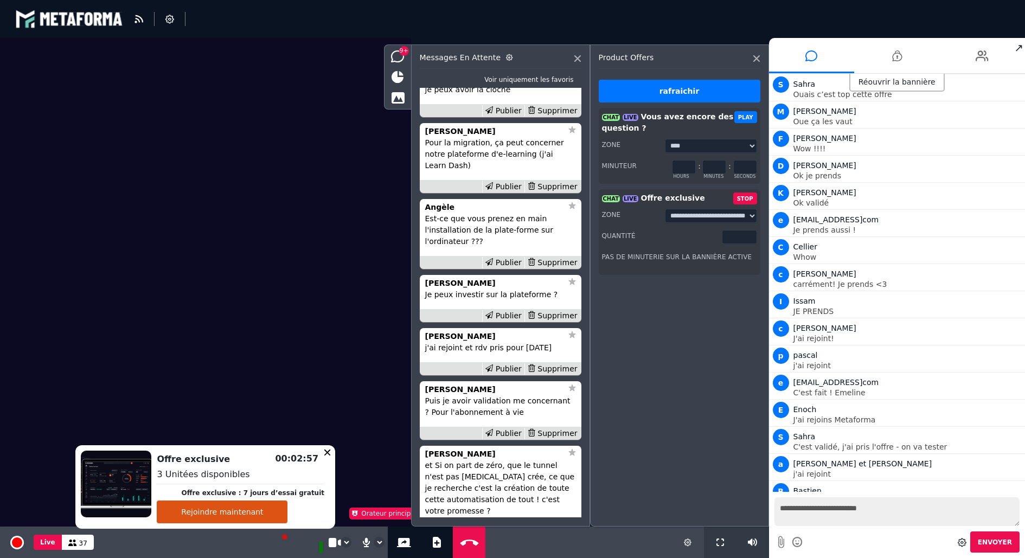
scroll to position [-305, 0]
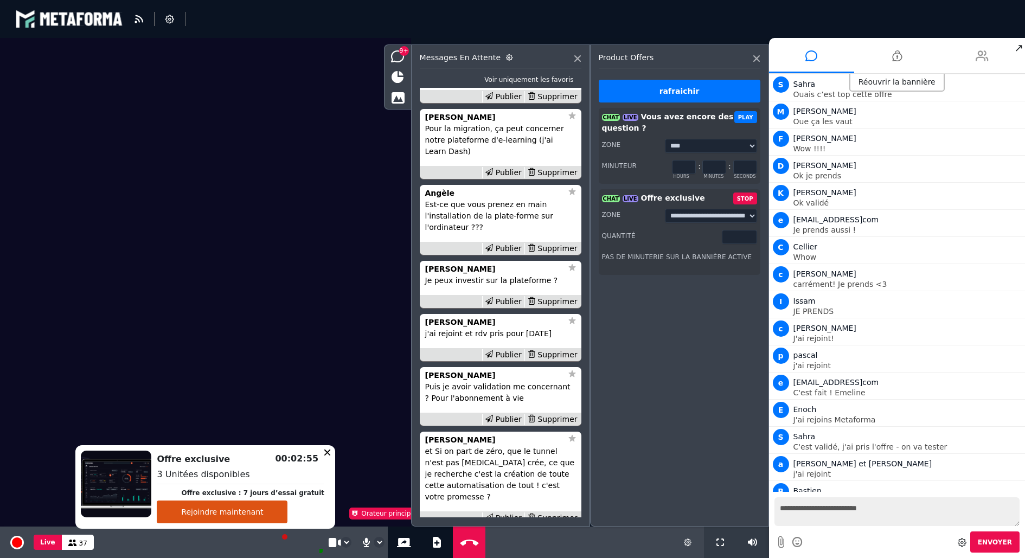
click at [987, 50] on icon at bounding box center [982, 55] width 13 height 27
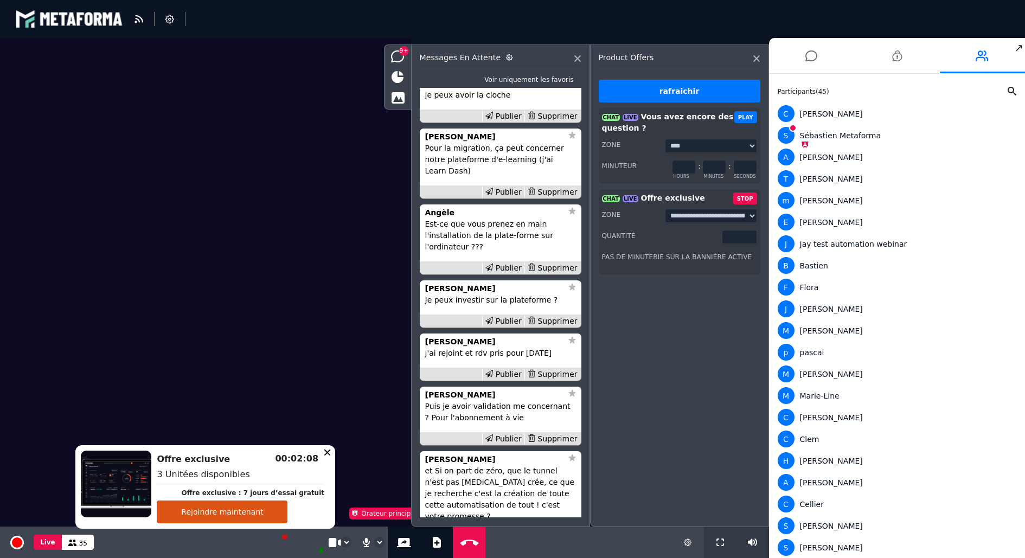
scroll to position [-323, 0]
click at [546, 273] on div "Supprimer" at bounding box center [553, 266] width 56 height 11
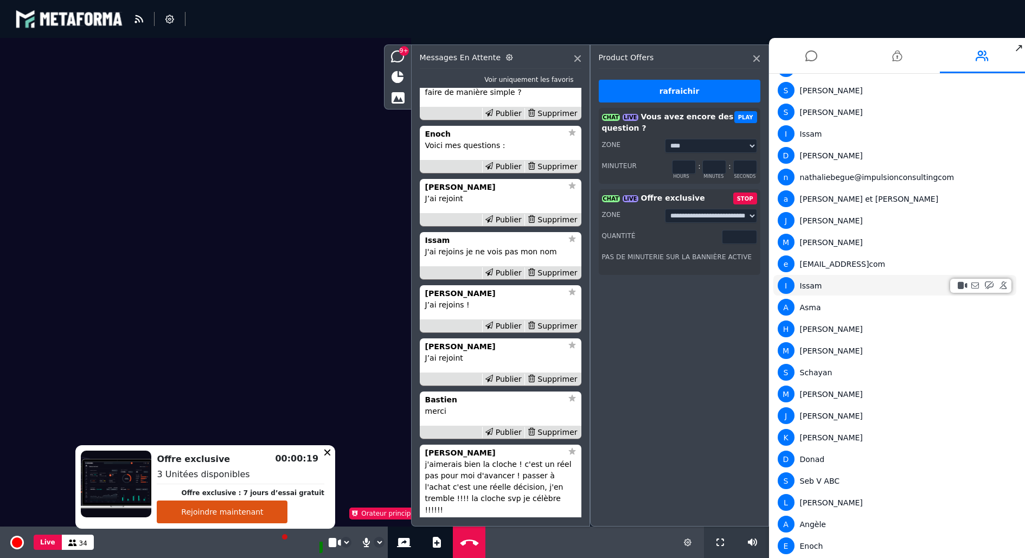
scroll to position [0, 0]
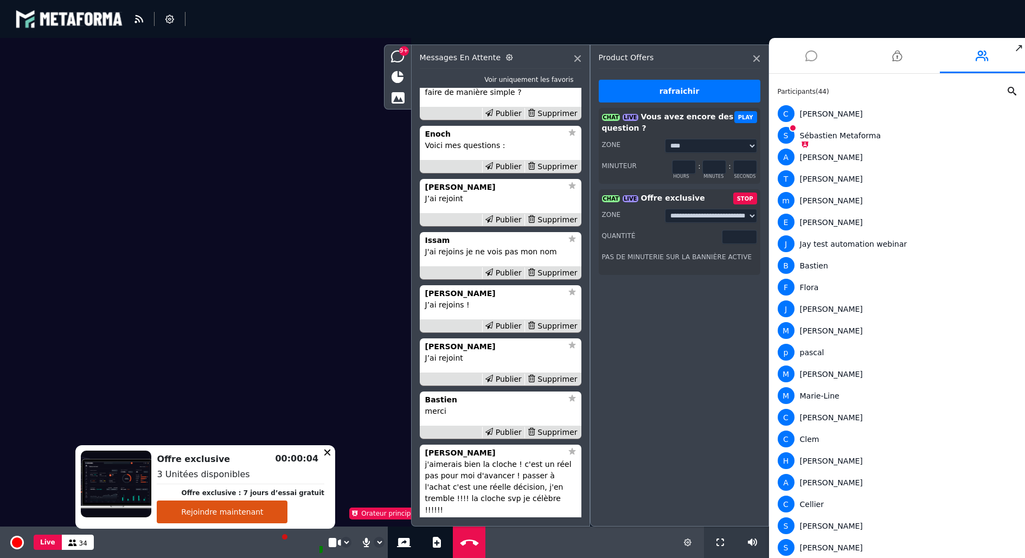
click at [808, 44] on icon at bounding box center [812, 55] width 12 height 27
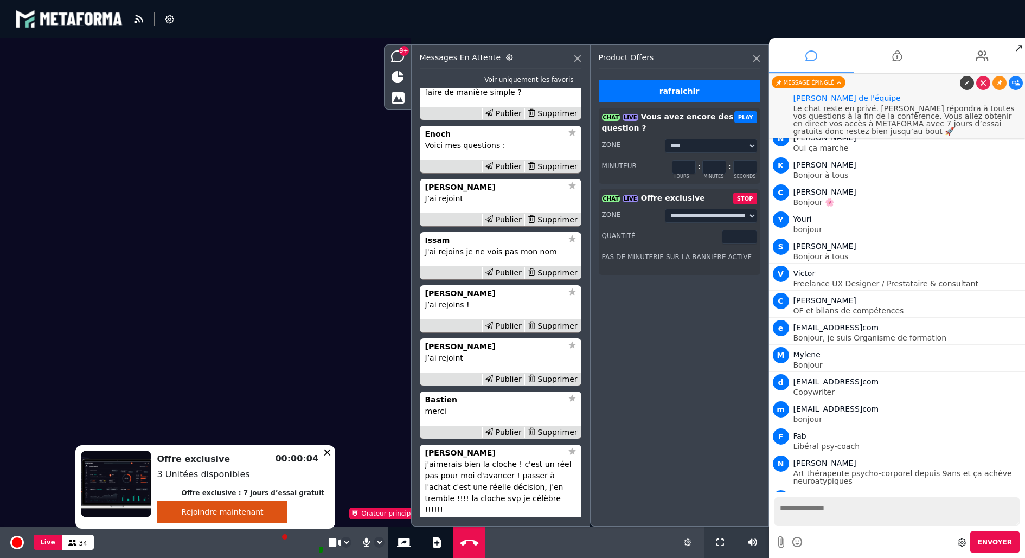
scroll to position [3338, 0]
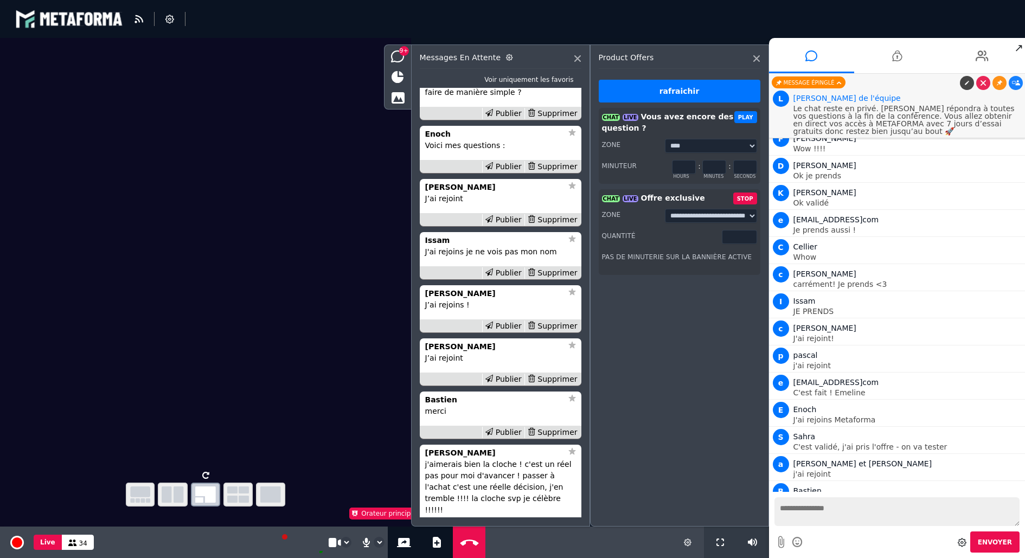
click at [749, 197] on button "STOP" at bounding box center [745, 199] width 24 height 12
click at [719, 257] on input "*" at bounding box center [715, 258] width 24 height 14
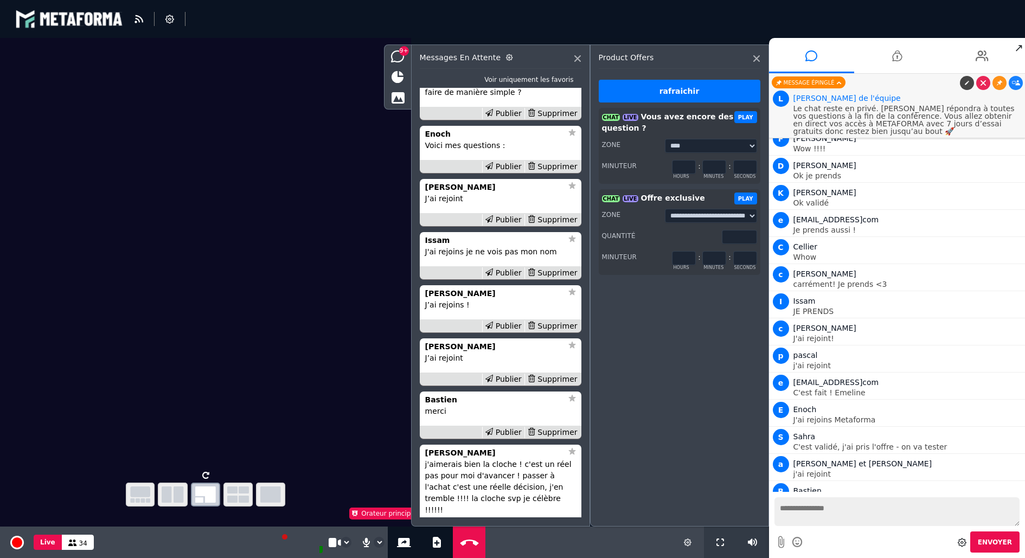
click at [719, 257] on input "*" at bounding box center [715, 258] width 24 height 14
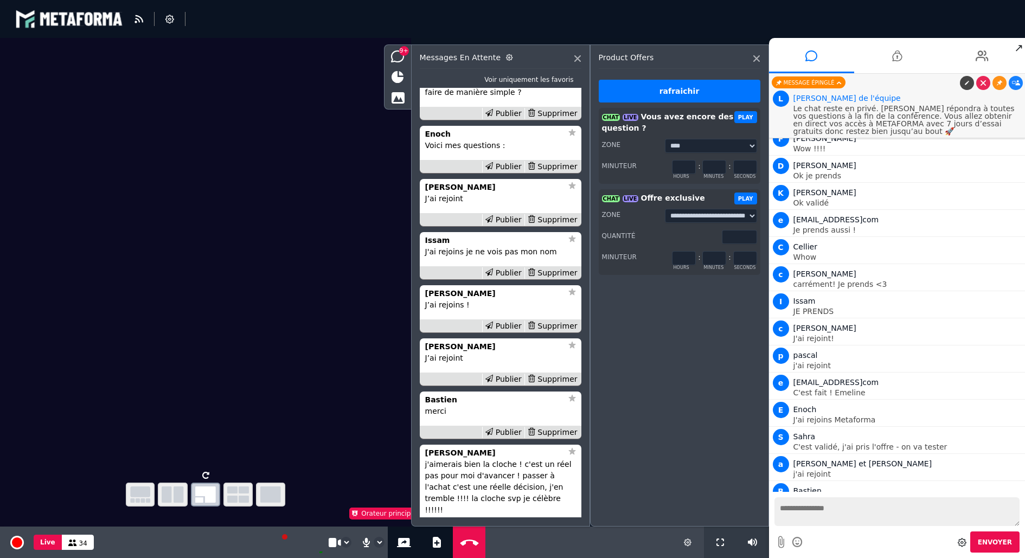
type input "**"
click at [719, 257] on input "**" at bounding box center [715, 258] width 24 height 14
click at [747, 196] on button "PLAY" at bounding box center [746, 199] width 23 height 12
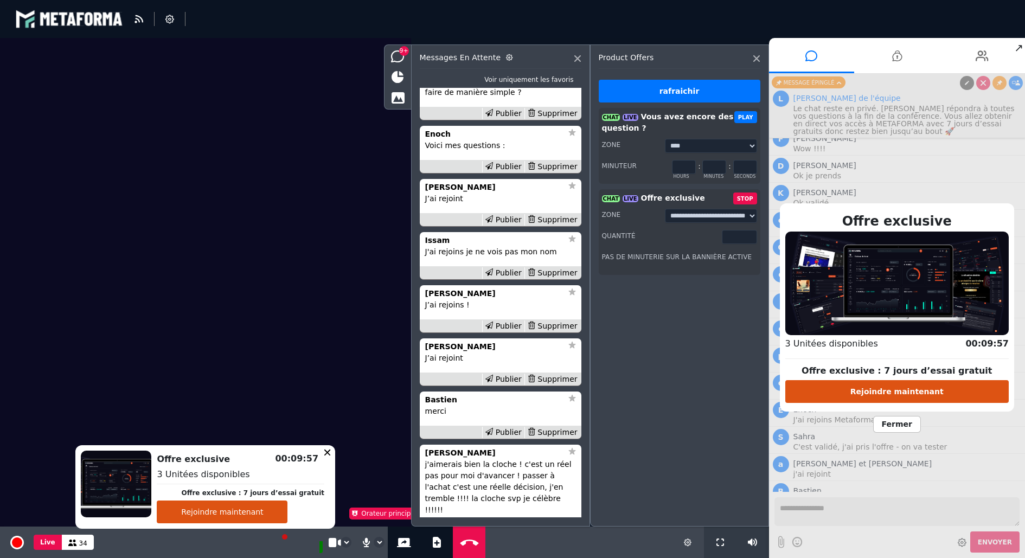
click at [900, 422] on span "Fermer" at bounding box center [897, 424] width 48 height 17
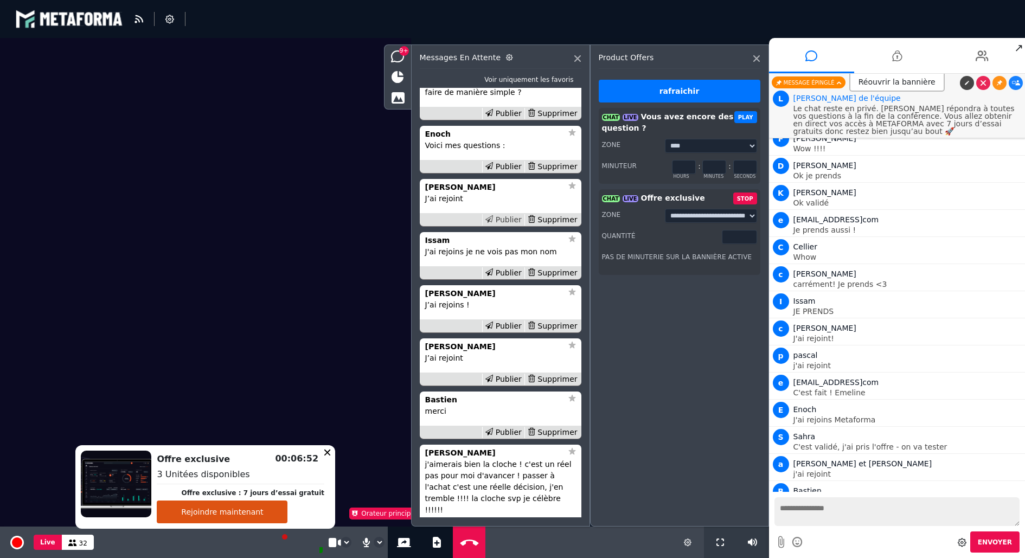
click at [509, 226] on div "Publier" at bounding box center [503, 219] width 42 height 11
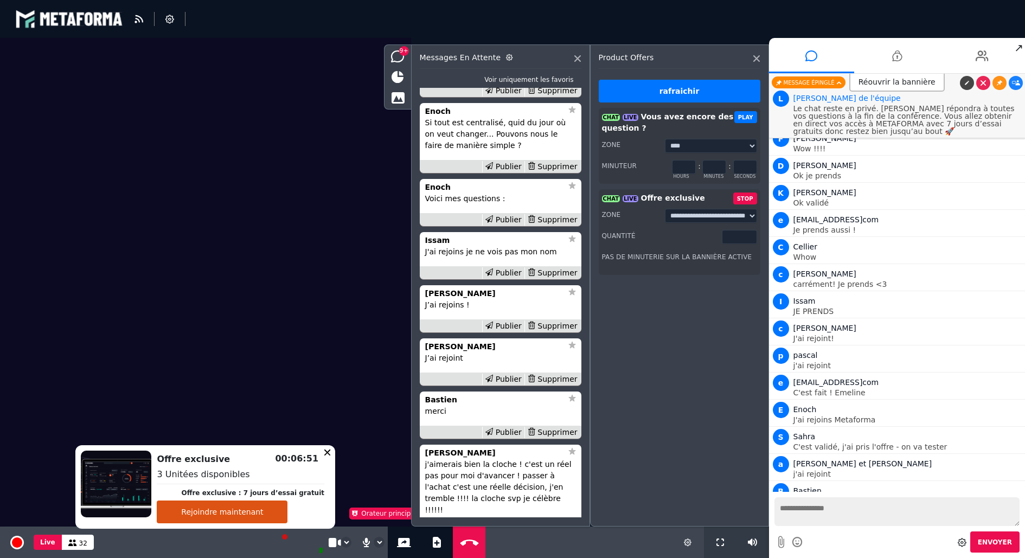
scroll to position [3365, 0]
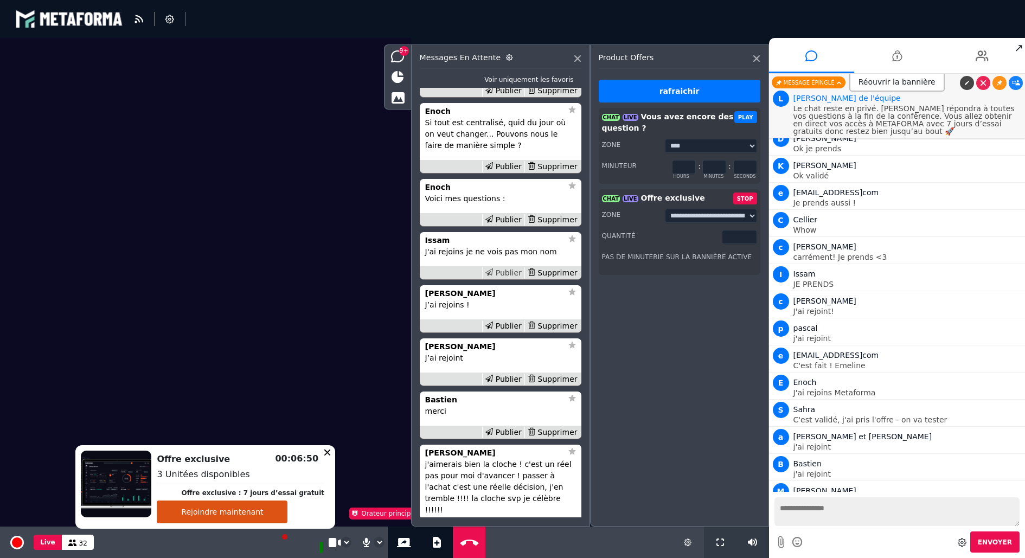
click at [516, 279] on div "Publier" at bounding box center [503, 272] width 42 height 11
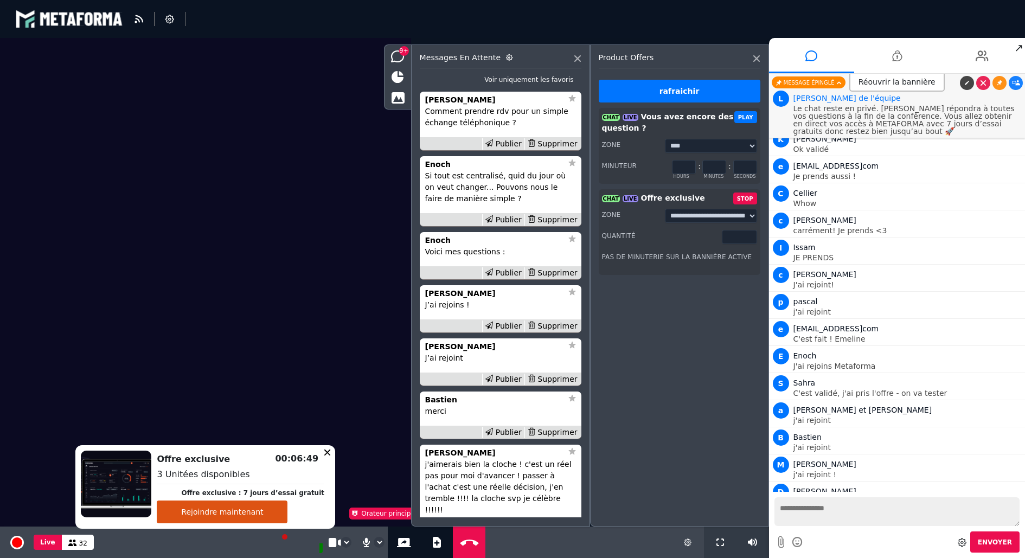
click at [749, 238] on input "*" at bounding box center [739, 237] width 35 height 14
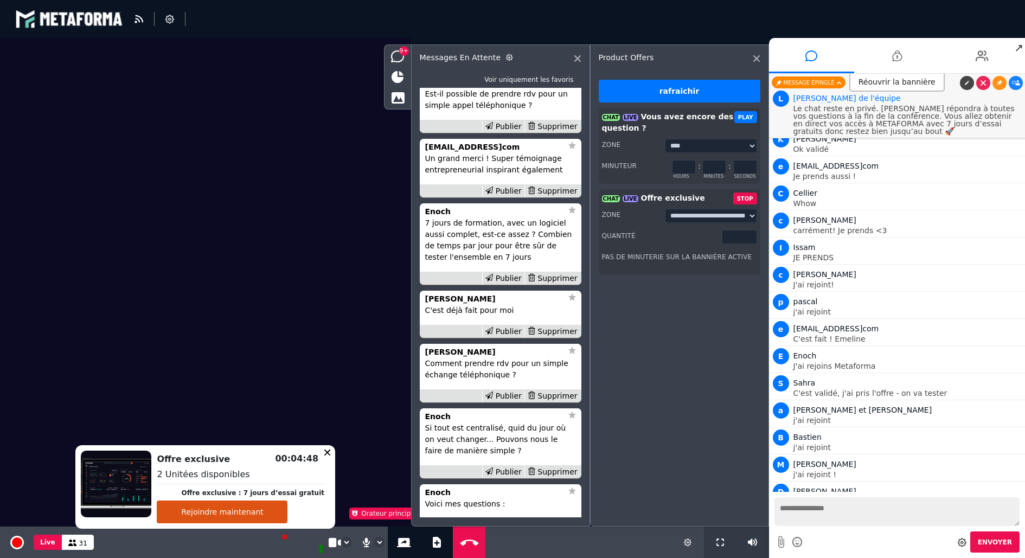
scroll to position [-1050, 0]
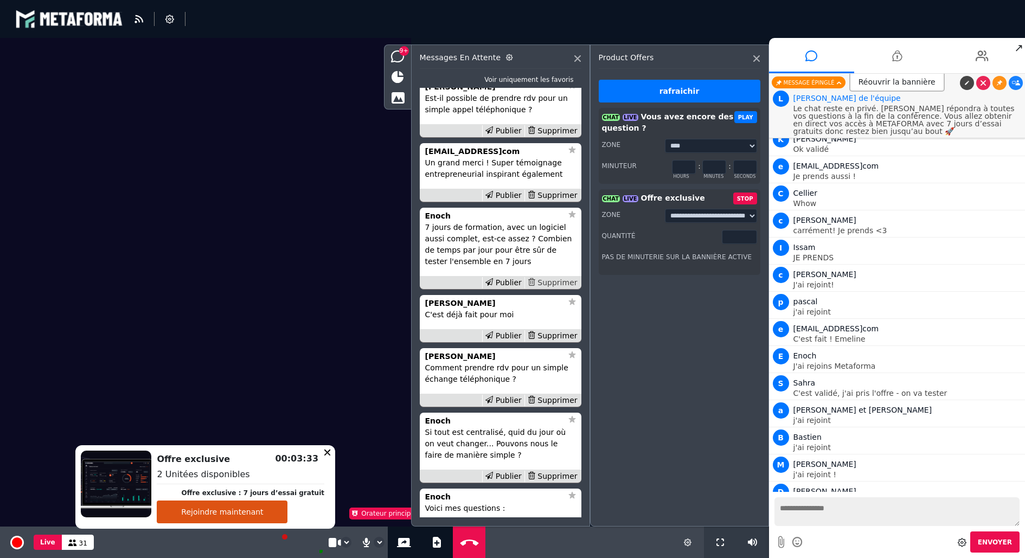
click at [547, 289] on div "Supprimer" at bounding box center [553, 282] width 56 height 11
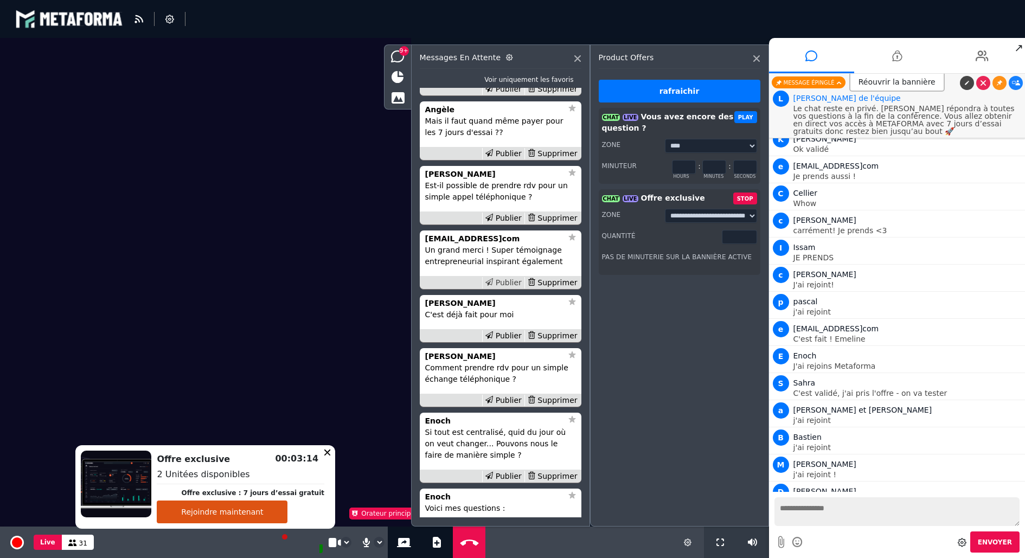
click at [497, 289] on div "Publier" at bounding box center [503, 282] width 42 height 11
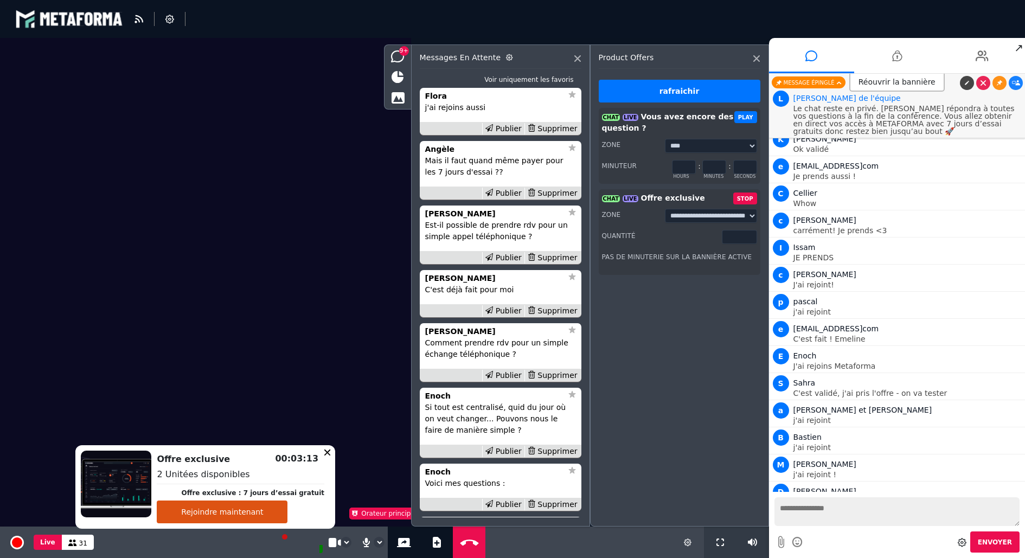
scroll to position [3427, 0]
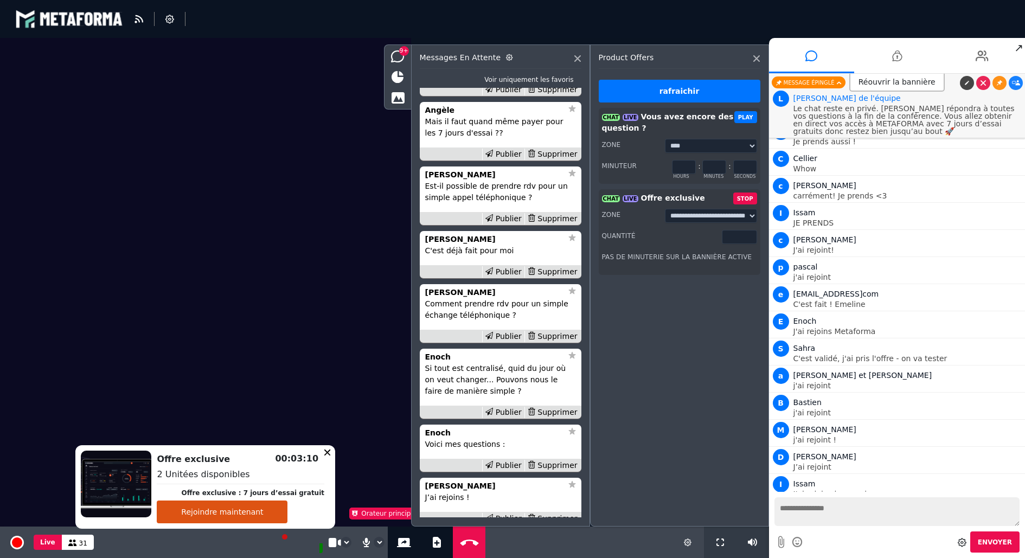
click at [1012, 503] on link at bounding box center [1016, 510] width 14 height 14
click at [550, 278] on div "Supprimer" at bounding box center [553, 271] width 56 height 11
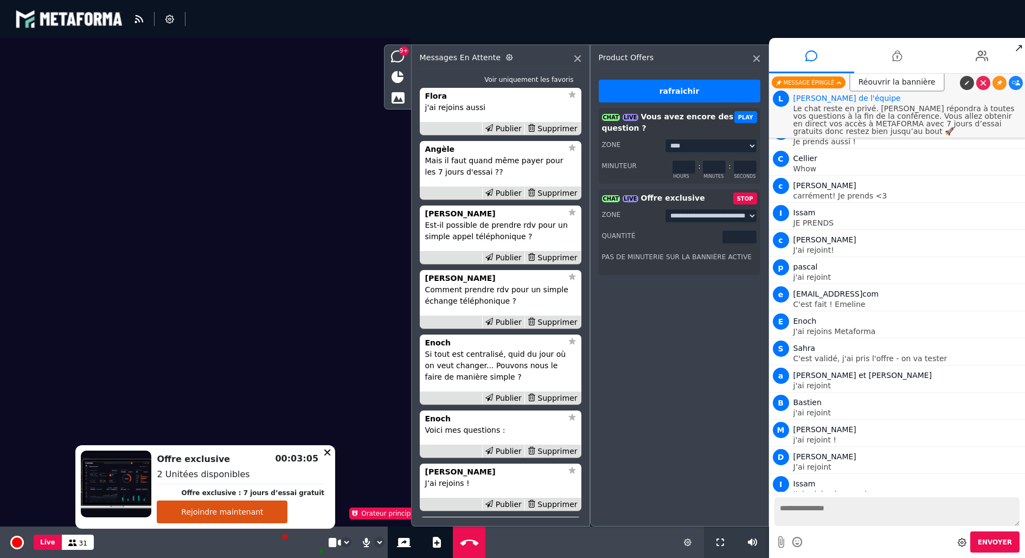
scroll to position [-933, 0]
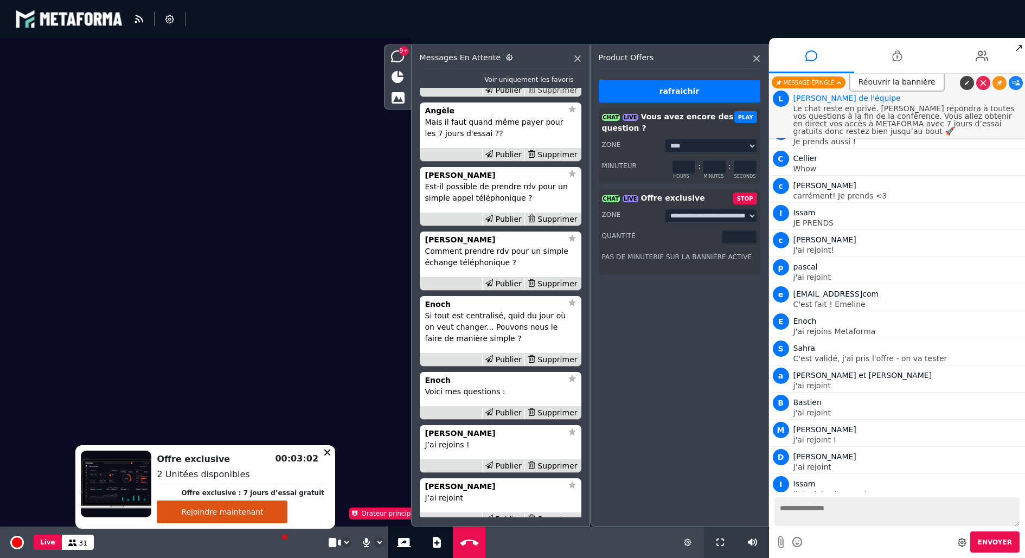
click at [556, 96] on div "Supprimer" at bounding box center [553, 90] width 56 height 11
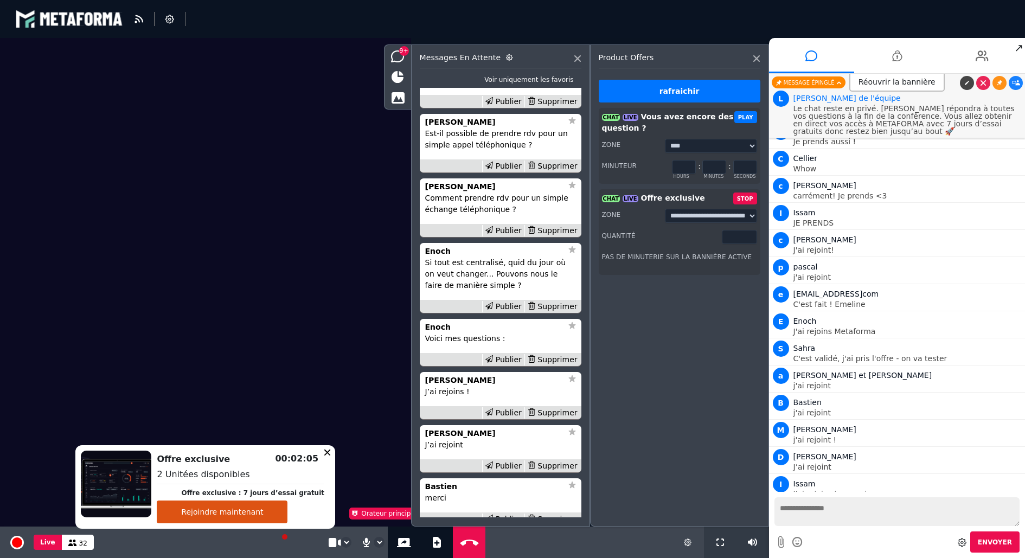
scroll to position [-883, 0]
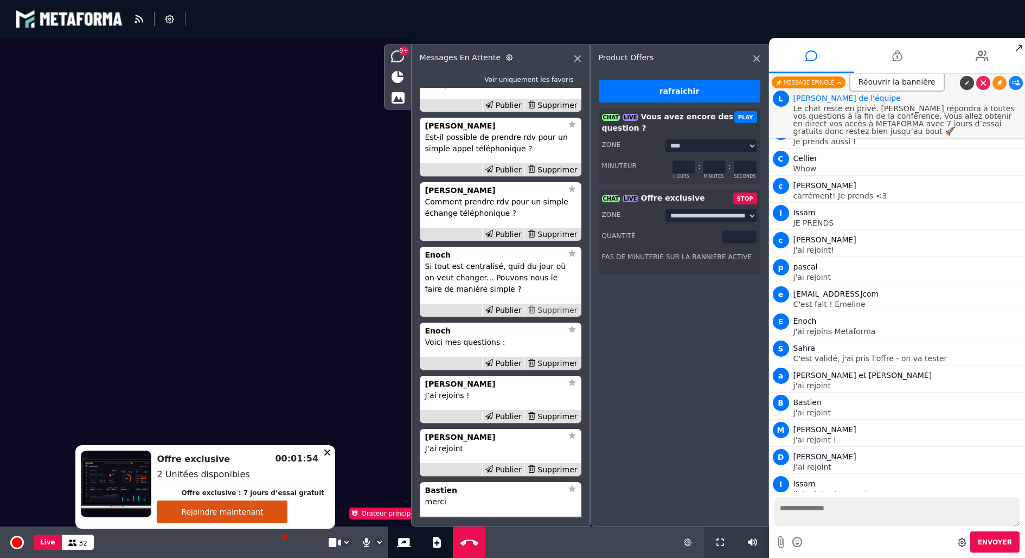
click at [549, 316] on div "Supprimer" at bounding box center [553, 310] width 56 height 11
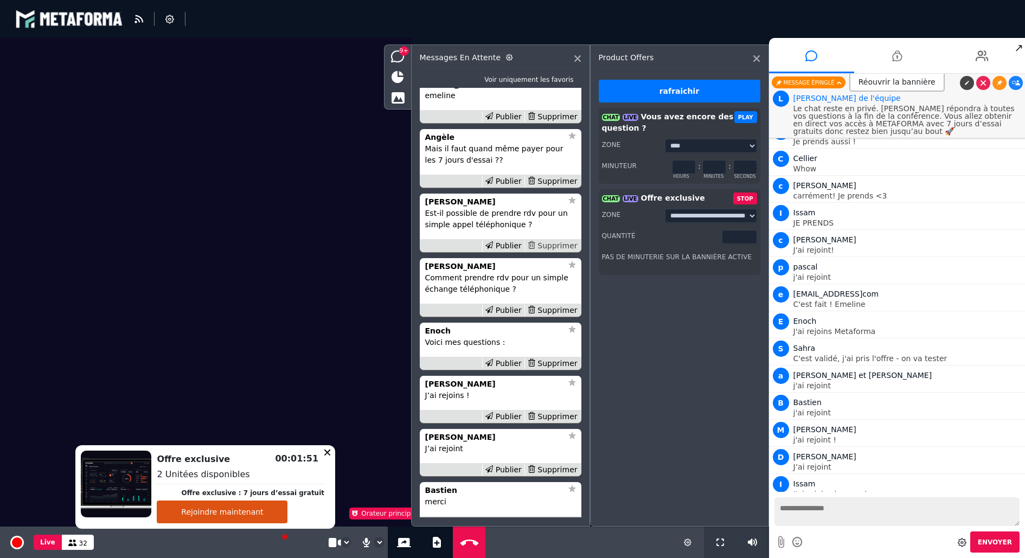
click at [551, 252] on div "Supprimer" at bounding box center [553, 245] width 56 height 11
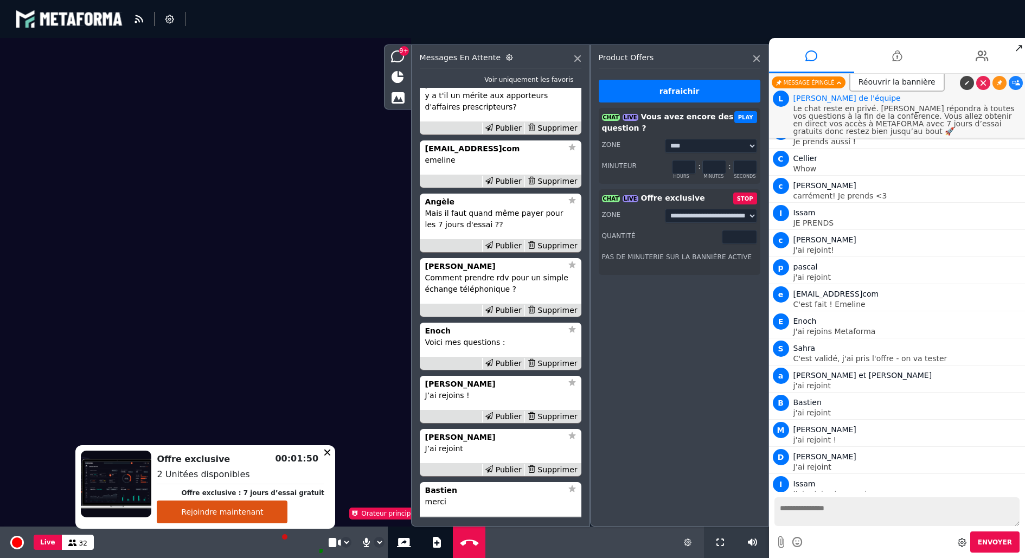
click at [551, 252] on div "Supprimer" at bounding box center [553, 245] width 56 height 11
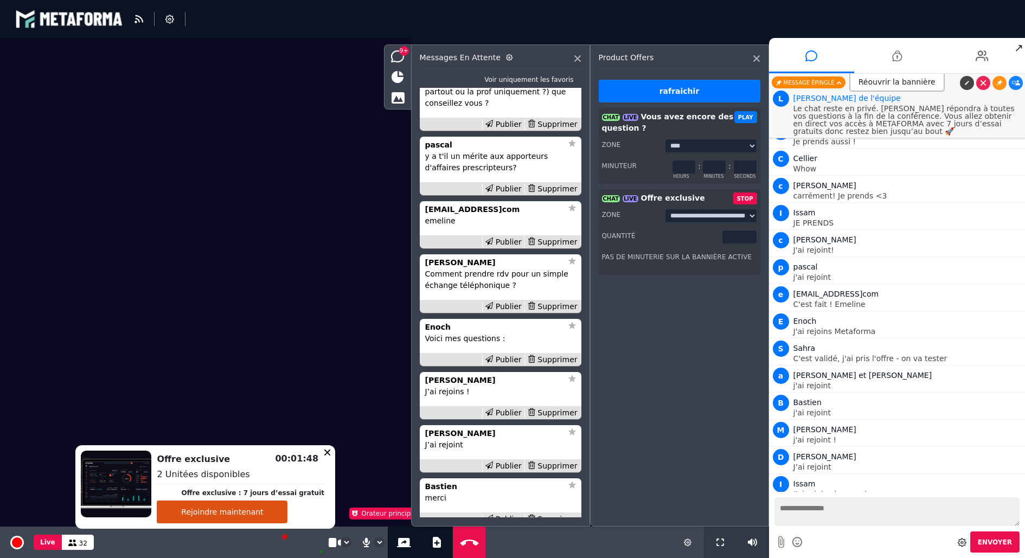
click at [551, 248] on div "Supprimer" at bounding box center [553, 242] width 56 height 11
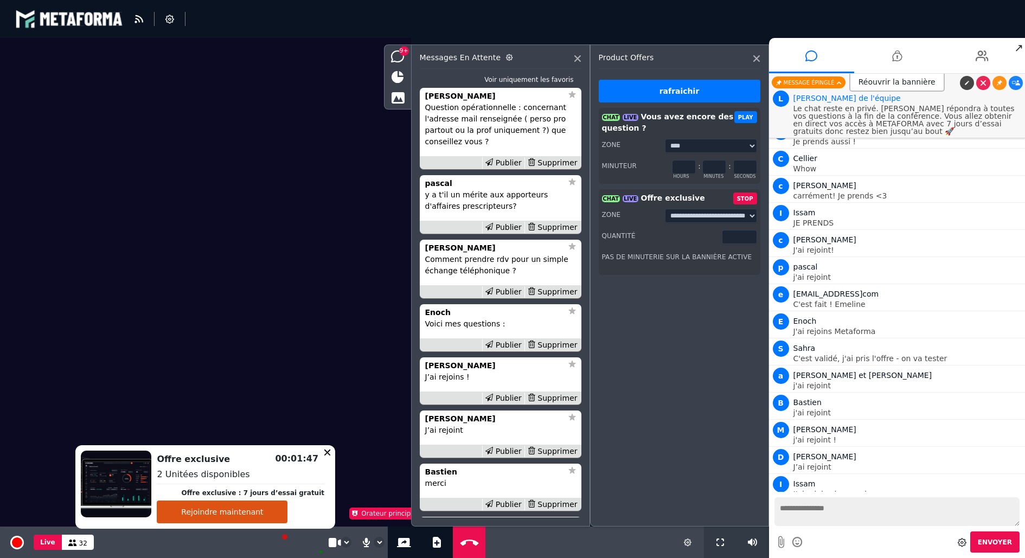
scroll to position [-827, 0]
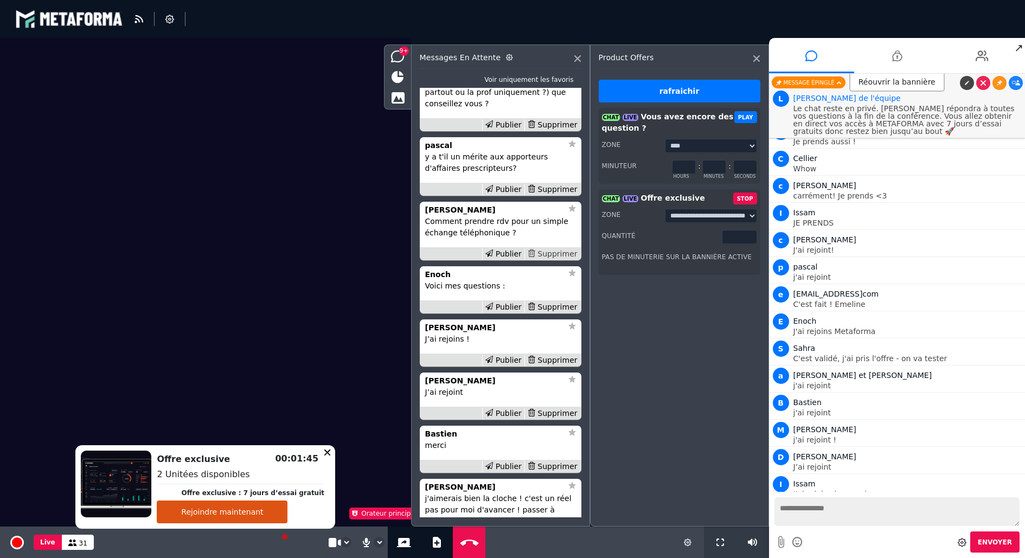
click at [551, 260] on div "Supprimer" at bounding box center [553, 253] width 56 height 11
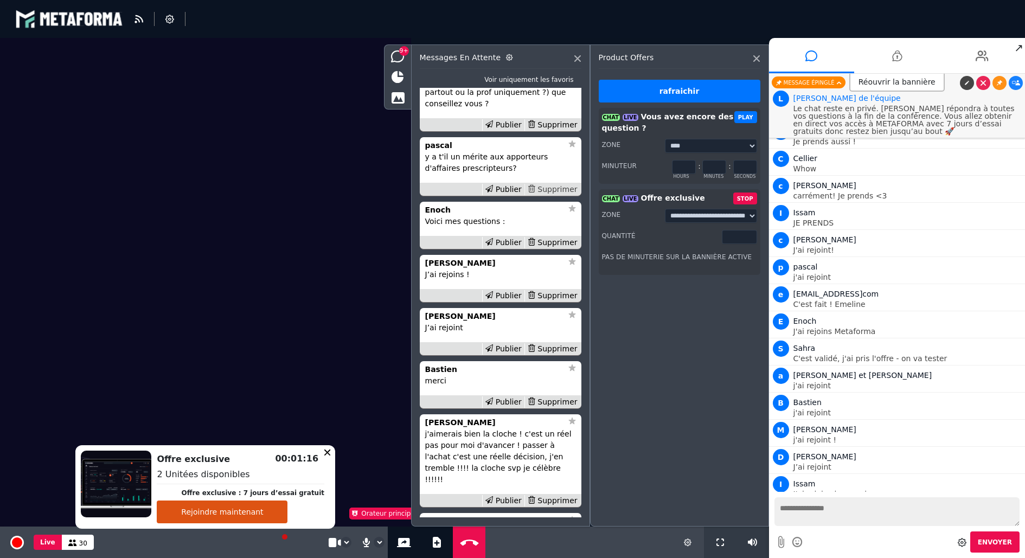
click at [551, 195] on div "Supprimer" at bounding box center [553, 189] width 56 height 11
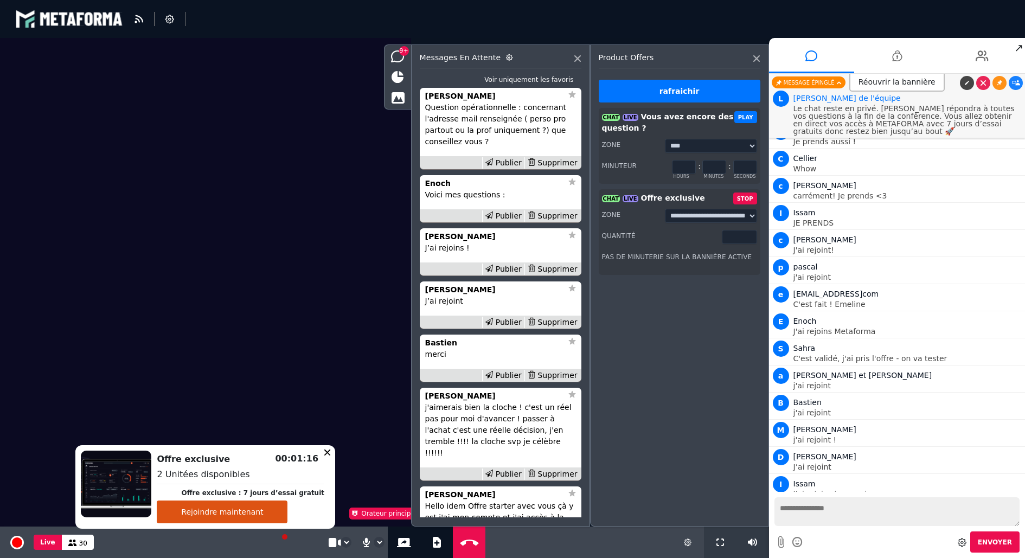
scroll to position [-698, 0]
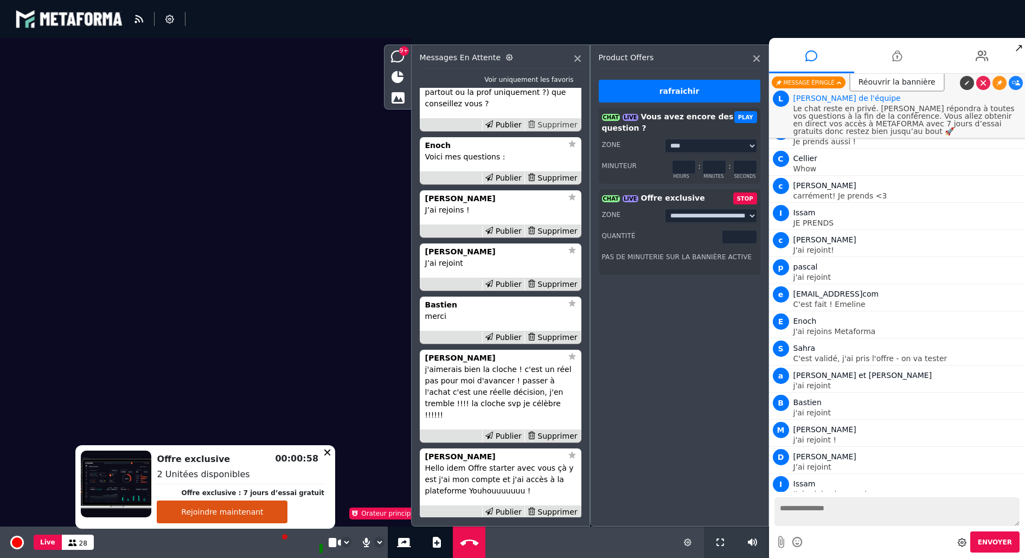
click at [558, 131] on div "Supprimer" at bounding box center [553, 124] width 56 height 11
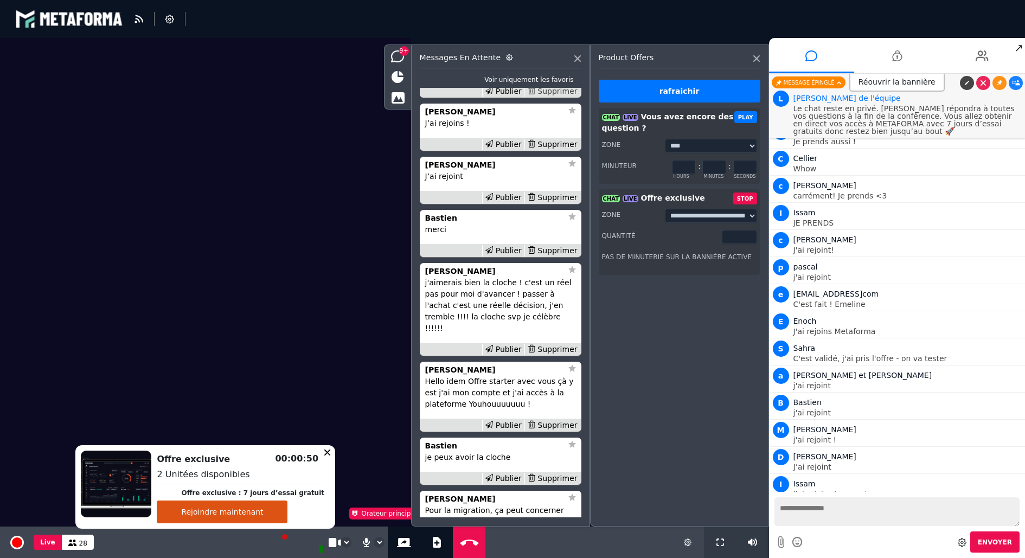
click at [565, 97] on div "Supprimer" at bounding box center [553, 91] width 56 height 11
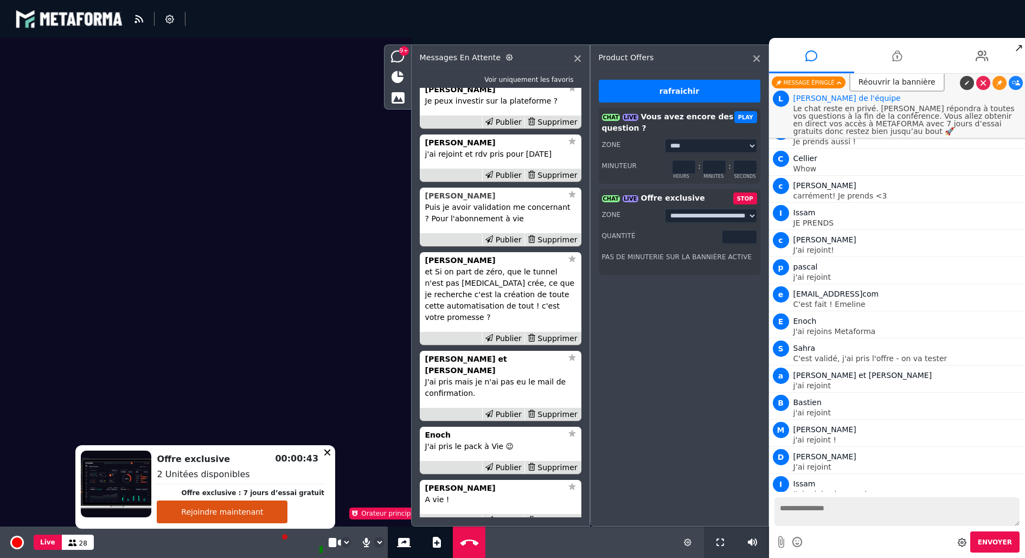
scroll to position [-123, 0]
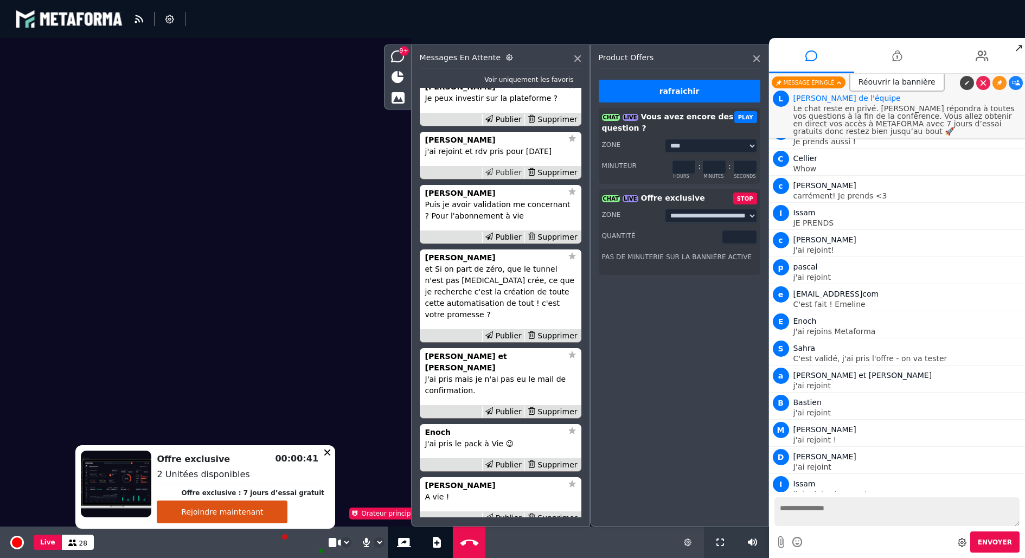
click at [511, 178] on div "Publier" at bounding box center [503, 172] width 42 height 11
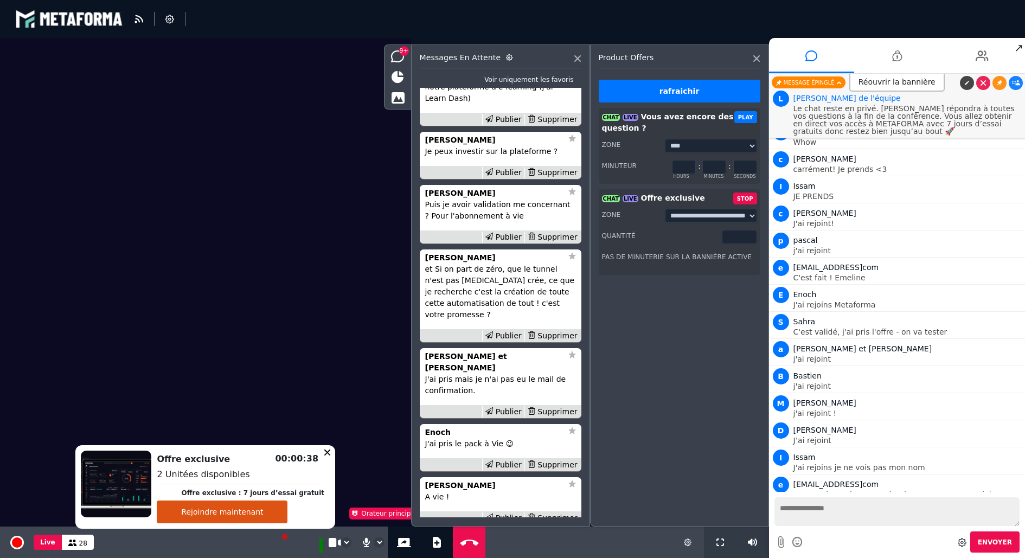
type input "*"
click at [751, 239] on input "*" at bounding box center [739, 237] width 35 height 14
click at [548, 464] on div "Supprimer" at bounding box center [553, 465] width 56 height 11
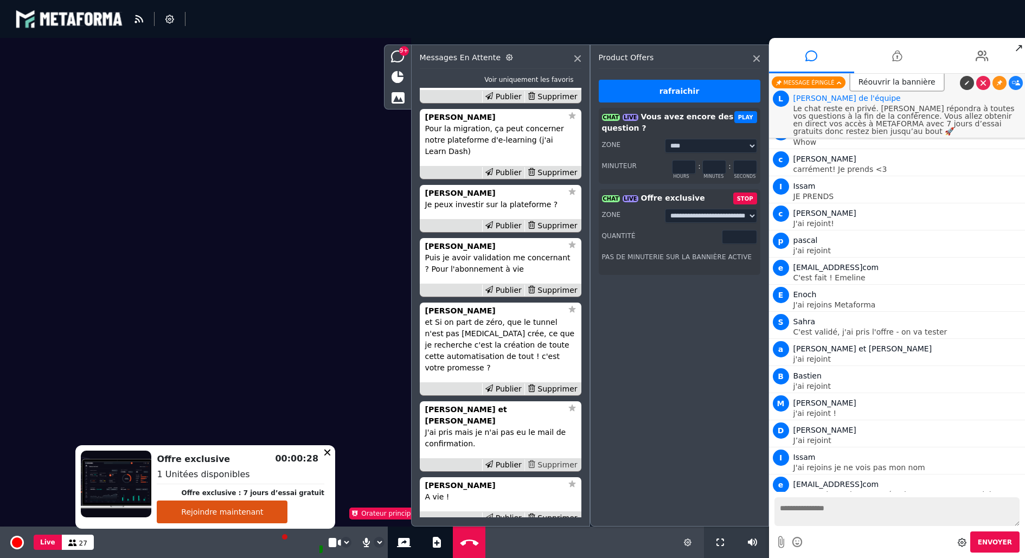
click at [549, 463] on div "Supprimer" at bounding box center [553, 465] width 56 height 11
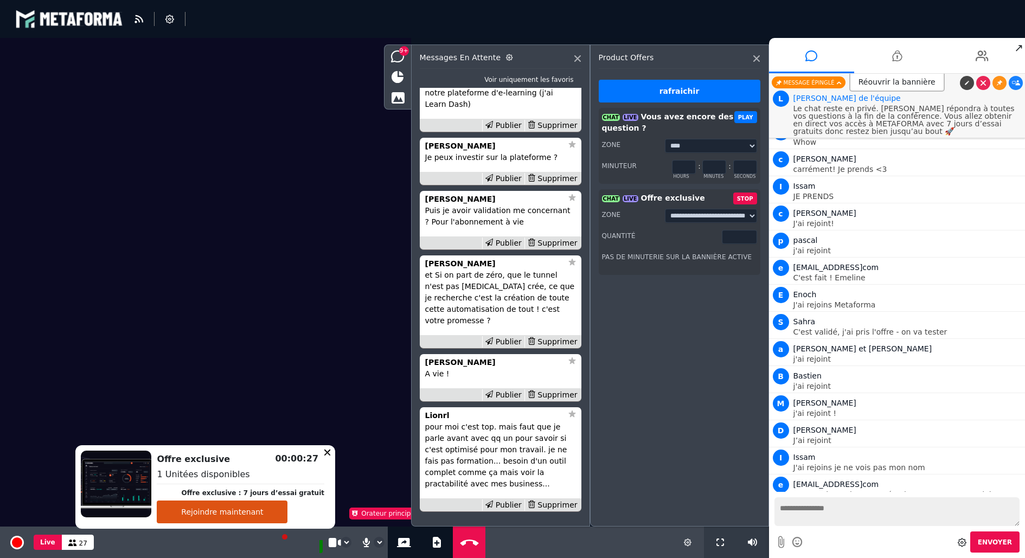
scroll to position [-1, 0]
click at [558, 394] on div "Supprimer" at bounding box center [553, 396] width 56 height 11
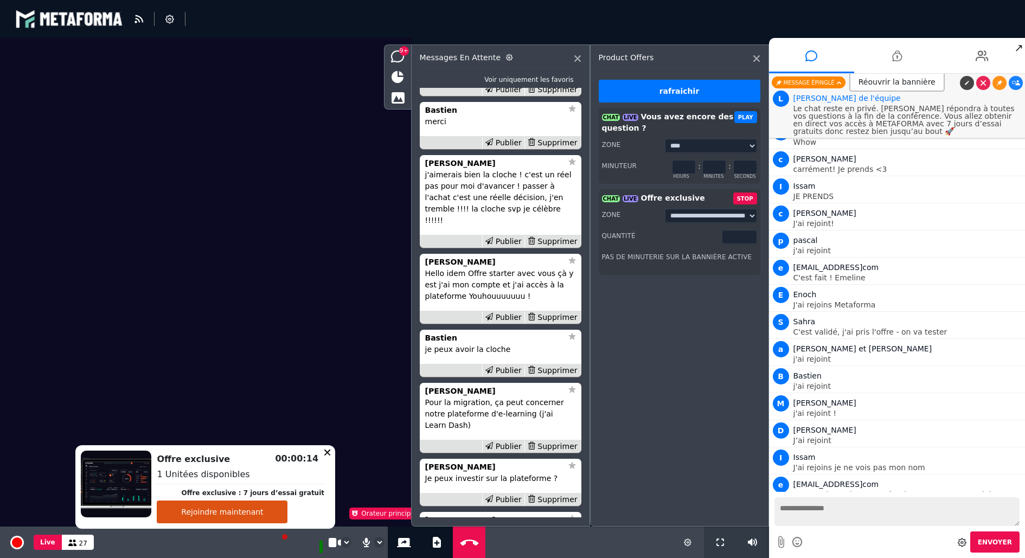
scroll to position [-399, 0]
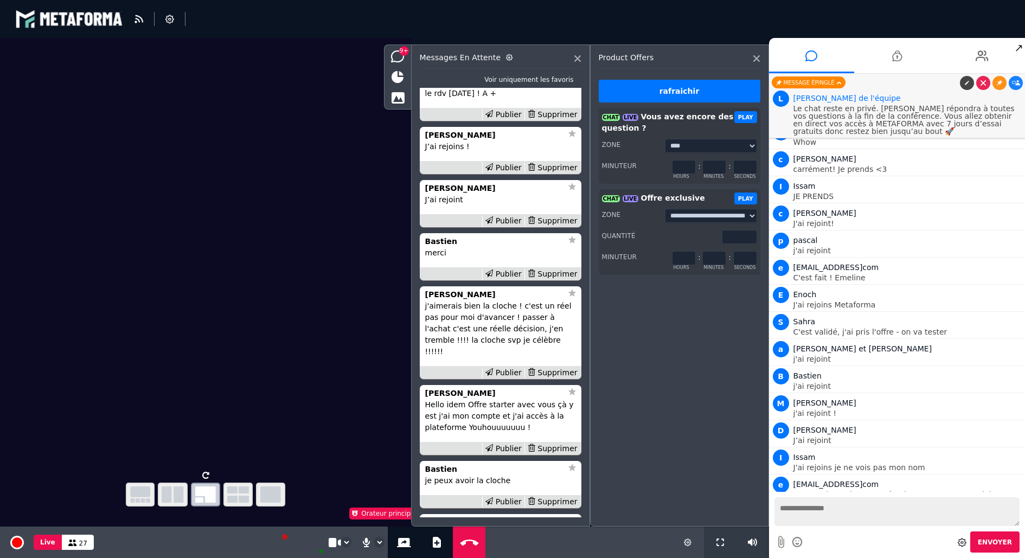
click at [722, 257] on input "*" at bounding box center [715, 258] width 24 height 14
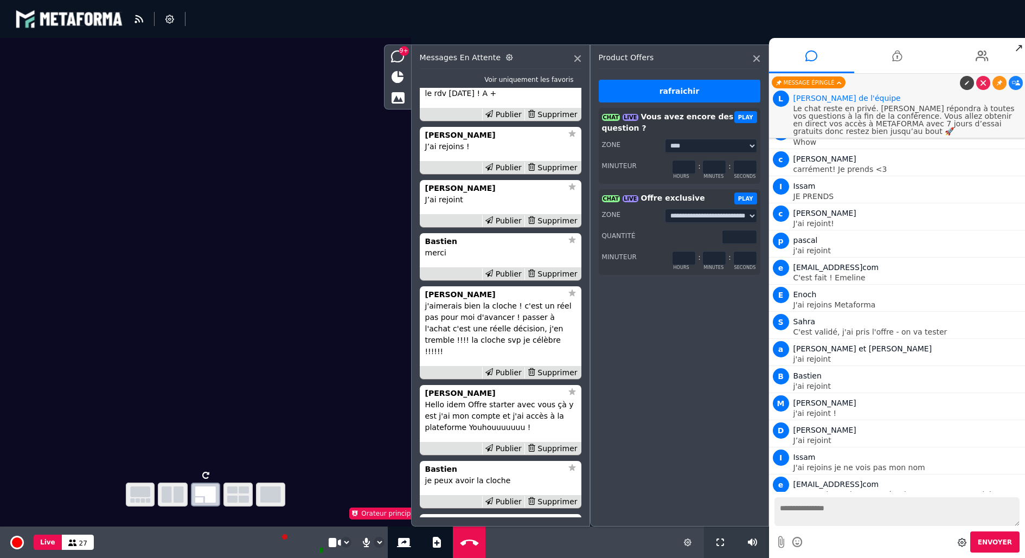
click at [722, 257] on input "*" at bounding box center [715, 258] width 24 height 14
click at [722, 259] on input "*" at bounding box center [715, 258] width 24 height 14
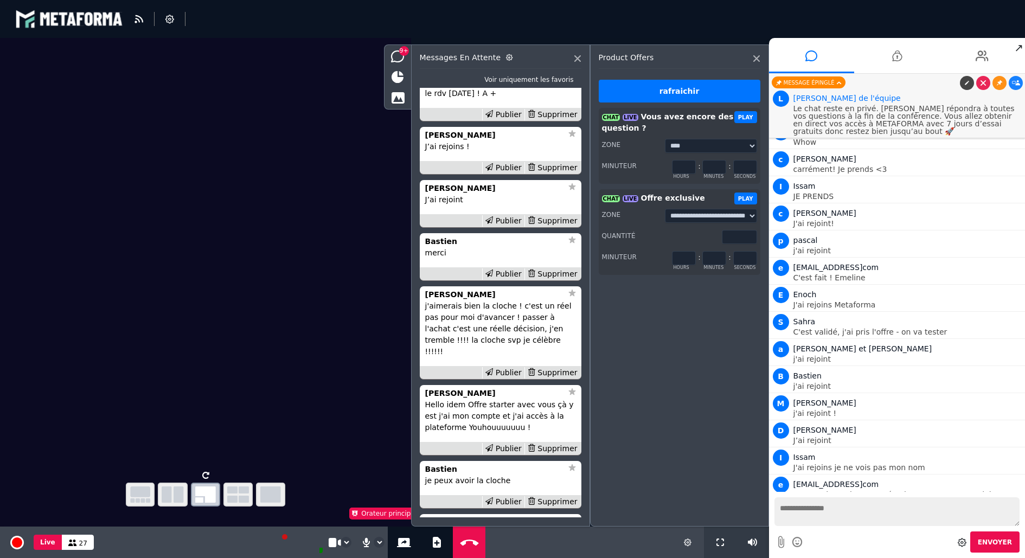
click at [722, 260] on input "*" at bounding box center [715, 258] width 24 height 14
click at [722, 259] on input "*" at bounding box center [715, 258] width 24 height 14
type input "*"
click at [722, 259] on input "*" at bounding box center [715, 258] width 24 height 14
click at [747, 194] on button "PLAY" at bounding box center [746, 199] width 23 height 12
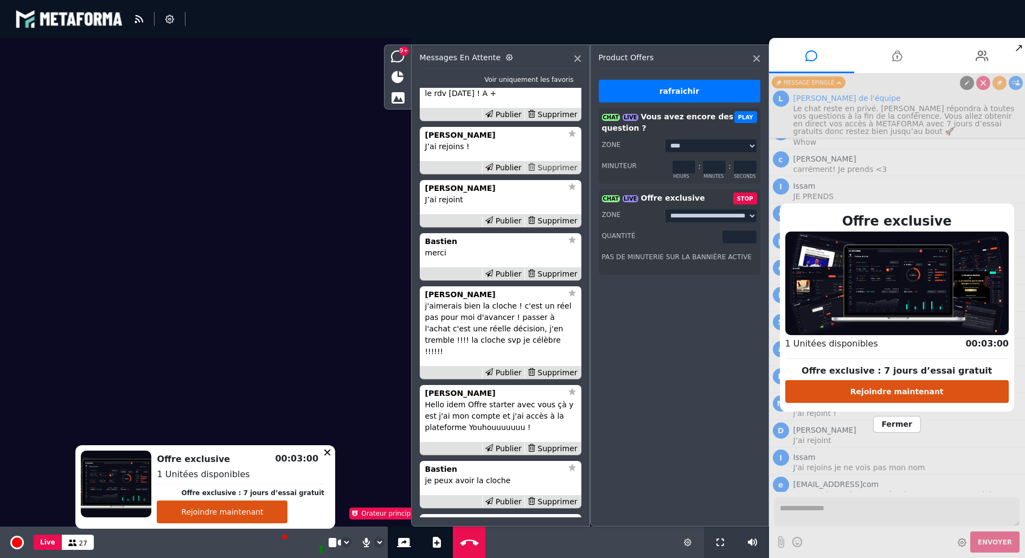
click at [558, 174] on div "Supprimer" at bounding box center [553, 167] width 56 height 11
click at [559, 227] on div "Supprimer" at bounding box center [553, 220] width 56 height 11
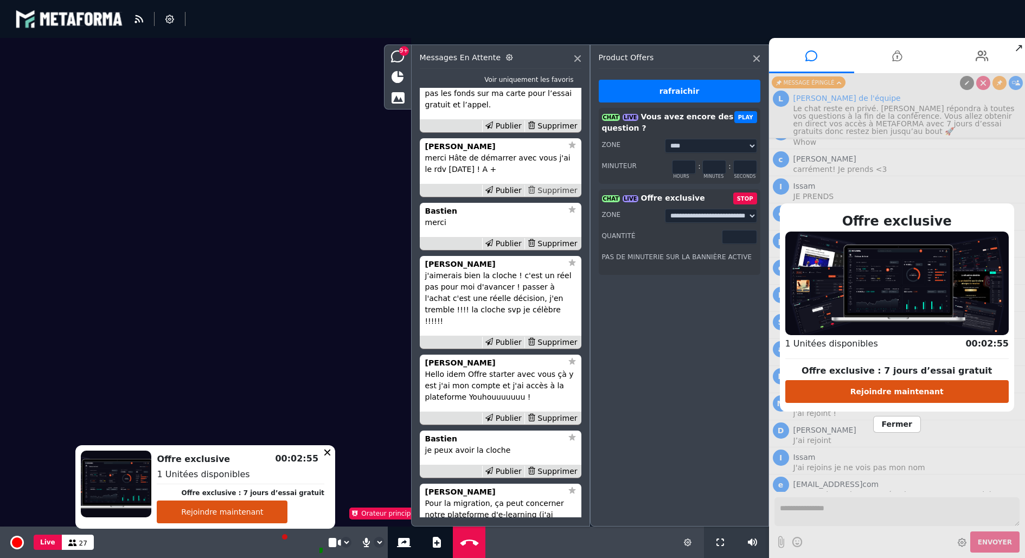
click at [556, 196] on div "Supprimer" at bounding box center [553, 190] width 56 height 11
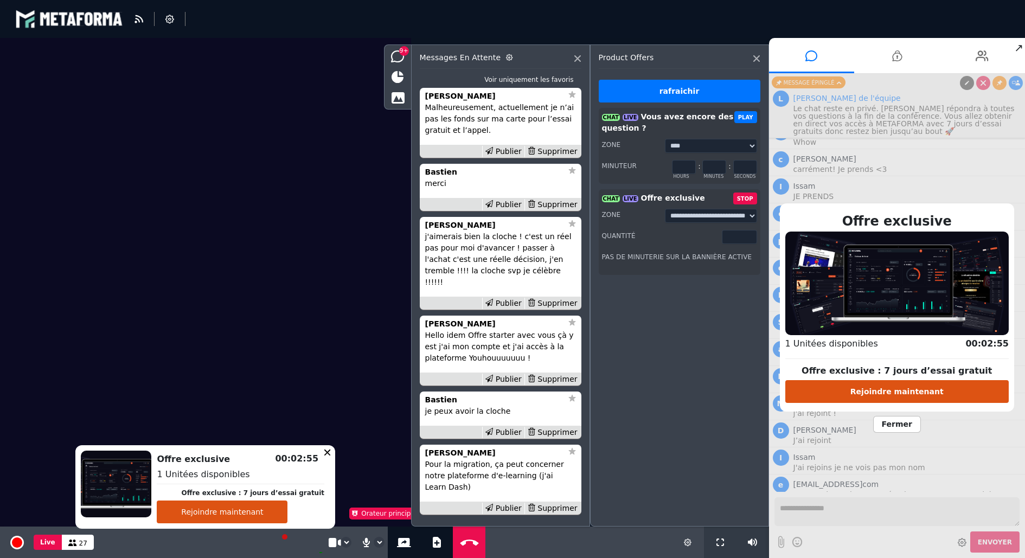
scroll to position [-304, 0]
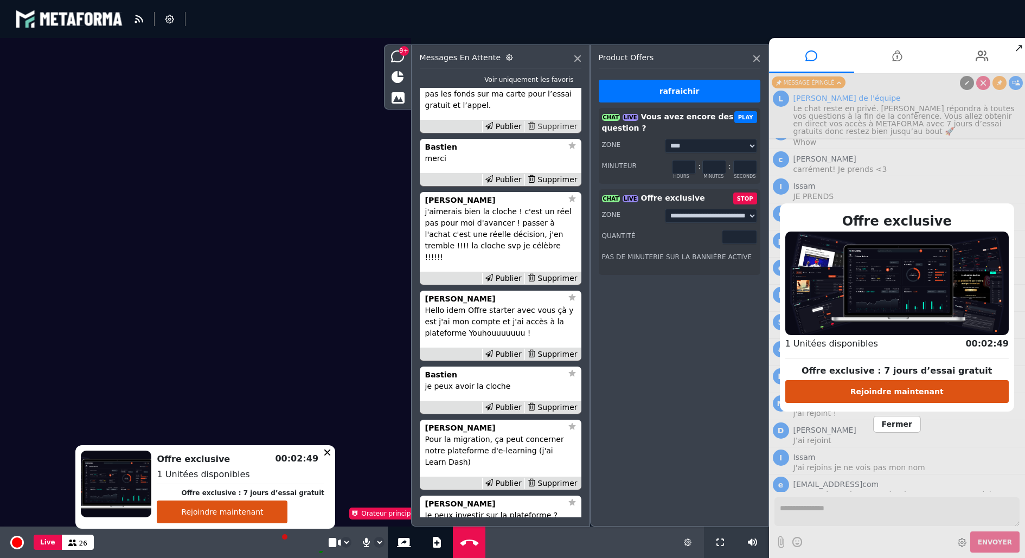
click at [562, 132] on div "Supprimer" at bounding box center [553, 126] width 56 height 11
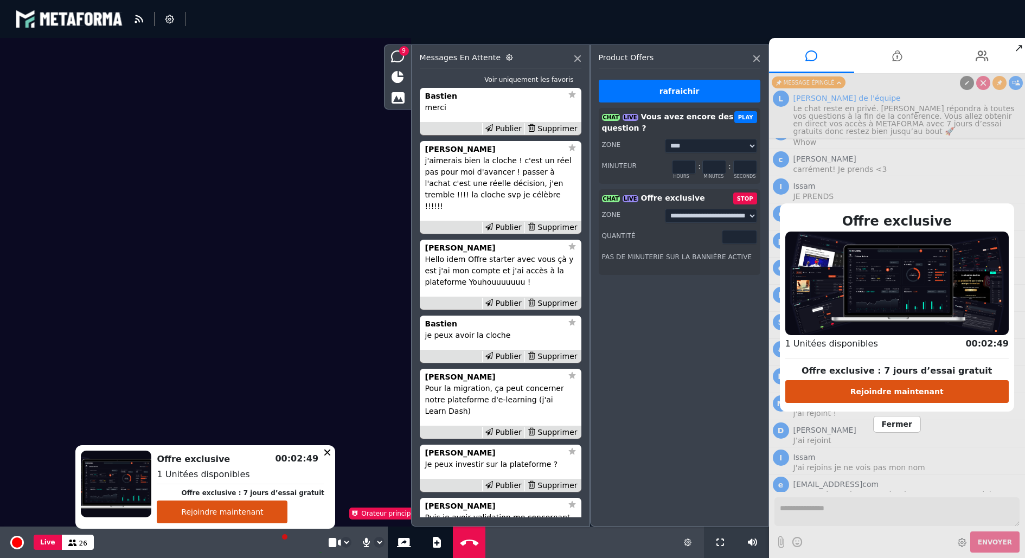
scroll to position [-228, 0]
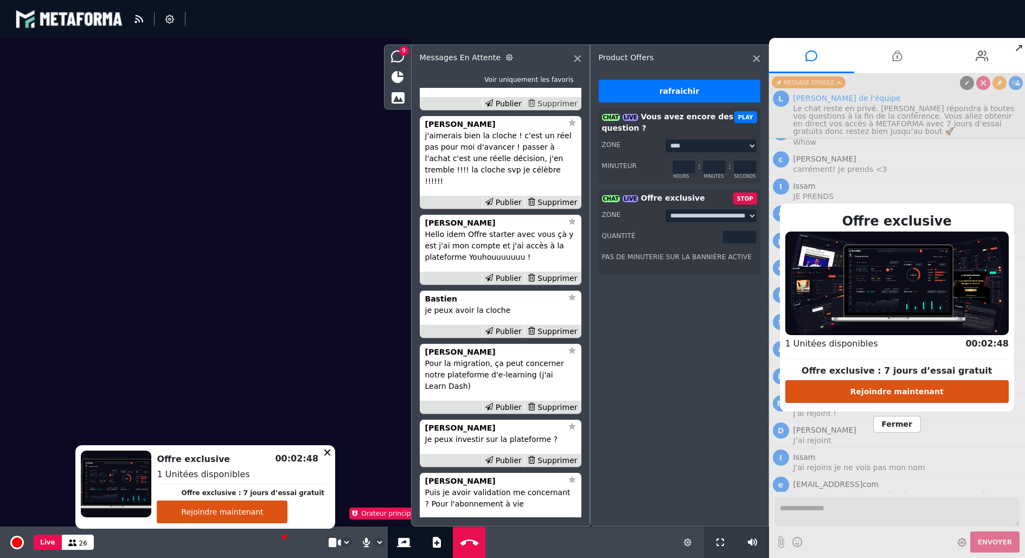
click at [559, 110] on div "Supprimer" at bounding box center [553, 103] width 56 height 11
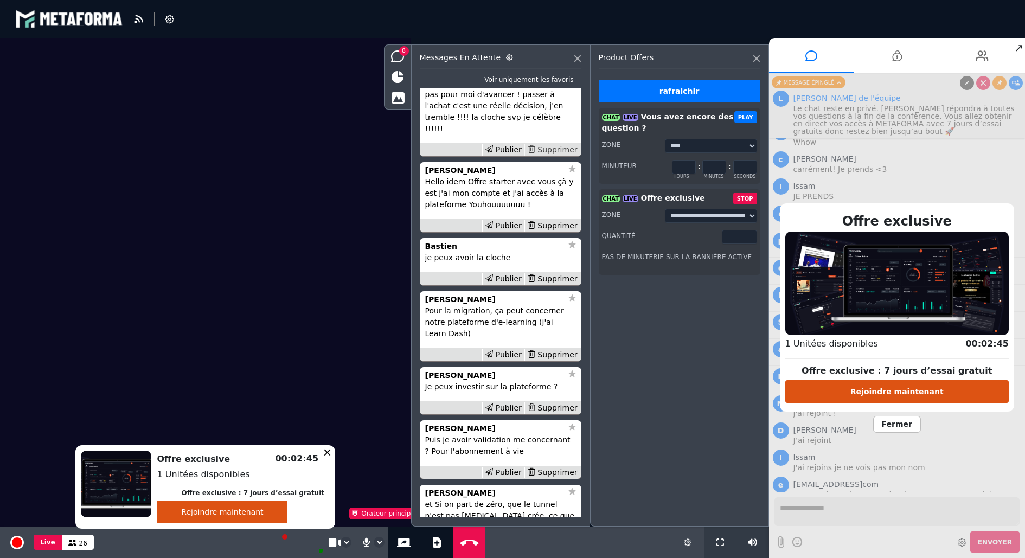
click at [553, 156] on div "Supprimer" at bounding box center [553, 149] width 56 height 11
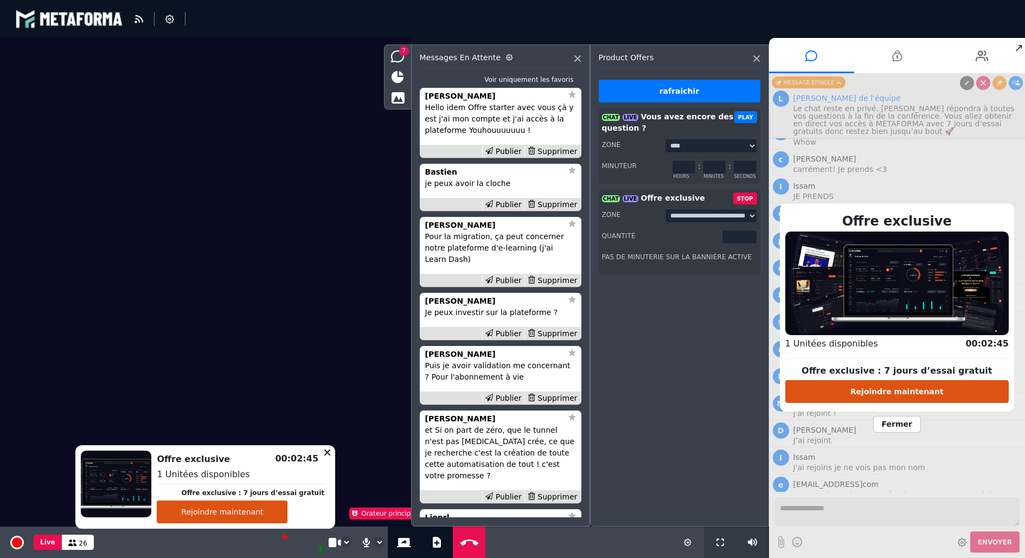
scroll to position [-88, 0]
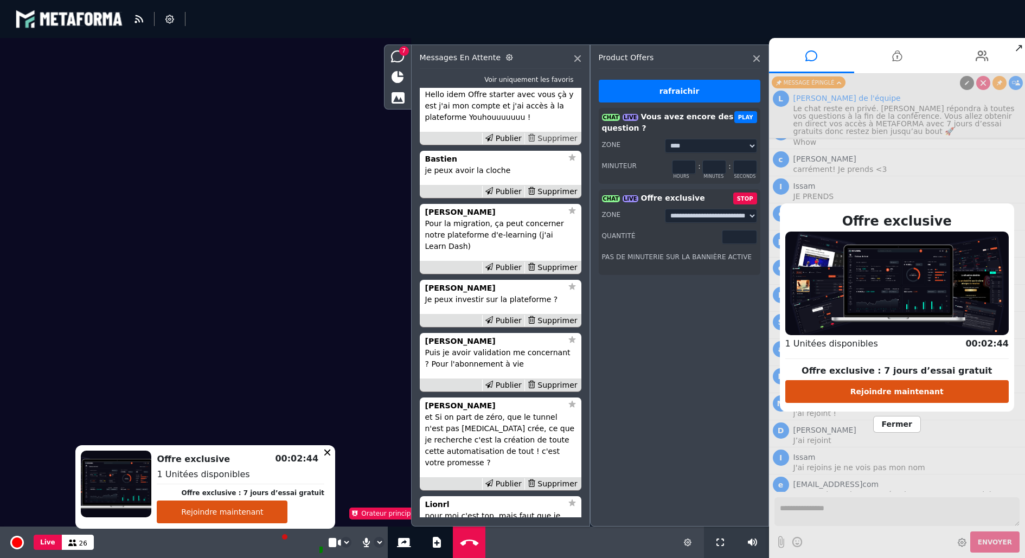
click at [558, 144] on div "Supprimer" at bounding box center [553, 138] width 56 height 11
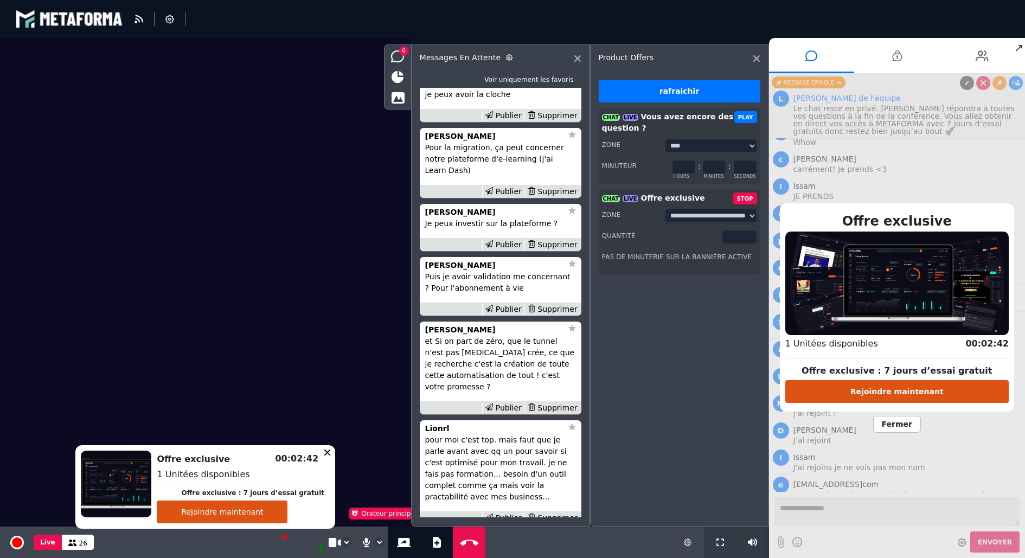
scroll to position [0, 0]
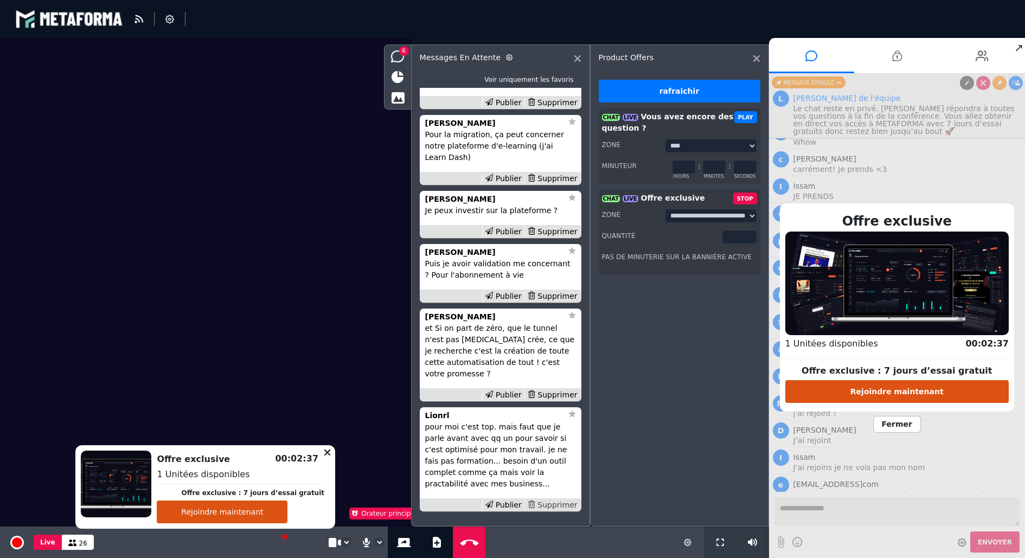
click at [548, 506] on div "Supprimer" at bounding box center [553, 505] width 56 height 11
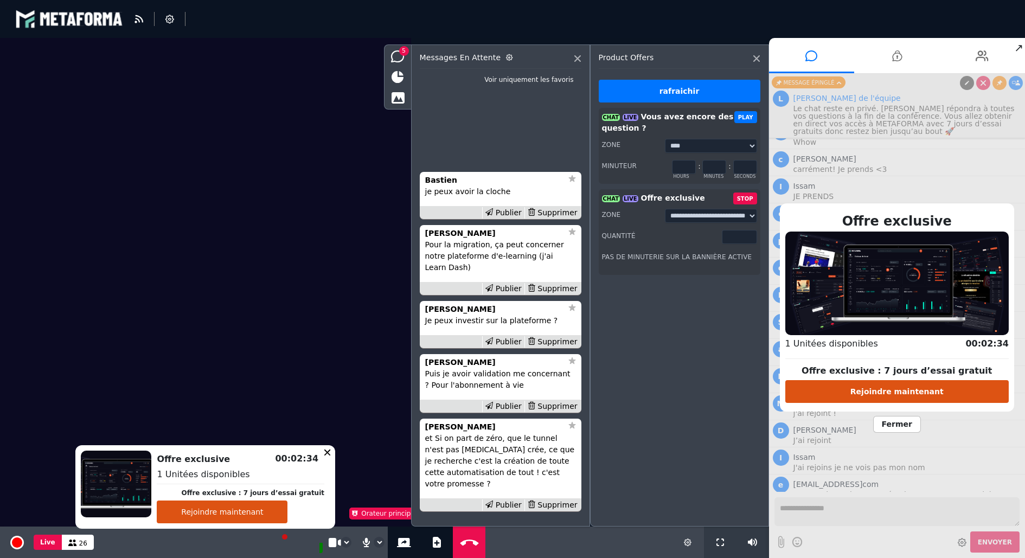
click at [901, 430] on span "Fermer" at bounding box center [897, 424] width 48 height 17
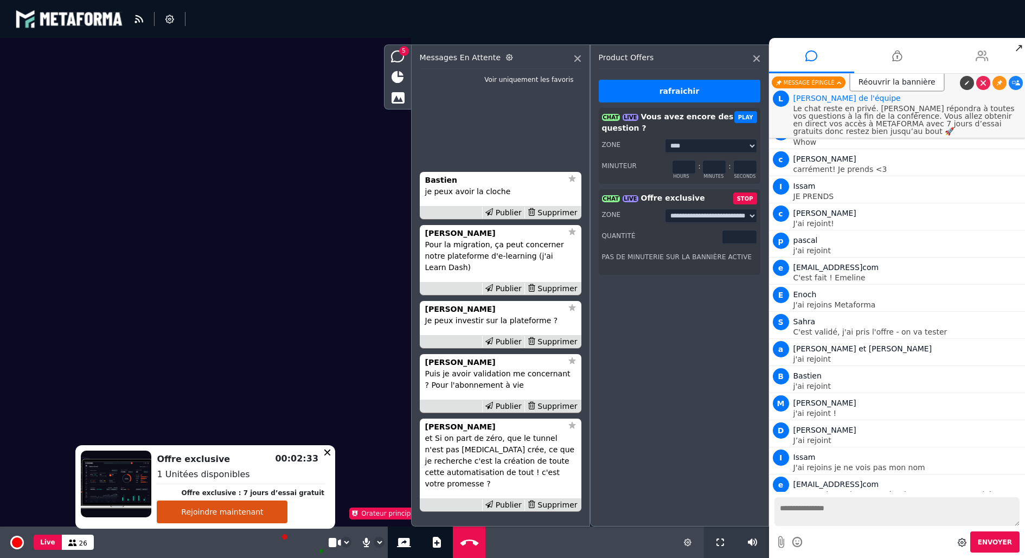
click at [981, 57] on icon at bounding box center [982, 55] width 13 height 27
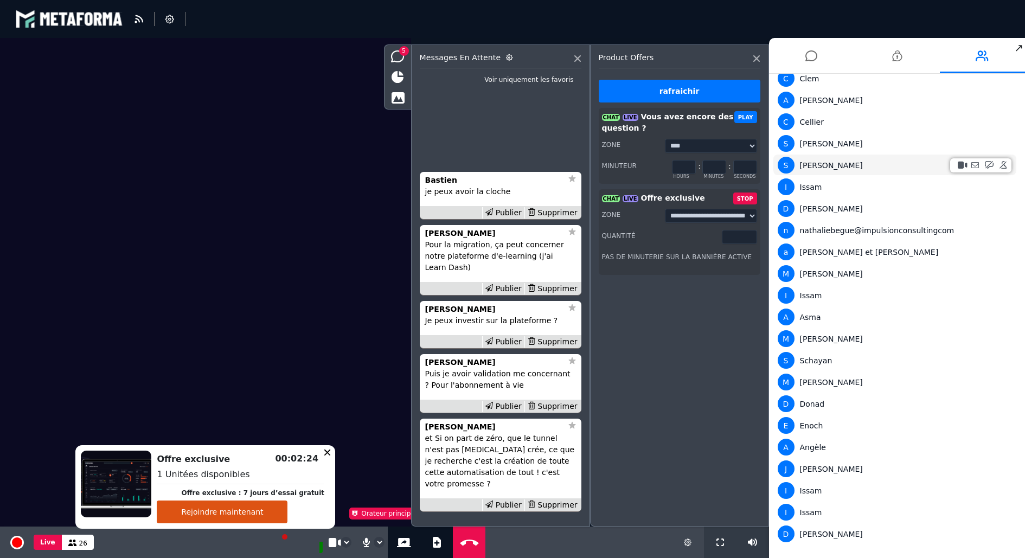
scroll to position [317, 0]
click at [814, 50] on icon at bounding box center [812, 55] width 12 height 27
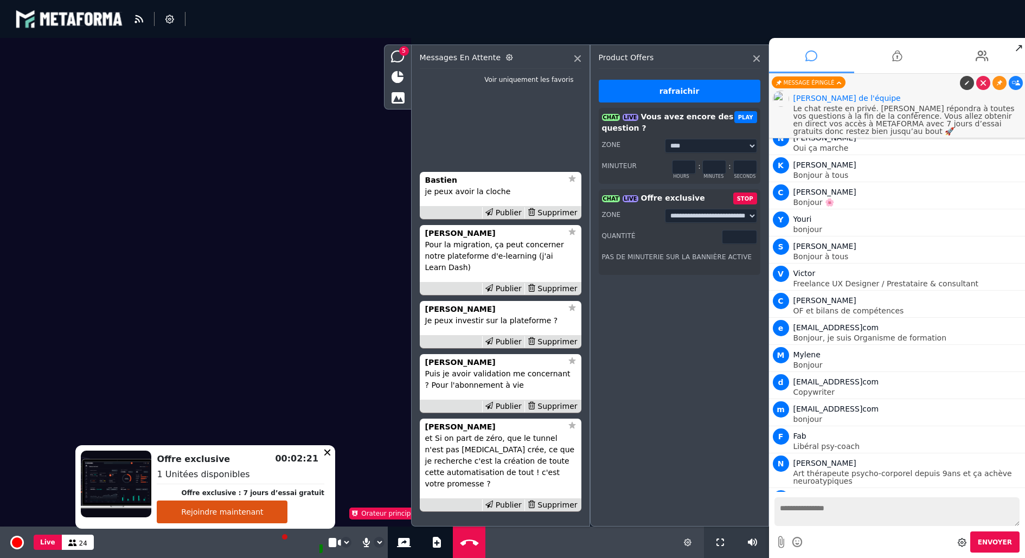
scroll to position [3453, 0]
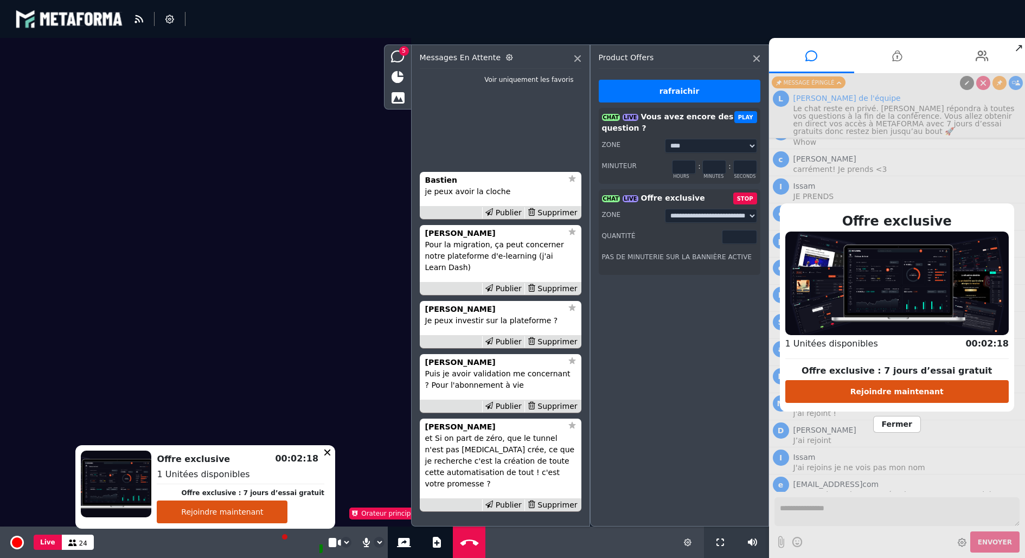
click at [913, 428] on span "Fermer" at bounding box center [897, 424] width 48 height 17
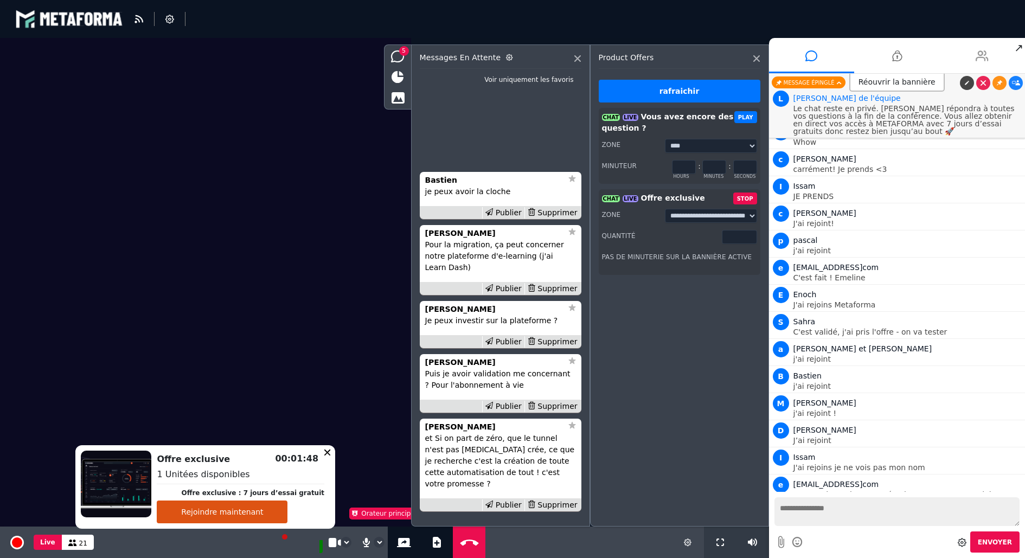
click at [972, 56] on li at bounding box center [983, 55] width 86 height 35
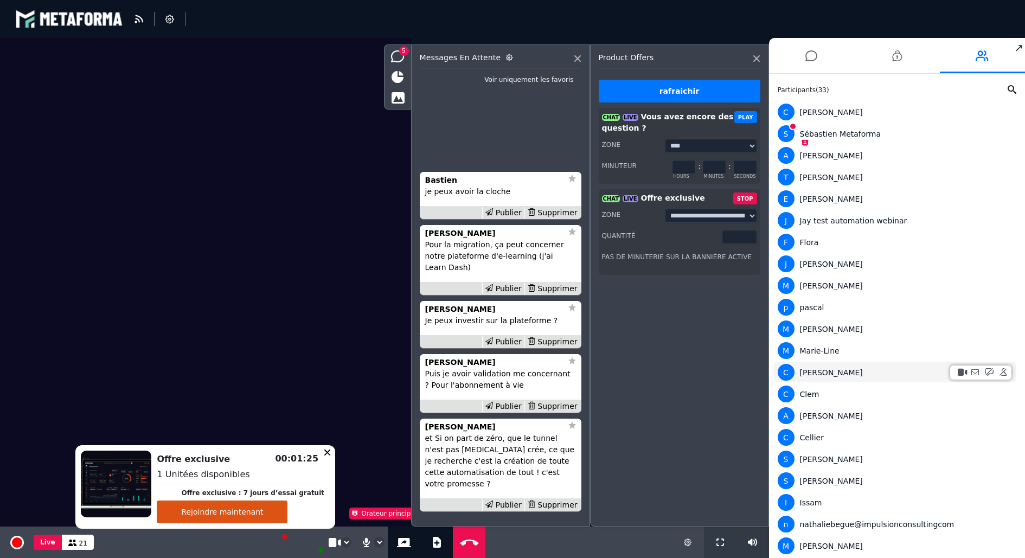
scroll to position [0, 0]
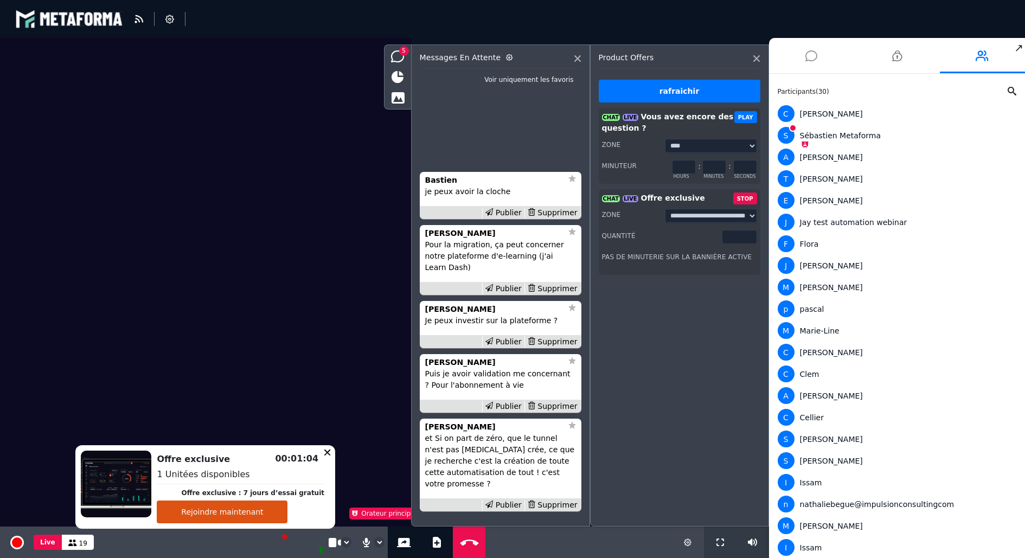
click at [831, 63] on li at bounding box center [812, 55] width 86 height 35
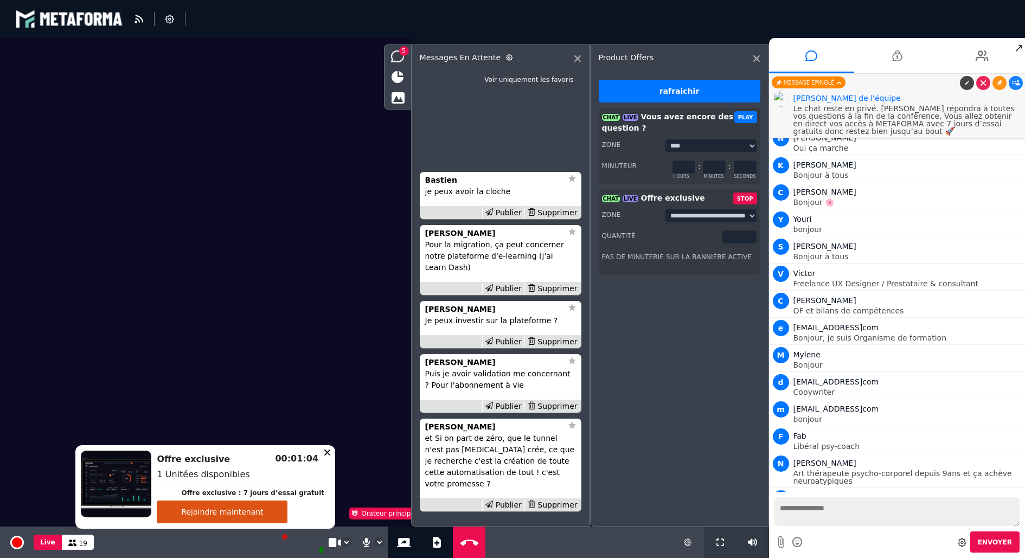
scroll to position [3453, 0]
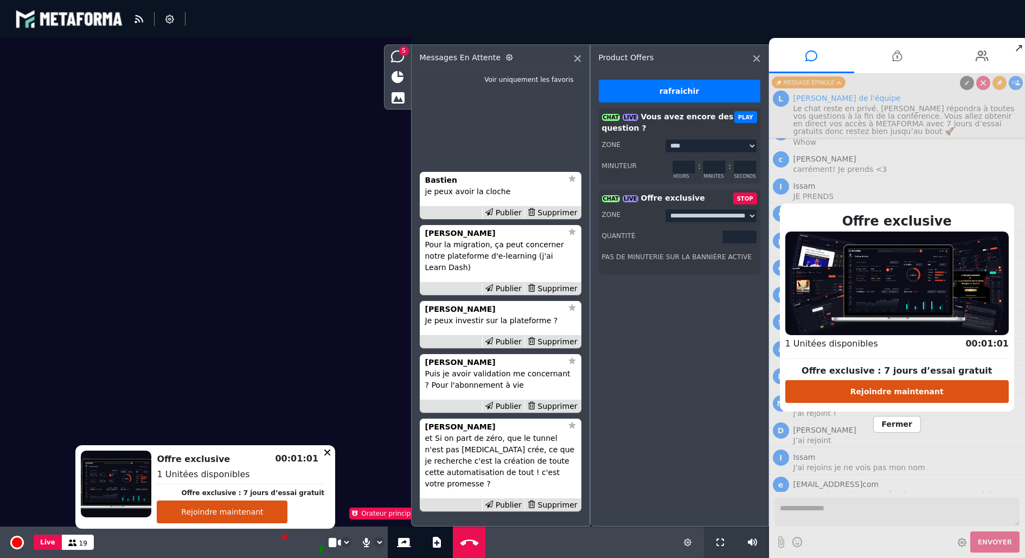
click at [913, 429] on span "Fermer" at bounding box center [897, 424] width 48 height 17
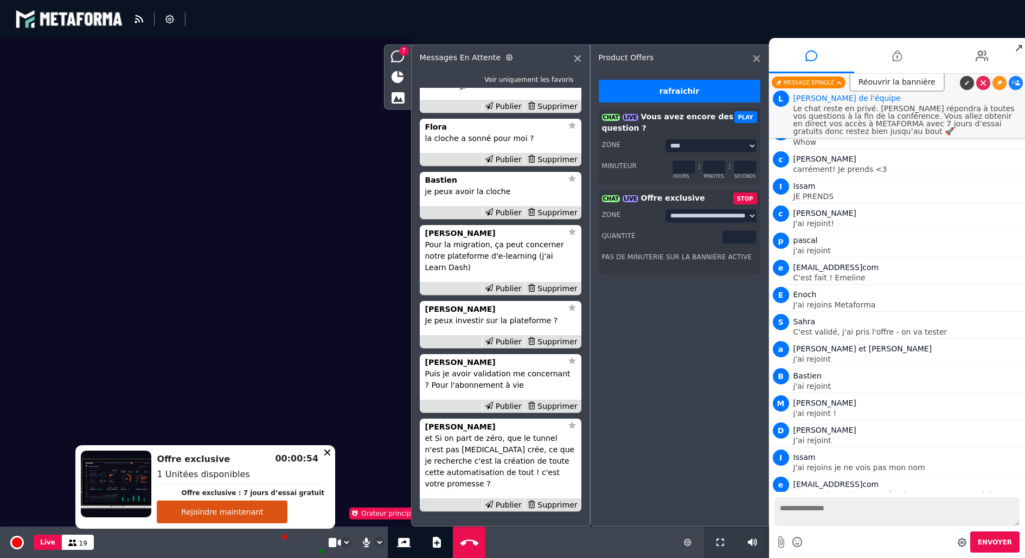
scroll to position [-43, 0]
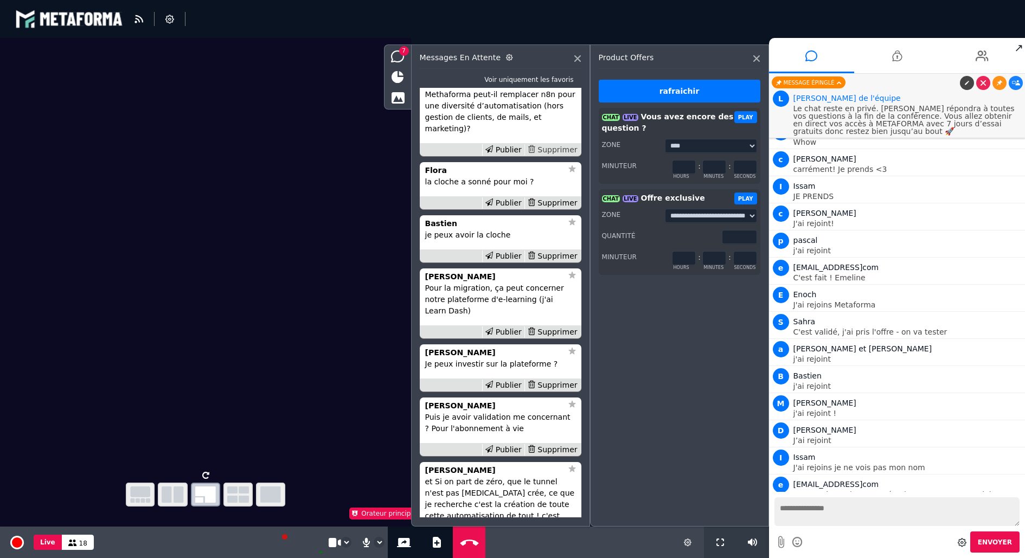
click at [554, 156] on div "Supprimer" at bounding box center [553, 149] width 56 height 11
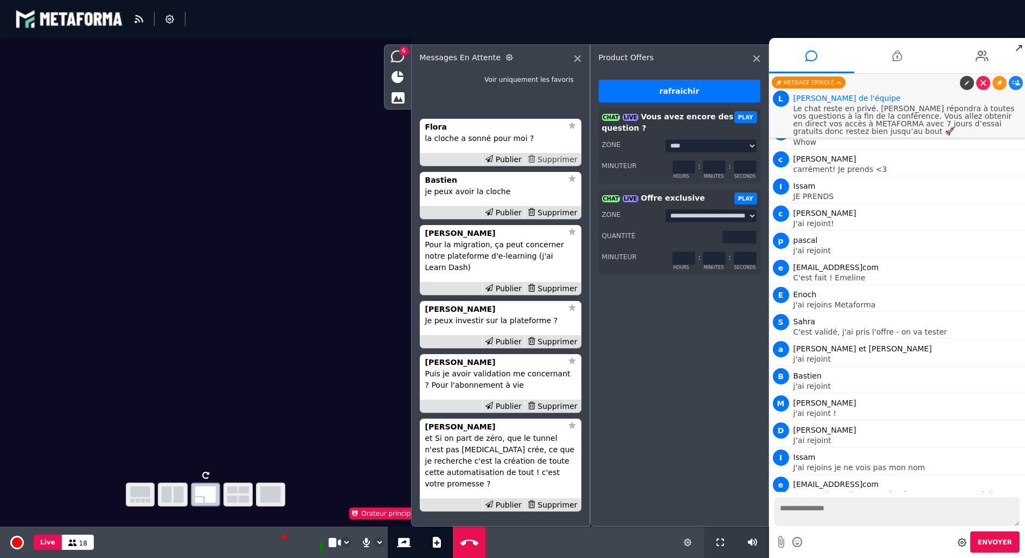
click at [558, 165] on div "Supprimer" at bounding box center [553, 159] width 56 height 11
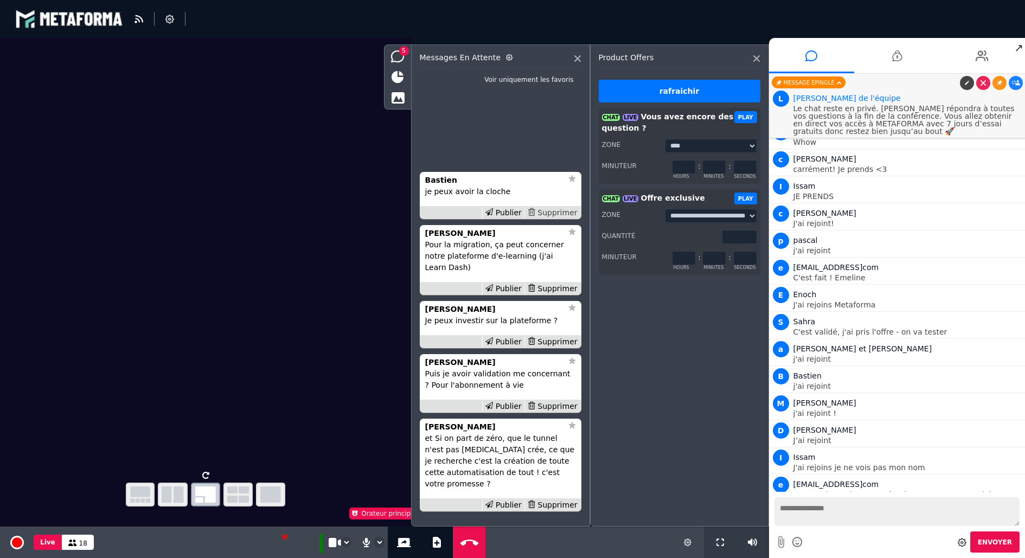
click at [557, 219] on div "Supprimer" at bounding box center [553, 212] width 56 height 11
click at [557, 295] on div "Supprimer" at bounding box center [553, 288] width 56 height 11
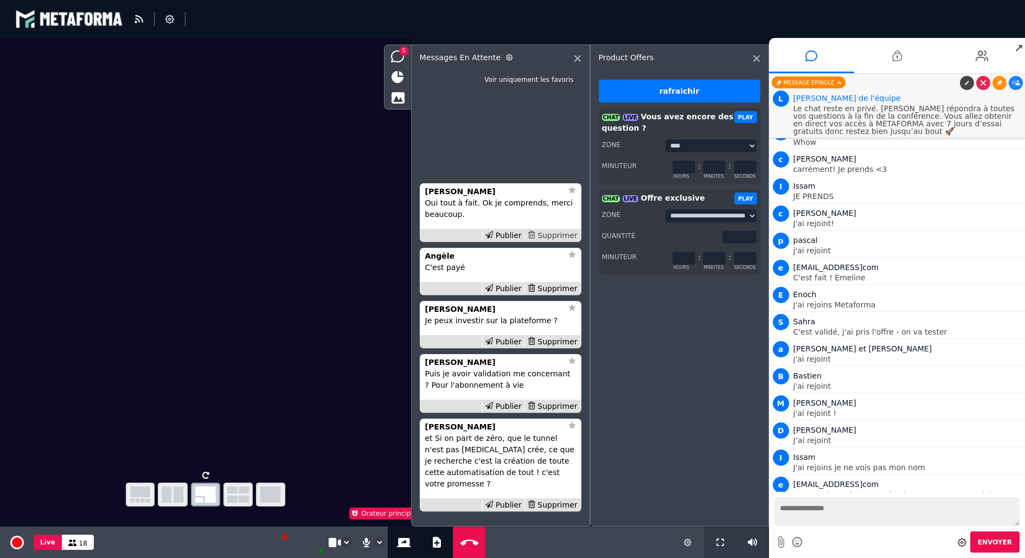
click at [553, 241] on div "Supprimer" at bounding box center [553, 235] width 56 height 11
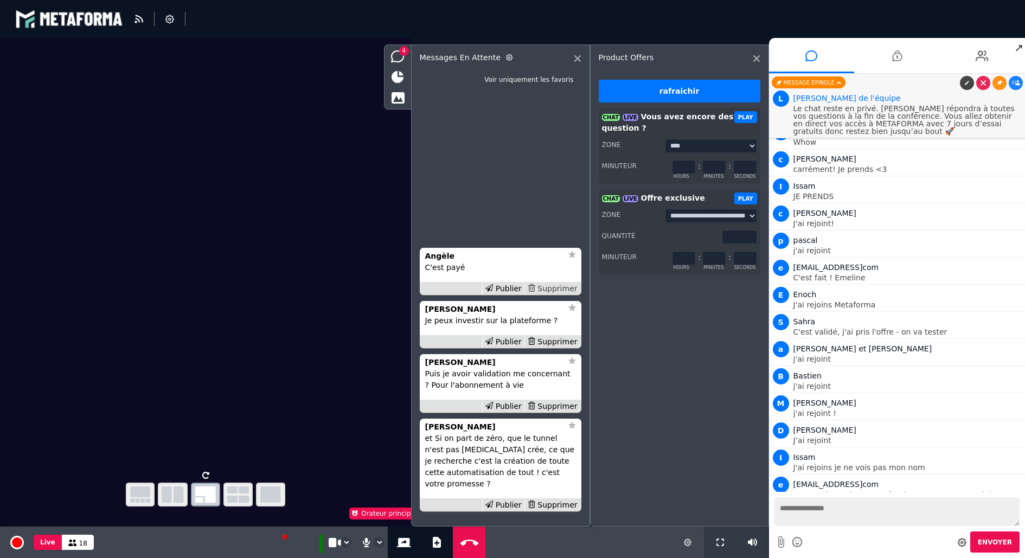
click at [558, 295] on div "Supprimer" at bounding box center [553, 288] width 56 height 11
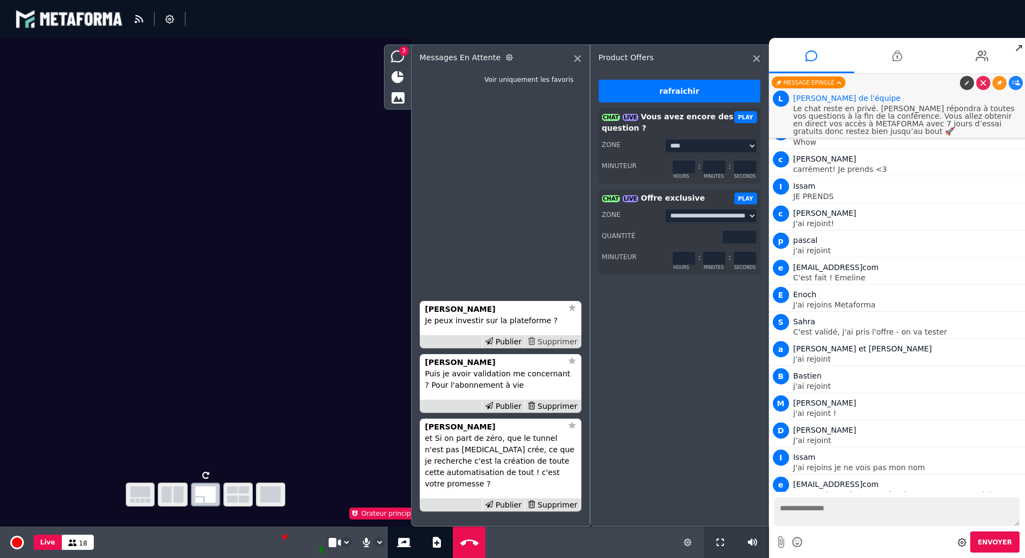
click at [557, 348] on div "Supprimer" at bounding box center [553, 341] width 56 height 11
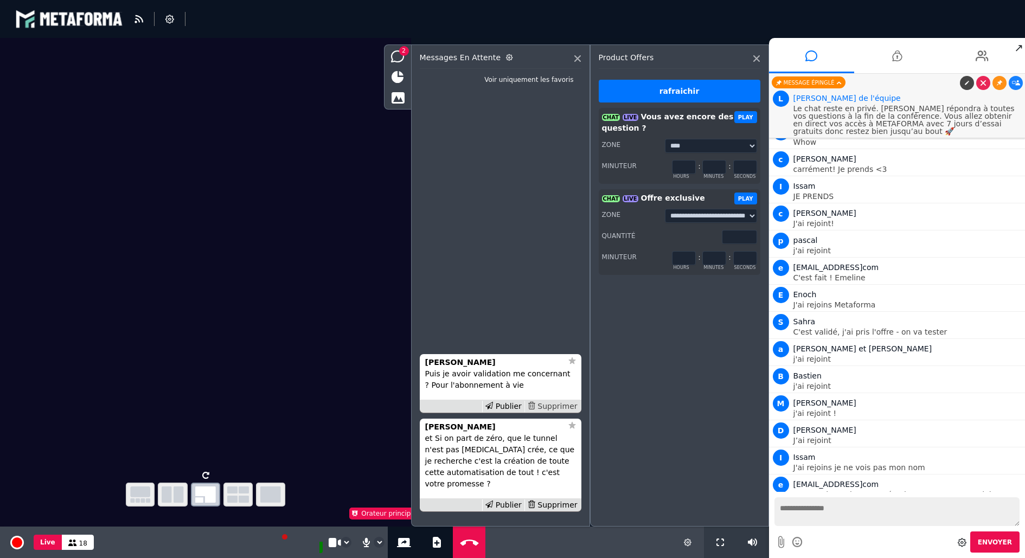
click at [557, 412] on div "Supprimer" at bounding box center [553, 406] width 56 height 11
click at [558, 508] on div "Supprimer" at bounding box center [553, 505] width 56 height 11
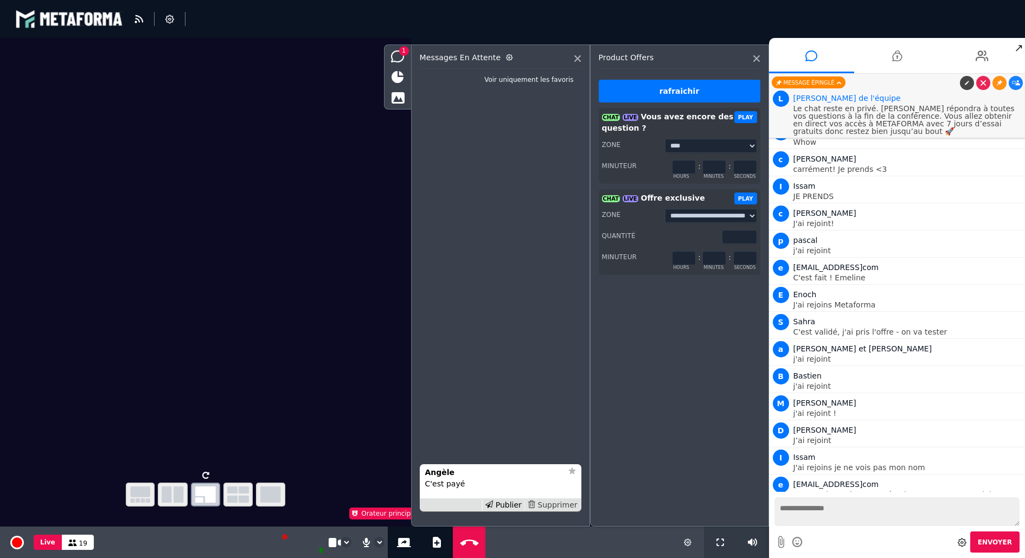
click at [550, 505] on div "Supprimer" at bounding box center [553, 505] width 56 height 11
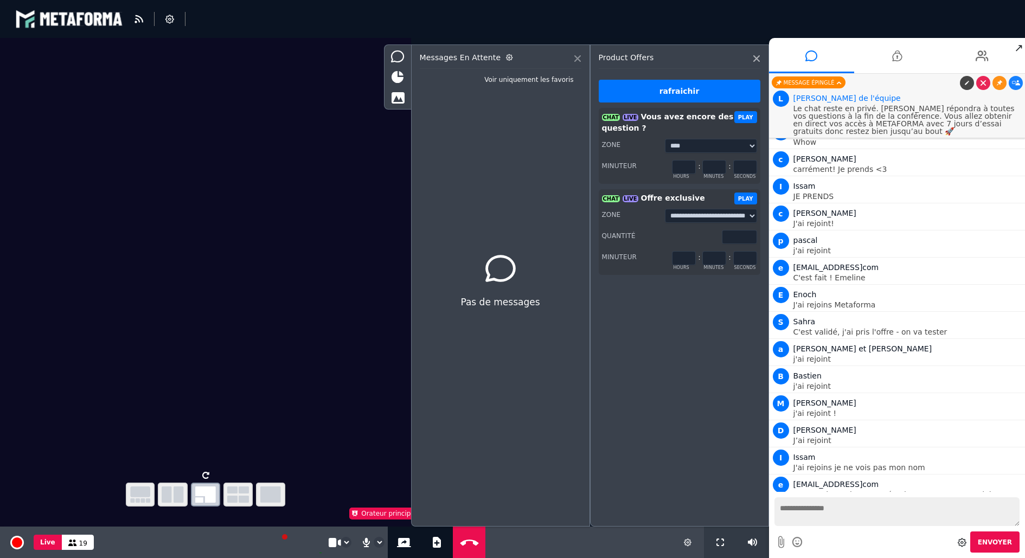
click at [581, 59] on icon at bounding box center [578, 58] width 7 height 7
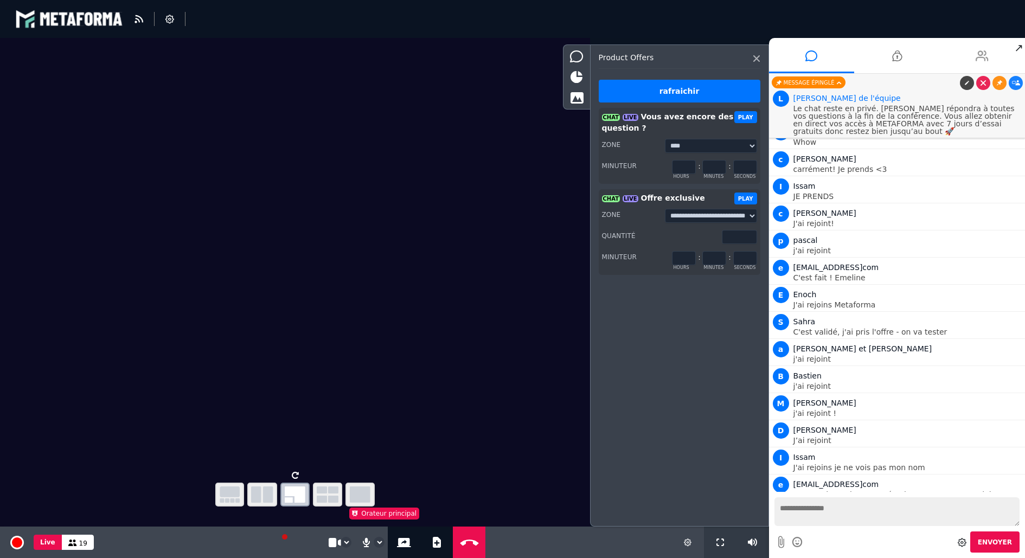
drag, startPoint x: 981, startPoint y: 55, endPoint x: 957, endPoint y: 72, distance: 29.6
click at [981, 55] on icon at bounding box center [982, 55] width 13 height 27
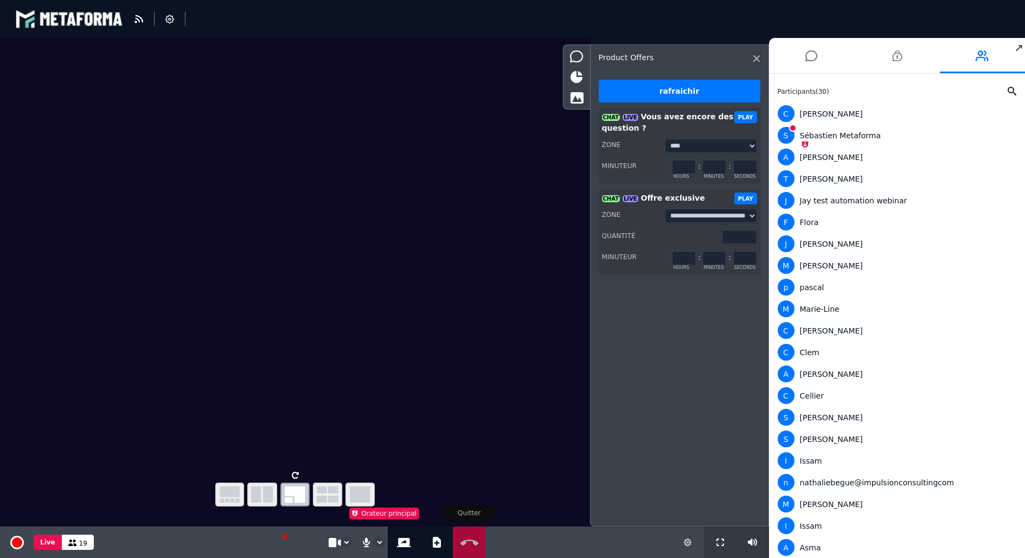
click at [463, 546] on icon at bounding box center [469, 543] width 23 height 8
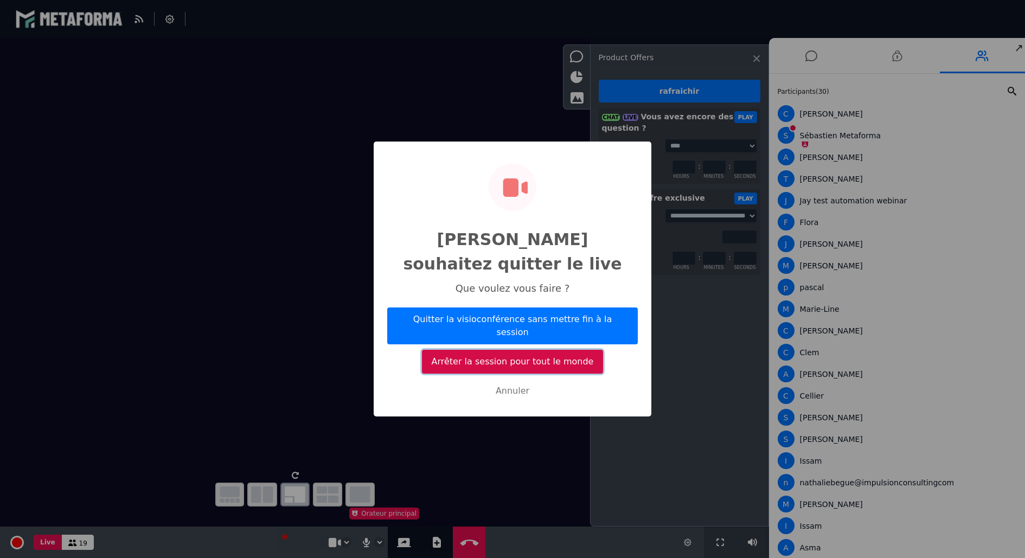
click at [557, 350] on button "Arrêter la session pour tout le monde" at bounding box center [512, 362] width 181 height 24
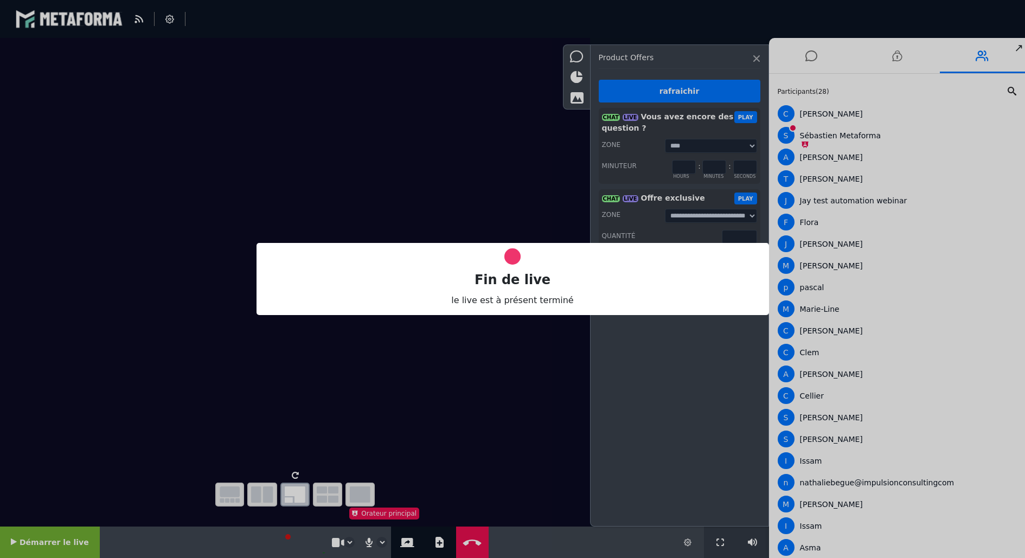
select select "*****"
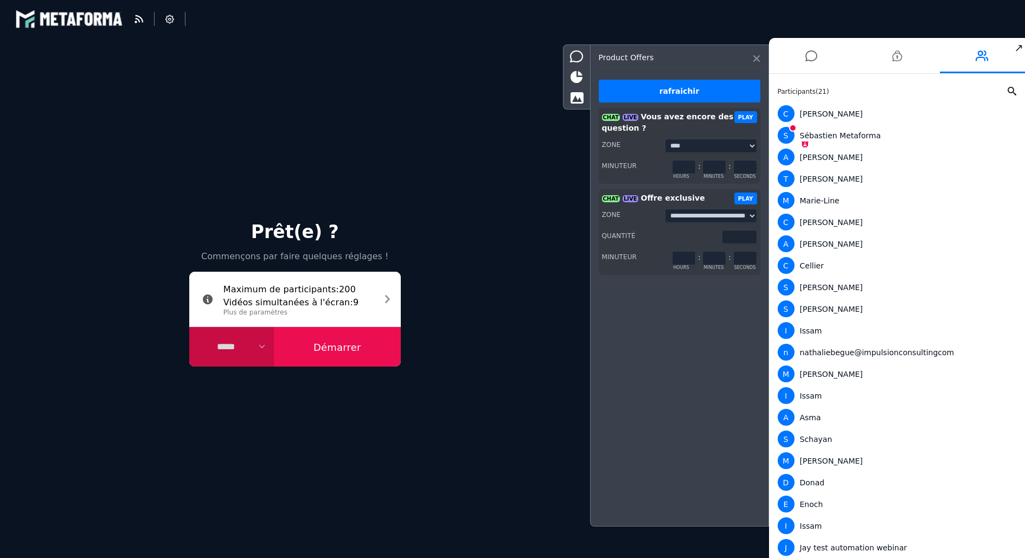
click at [758, 58] on icon at bounding box center [757, 58] width 7 height 7
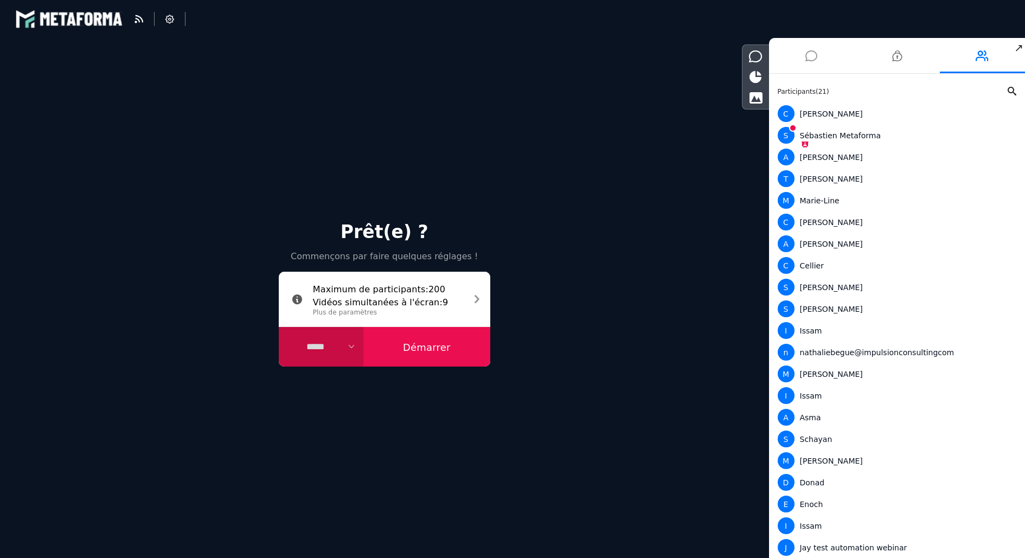
click at [804, 58] on li at bounding box center [812, 55] width 86 height 35
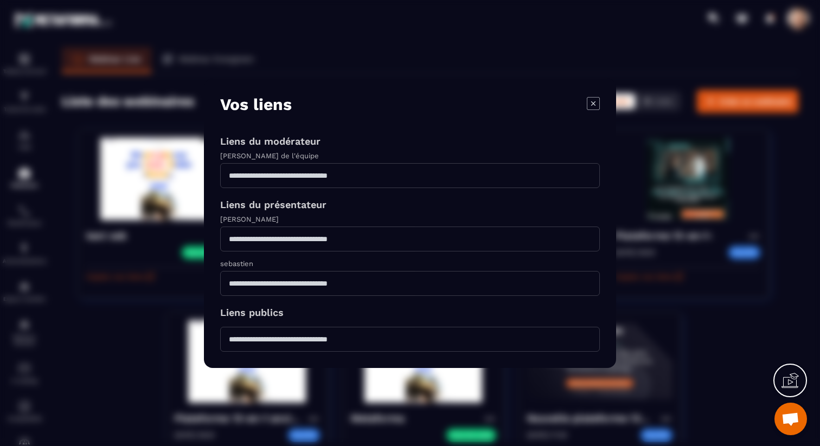
click at [598, 98] on icon "Modal window" at bounding box center [593, 103] width 13 height 13
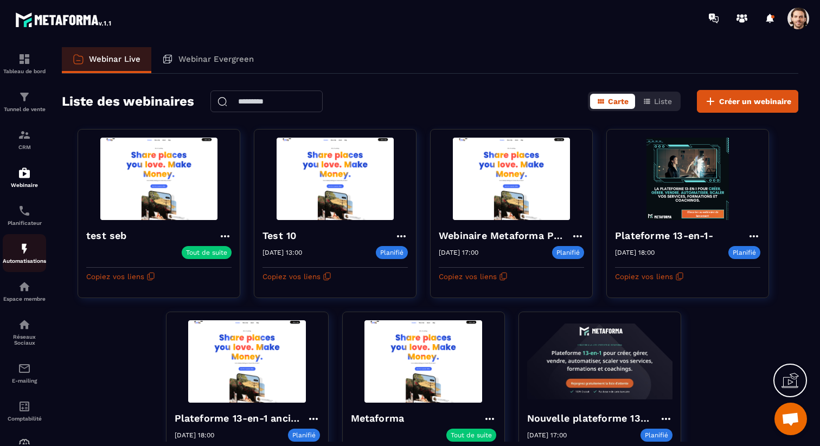
click at [28, 248] on img at bounding box center [24, 249] width 13 height 13
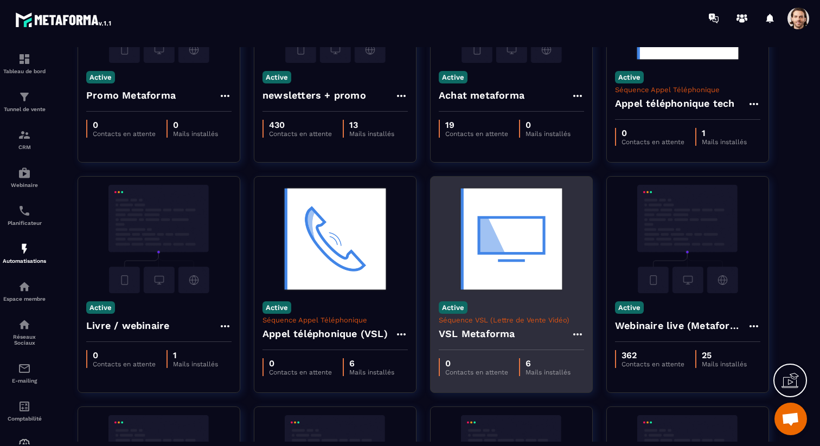
scroll to position [146, 0]
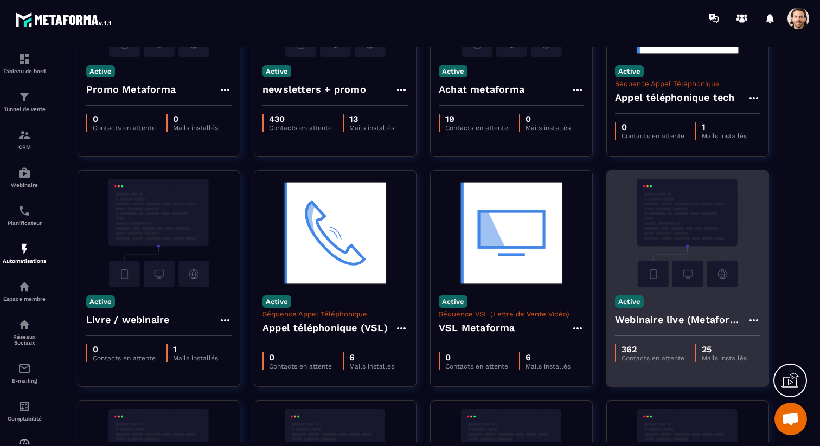
click at [652, 324] on h4 "Webinaire live (Metaforma)" at bounding box center [681, 319] width 132 height 15
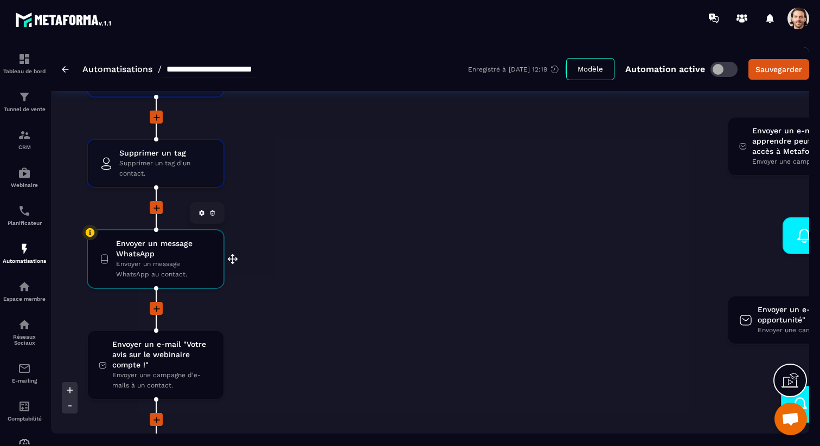
scroll to position [2029, 0]
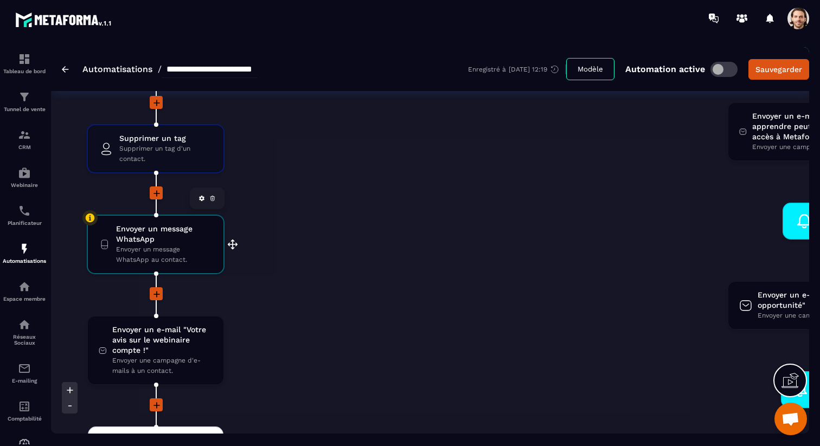
click at [214, 202] on icon at bounding box center [212, 198] width 7 height 7
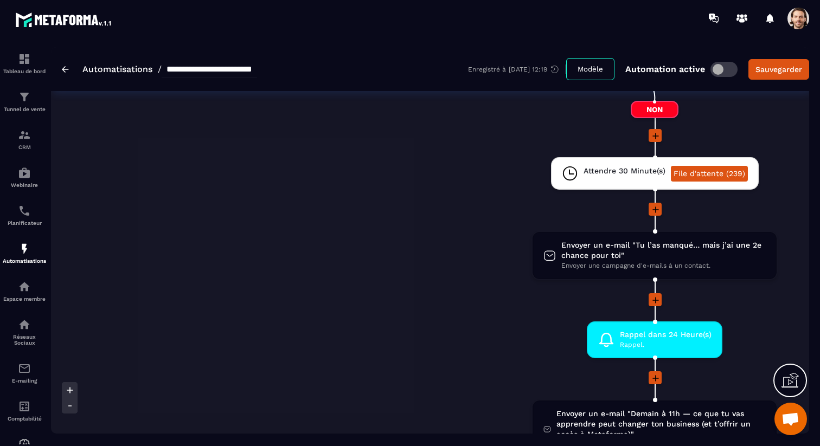
scroll to position [1735, 0]
